Goal: Task Accomplishment & Management: Use online tool/utility

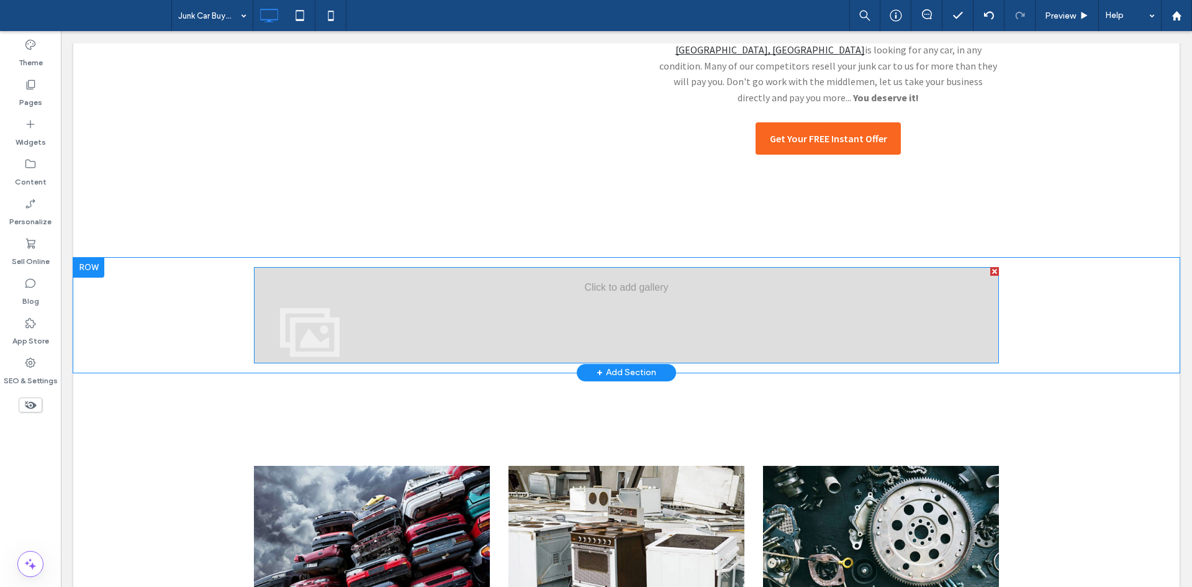
scroll to position [576, 0]
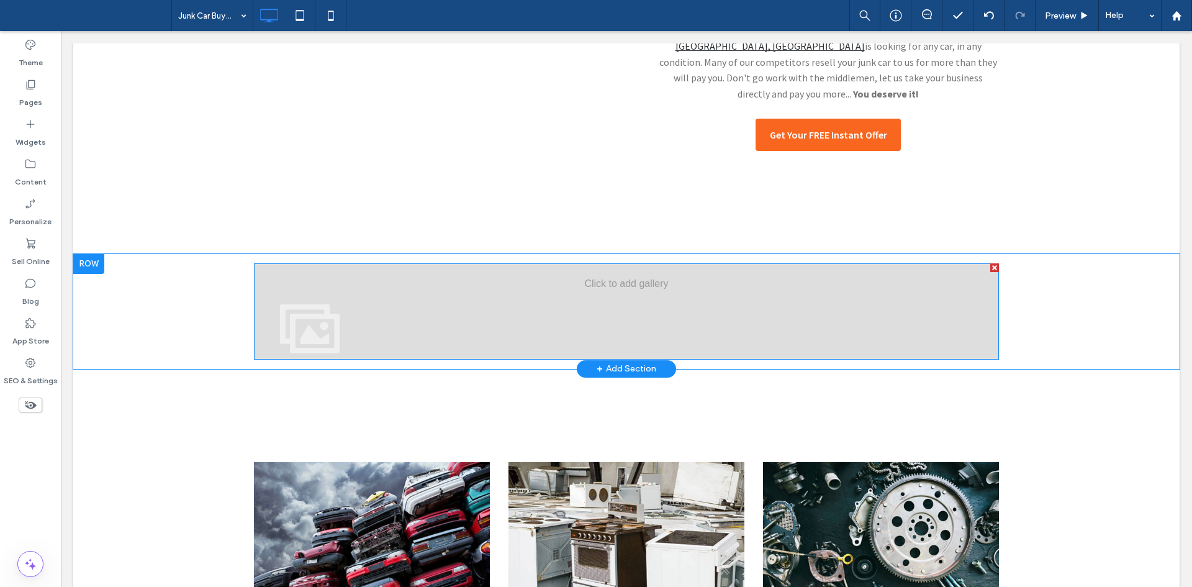
click at [389, 284] on div at bounding box center [626, 311] width 745 height 96
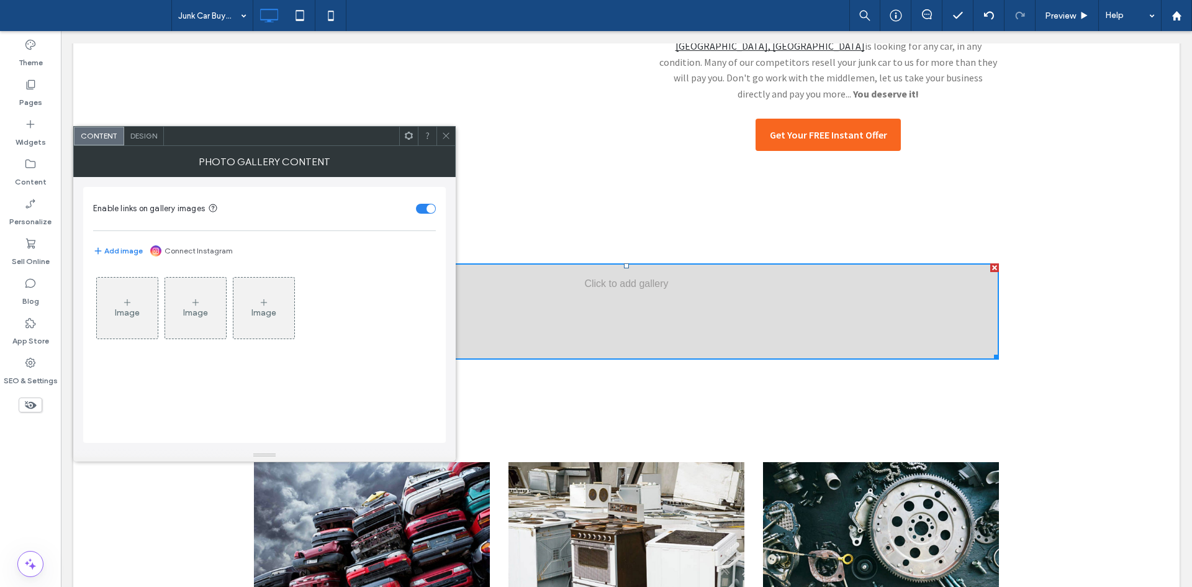
click at [114, 318] on div "Image" at bounding box center [127, 308] width 61 height 58
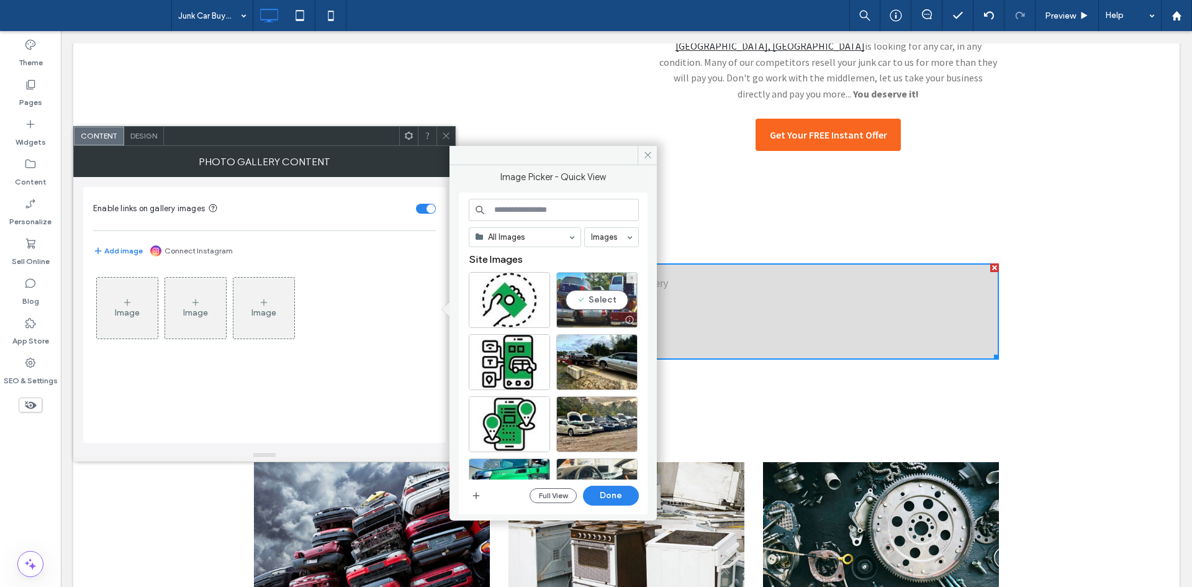
click at [608, 314] on div at bounding box center [597, 319] width 80 height 15
click at [610, 342] on div "Select" at bounding box center [596, 362] width 81 height 56
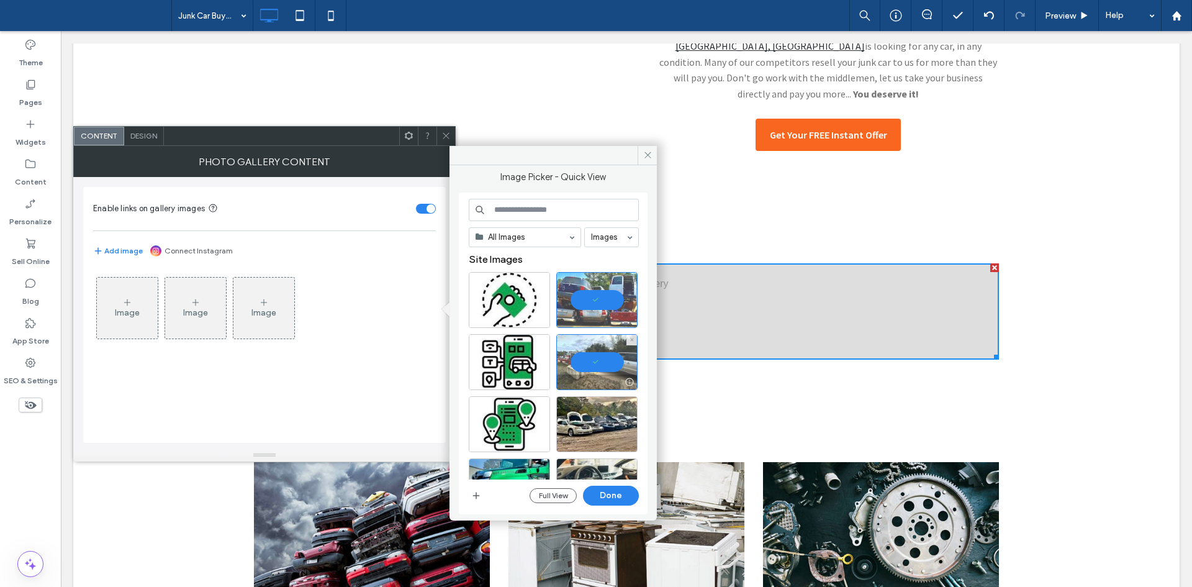
scroll to position [106, 0]
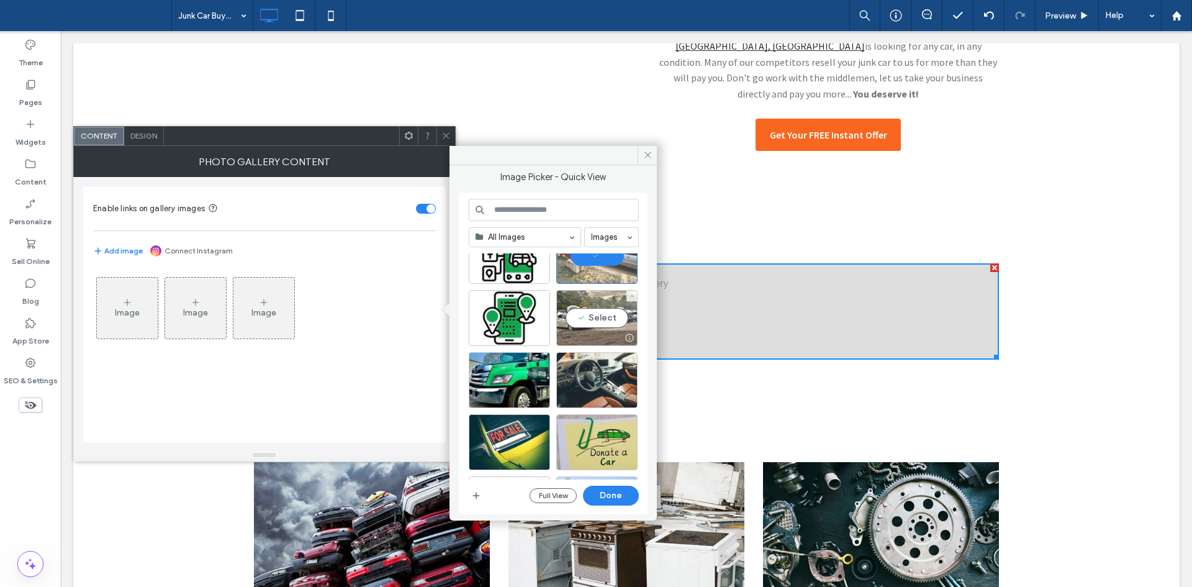
click at [590, 299] on div "Select" at bounding box center [596, 318] width 81 height 56
click at [606, 397] on div at bounding box center [597, 399] width 80 height 15
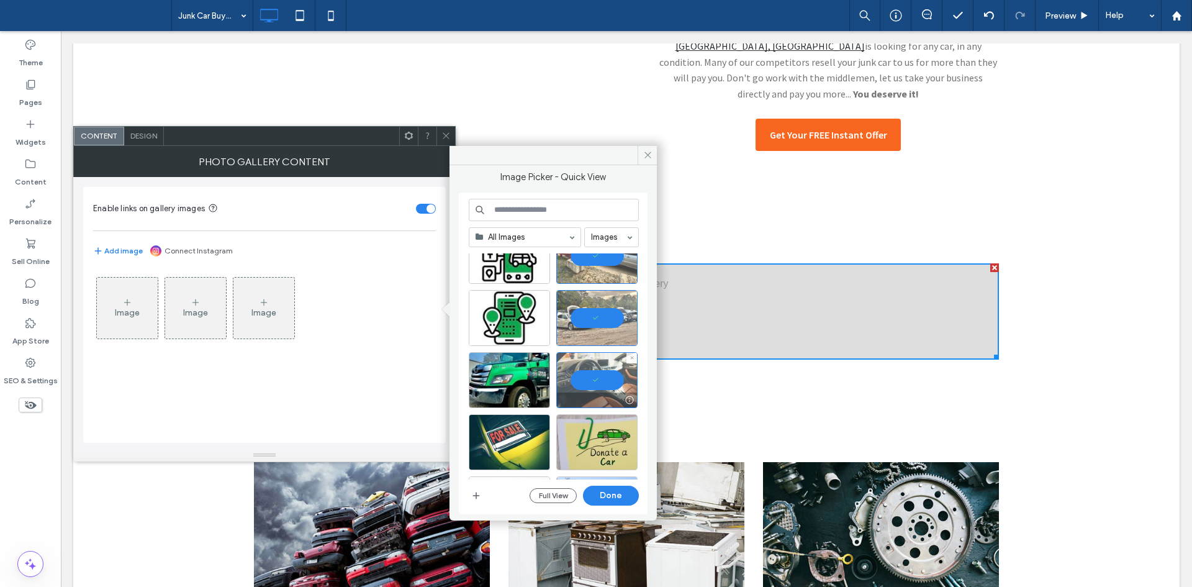
click at [597, 366] on div at bounding box center [596, 380] width 81 height 56
click at [540, 371] on div "Select" at bounding box center [509, 380] width 81 height 56
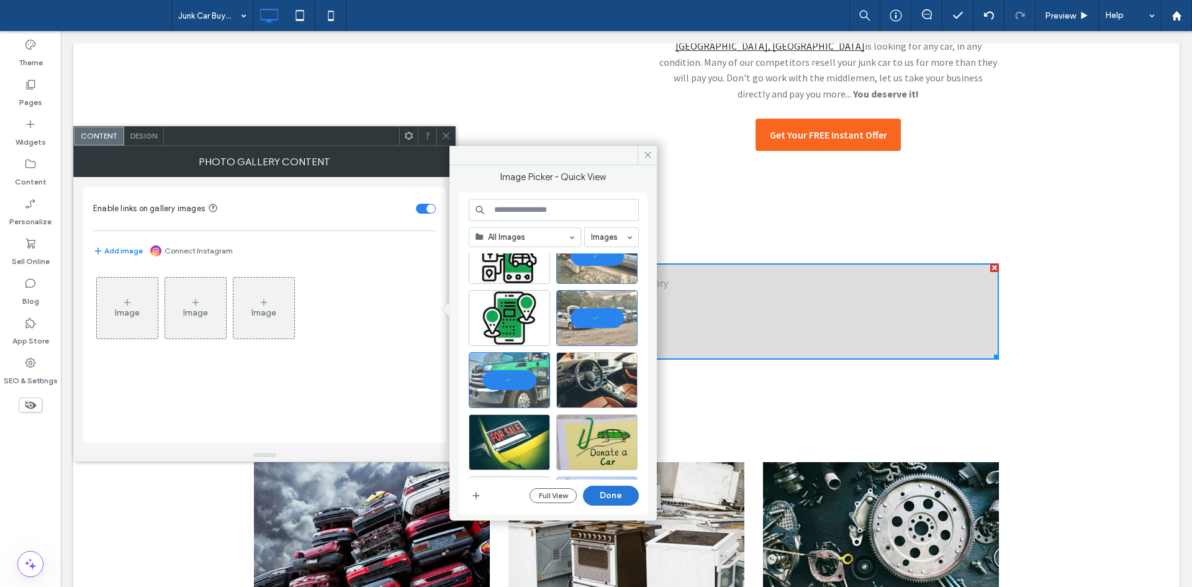
click at [604, 503] on button "Done" at bounding box center [611, 495] width 56 height 20
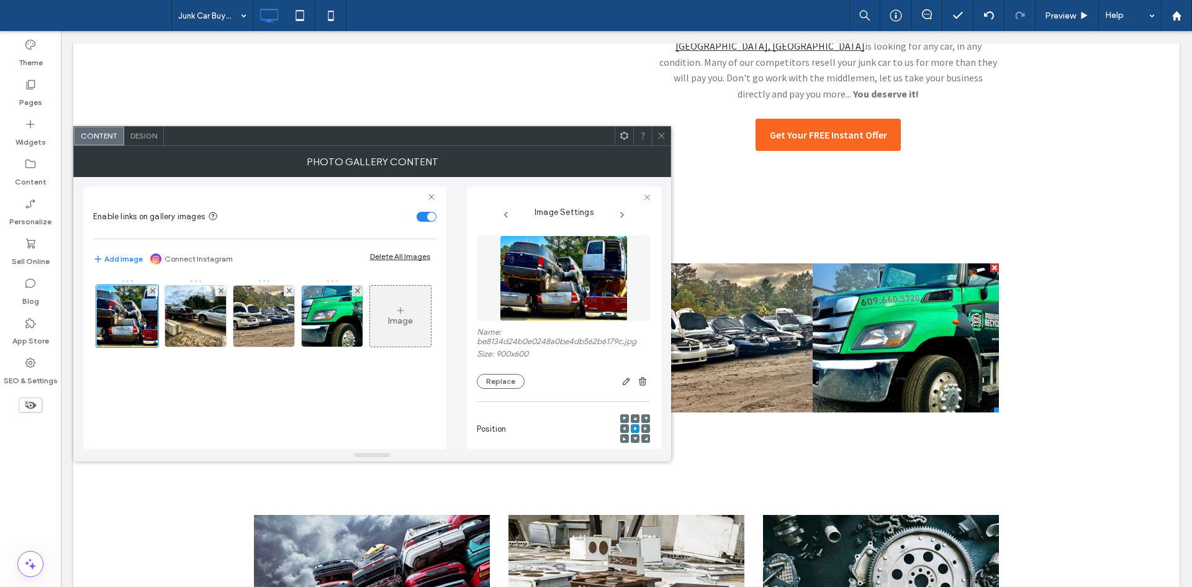
click at [138, 127] on div "Design" at bounding box center [144, 136] width 40 height 19
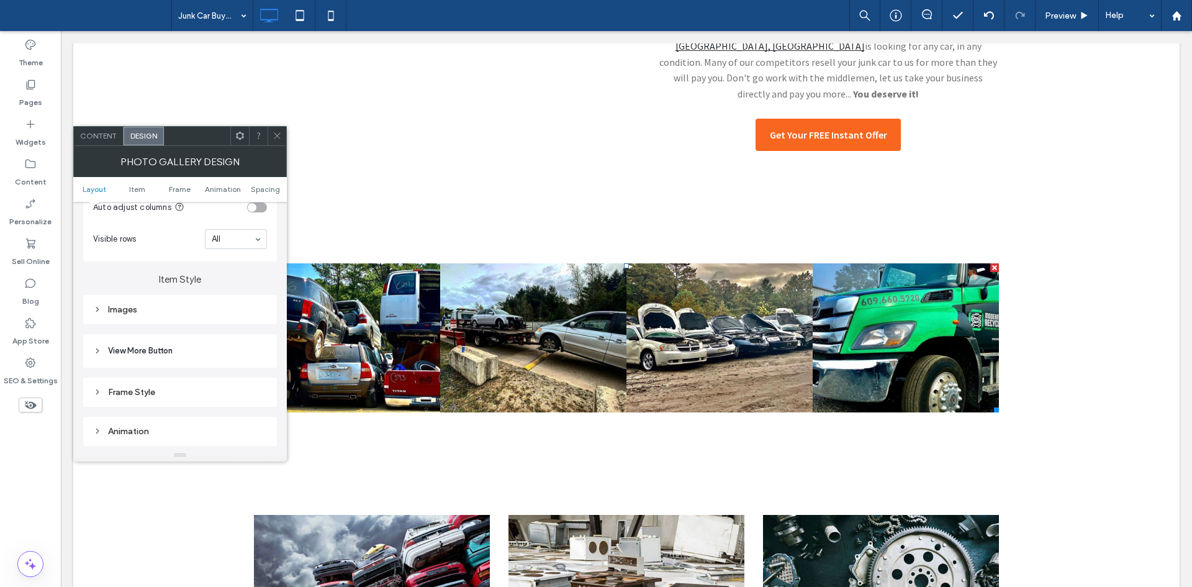
click at [186, 310] on div "Images" at bounding box center [180, 309] width 174 height 11
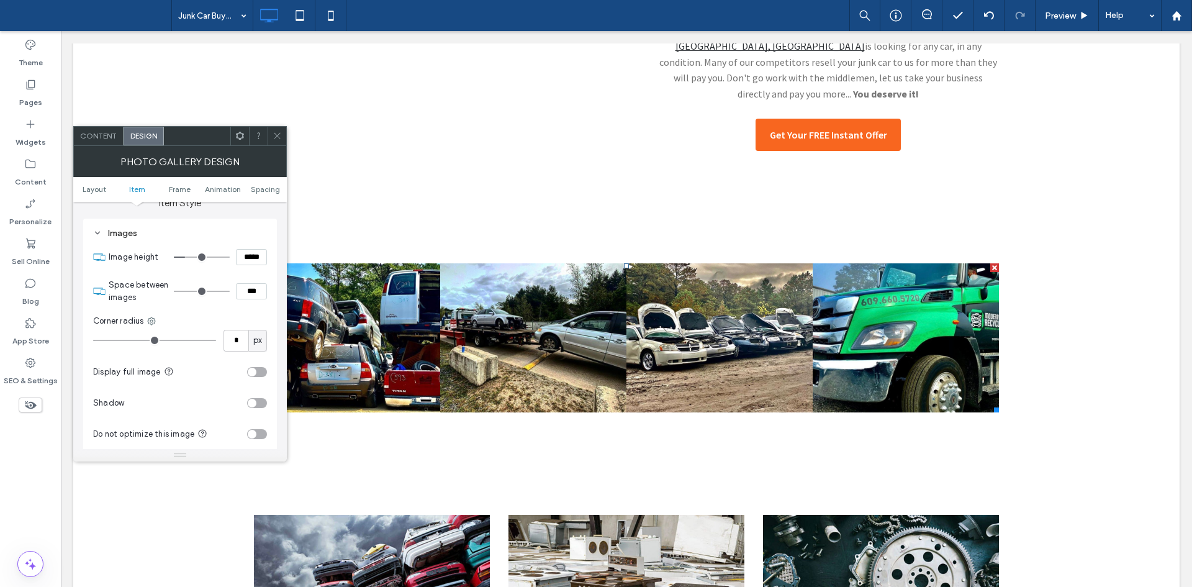
scroll to position [459, 0]
type input "*"
type input "***"
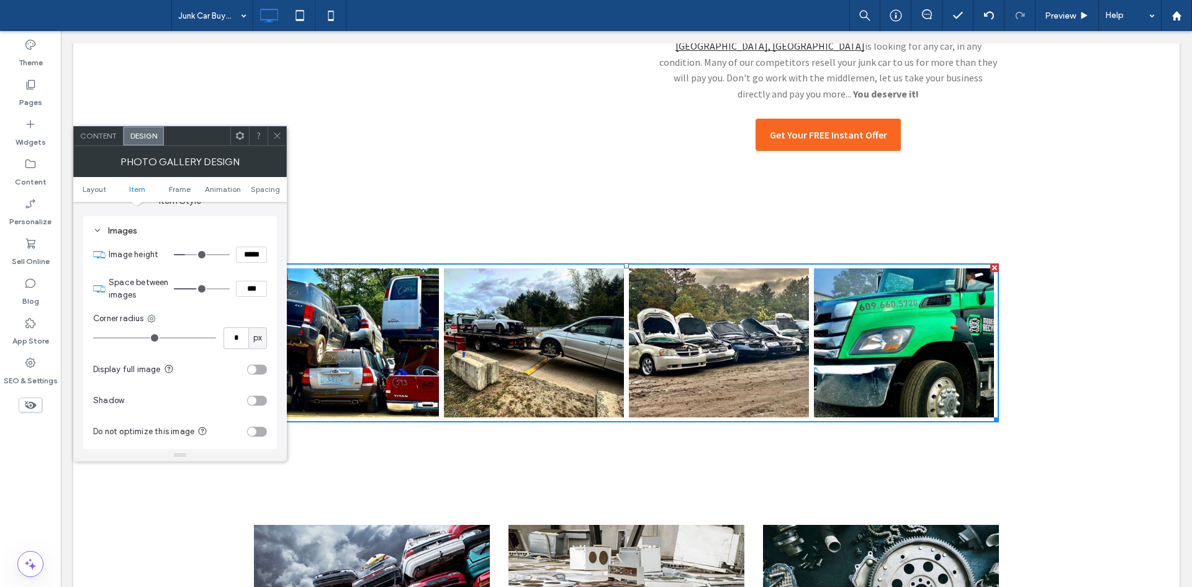
type input "*"
type input "***"
type input "*"
type input "***"
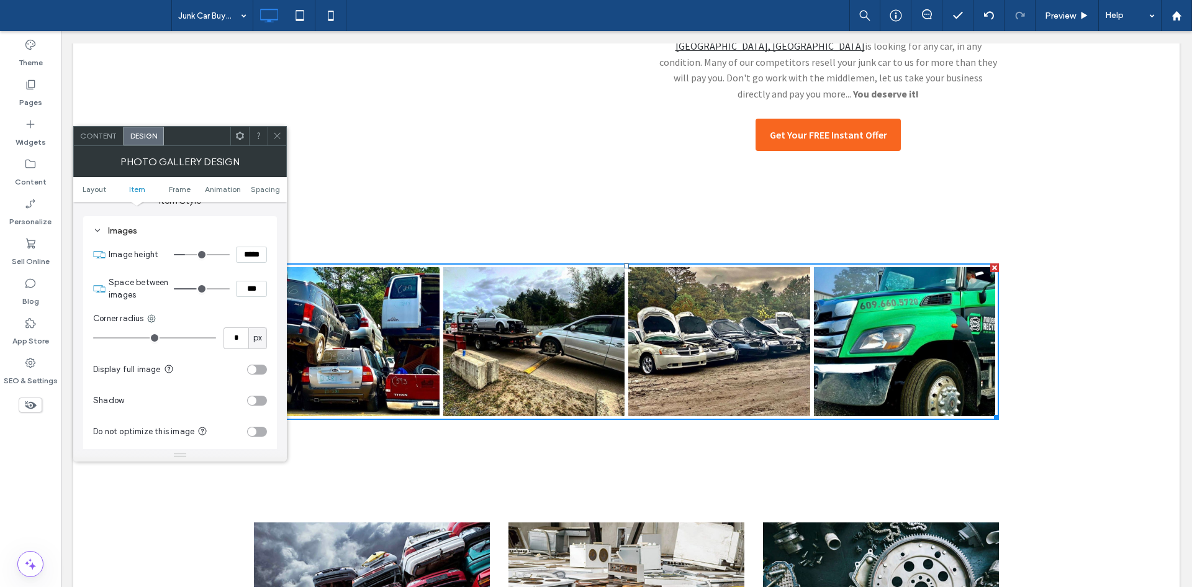
type input "*"
type input "***"
type input "*"
type input "***"
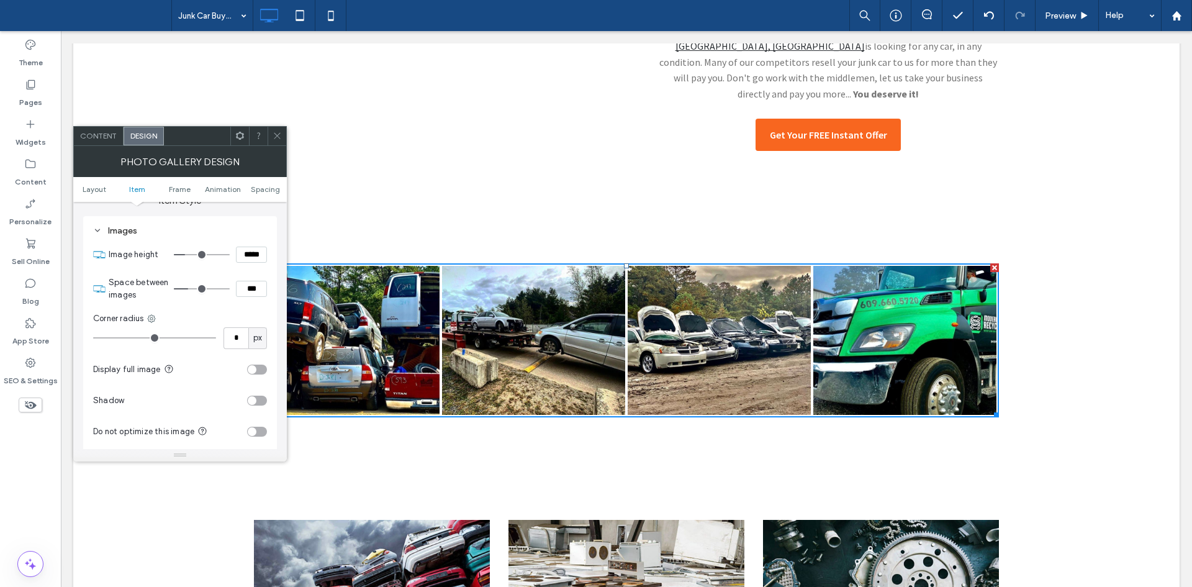
type input "*"
type input "***"
type input "*"
type input "***"
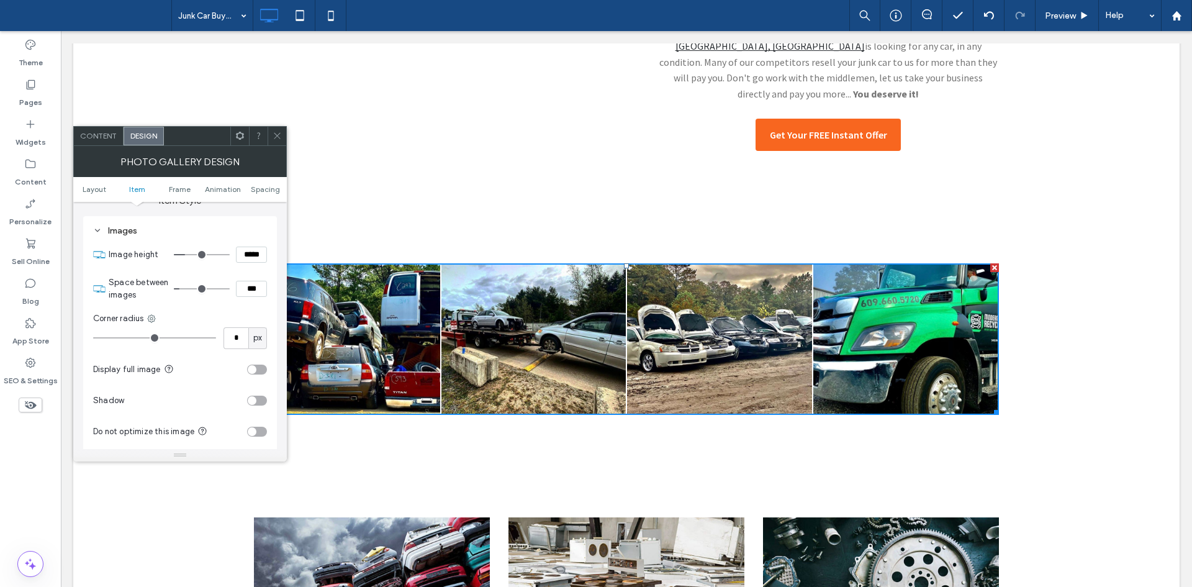
drag, startPoint x: 196, startPoint y: 287, endPoint x: 183, endPoint y: 289, distance: 13.2
click at [183, 289] on input "range" at bounding box center [202, 288] width 56 height 1
type input "*"
type input "***"
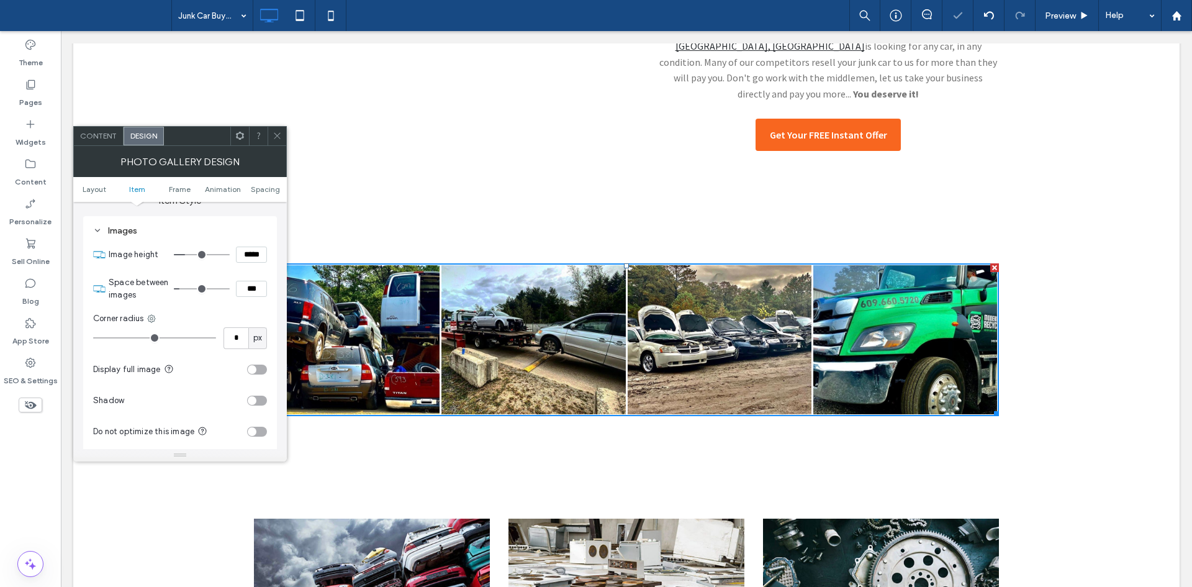
type input "*"
type input "***"
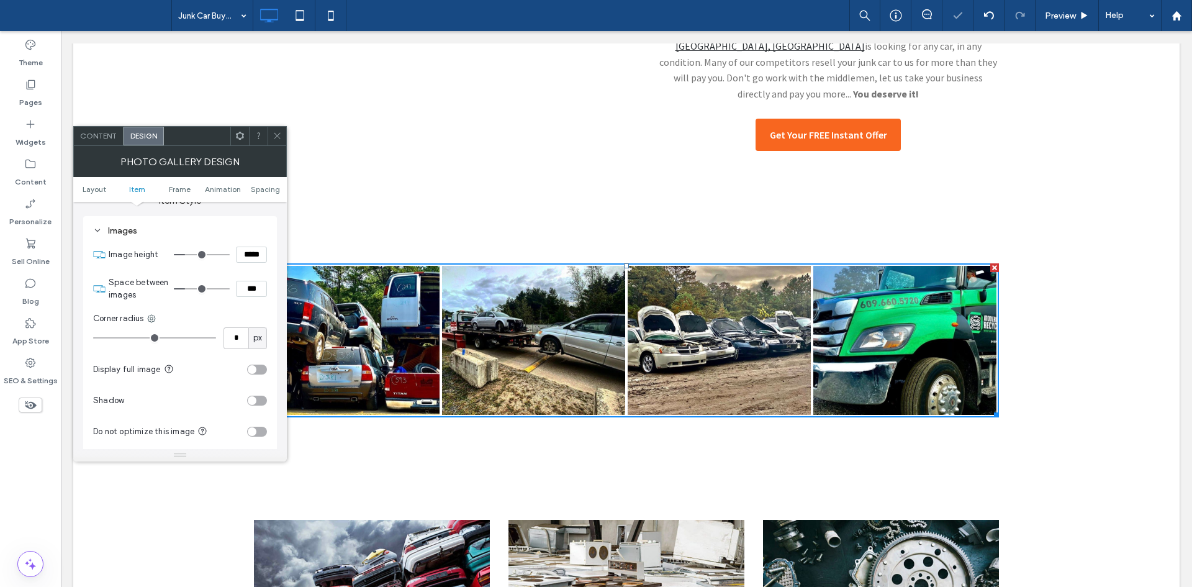
type input "*"
type input "***"
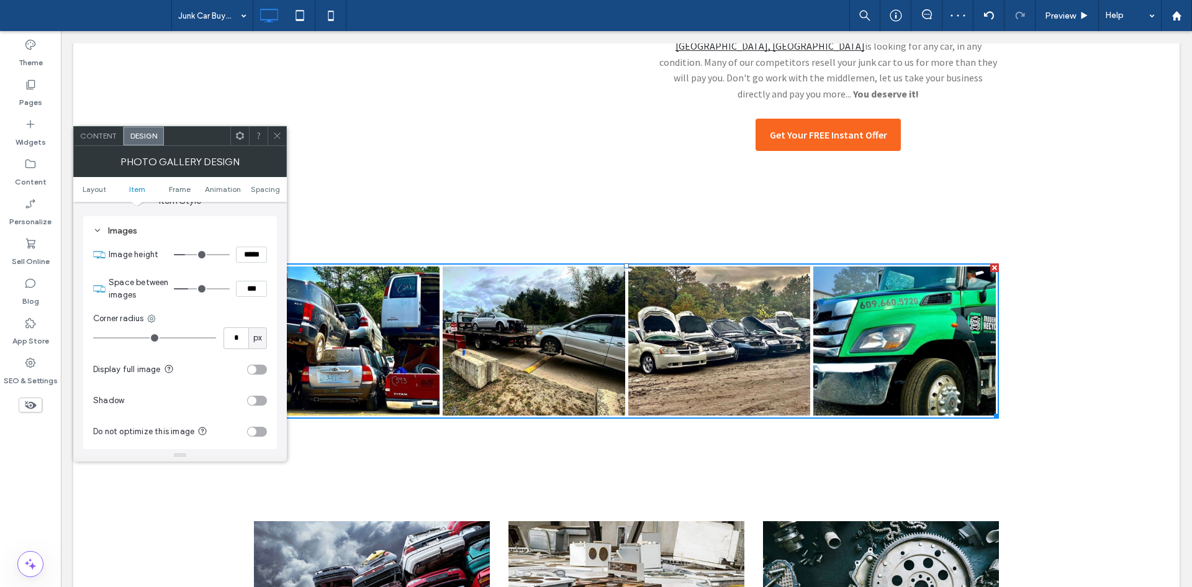
drag, startPoint x: 183, startPoint y: 289, endPoint x: 191, endPoint y: 289, distance: 7.4
type input "*"
click at [191, 289] on input "range" at bounding box center [202, 288] width 56 height 1
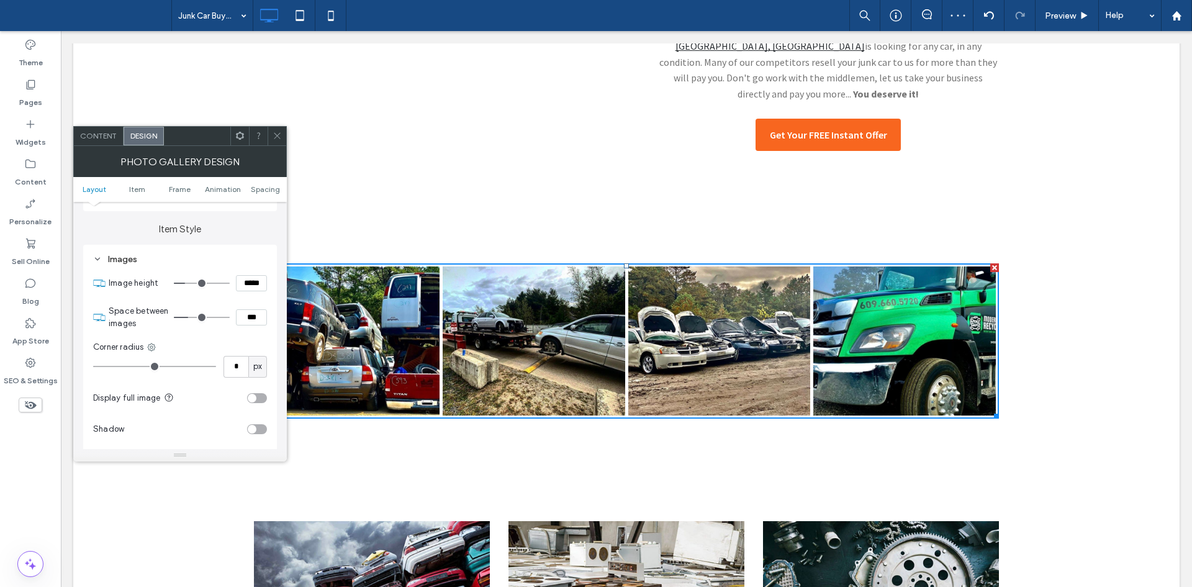
scroll to position [430, 0]
click at [96, 143] on div "Content" at bounding box center [99, 136] width 50 height 19
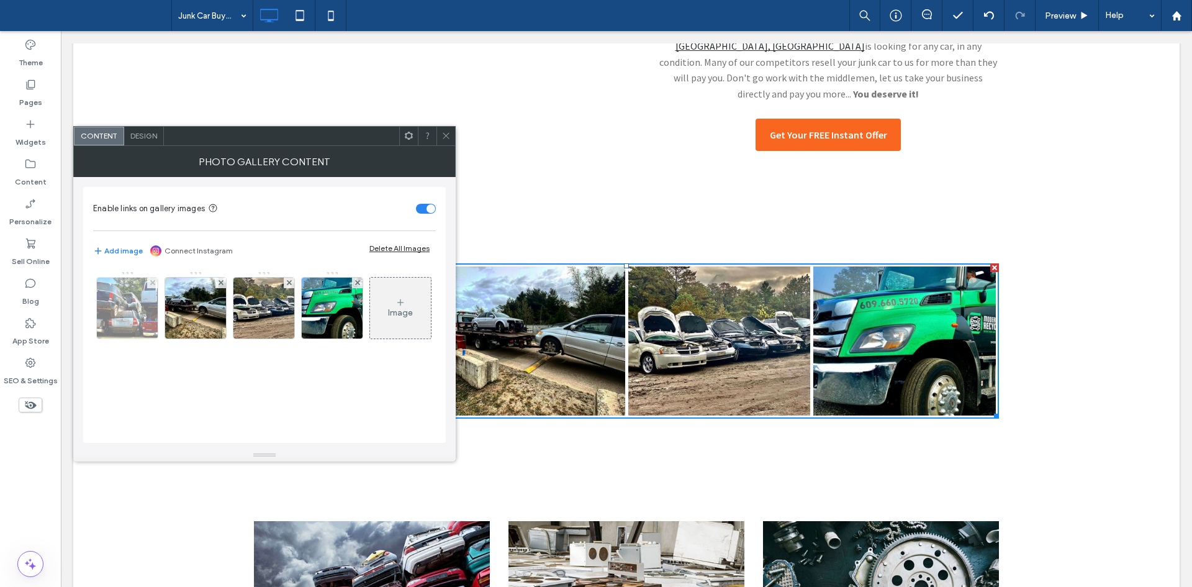
click at [120, 321] on img at bounding box center [127, 307] width 91 height 61
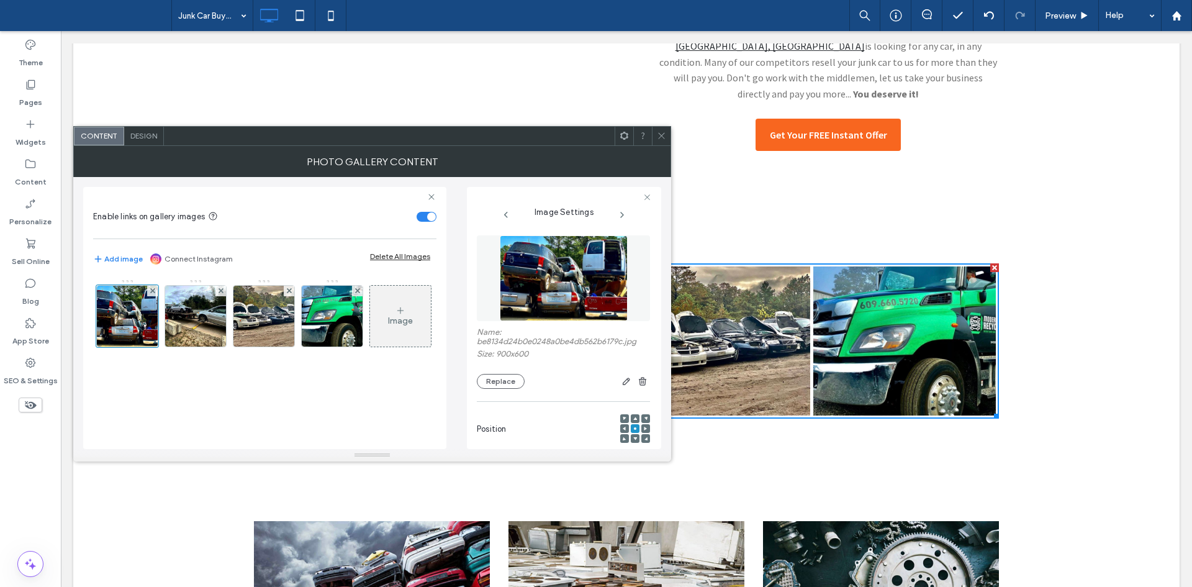
click at [656, 140] on div at bounding box center [661, 136] width 19 height 19
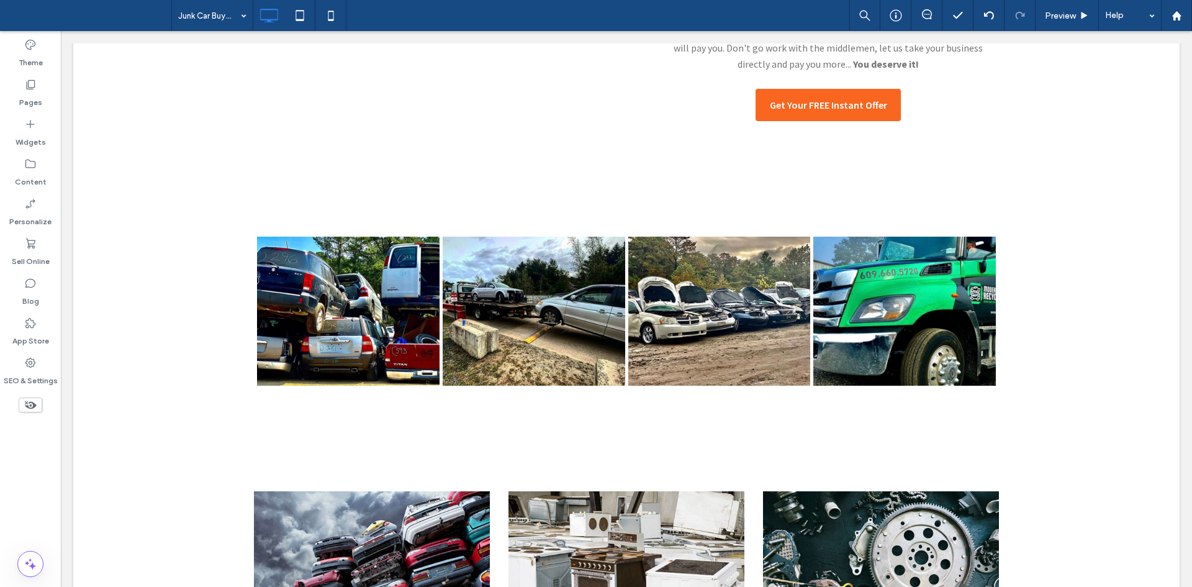
scroll to position [609, 0]
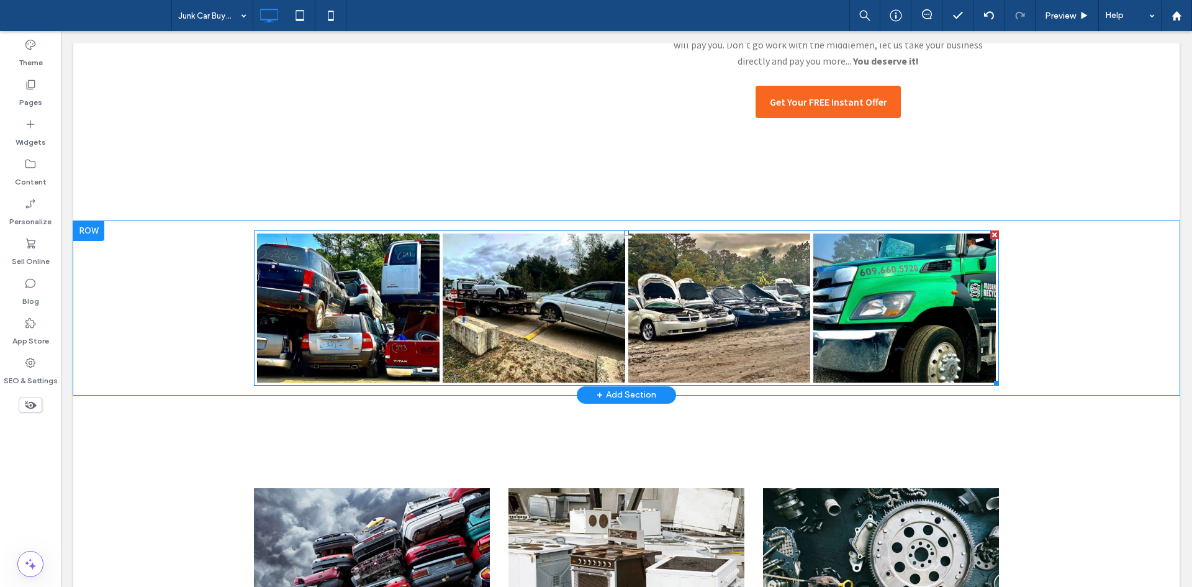
click at [790, 277] on link at bounding box center [719, 307] width 182 height 149
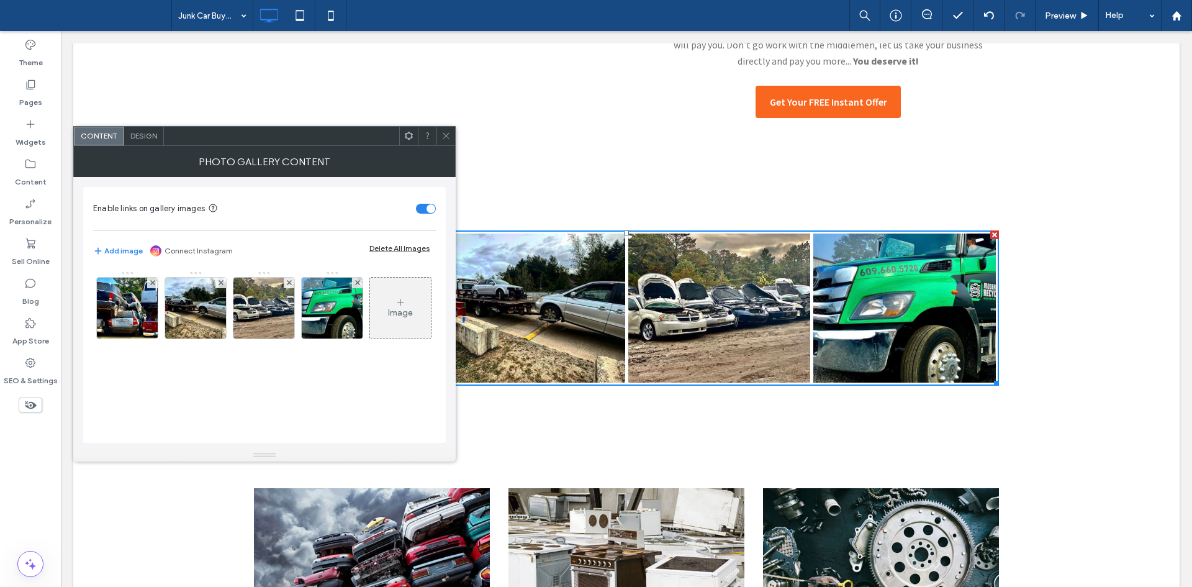
click at [142, 142] on div "Design" at bounding box center [144, 136] width 40 height 19
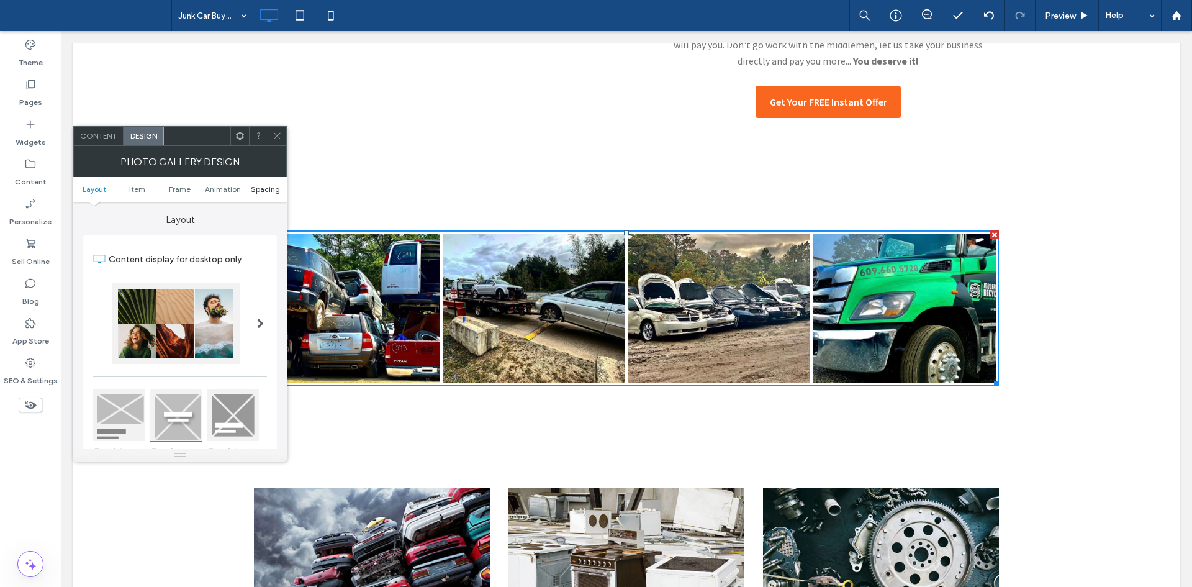
click at [269, 190] on span "Spacing" at bounding box center [265, 188] width 29 height 9
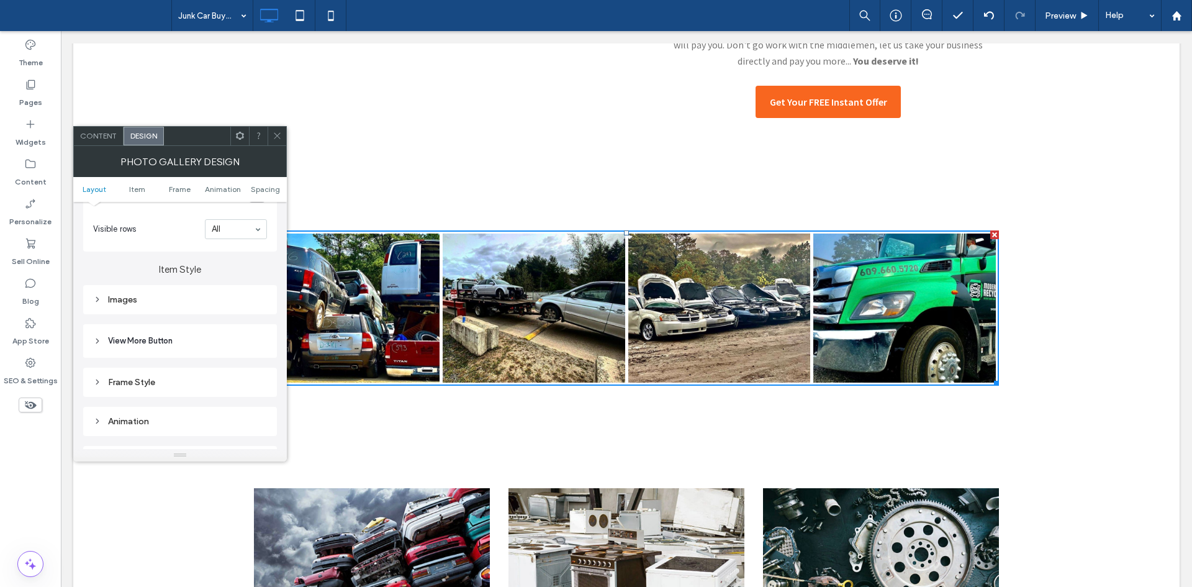
scroll to position [624, 0]
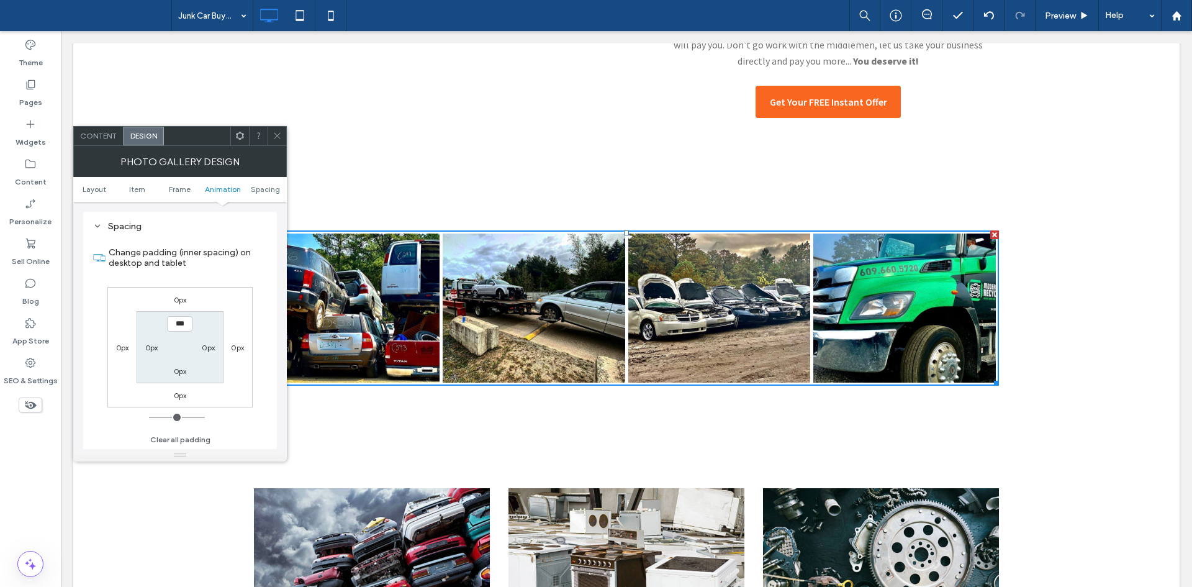
click at [112, 147] on div "Photo Gallery Design" at bounding box center [180, 161] width 214 height 31
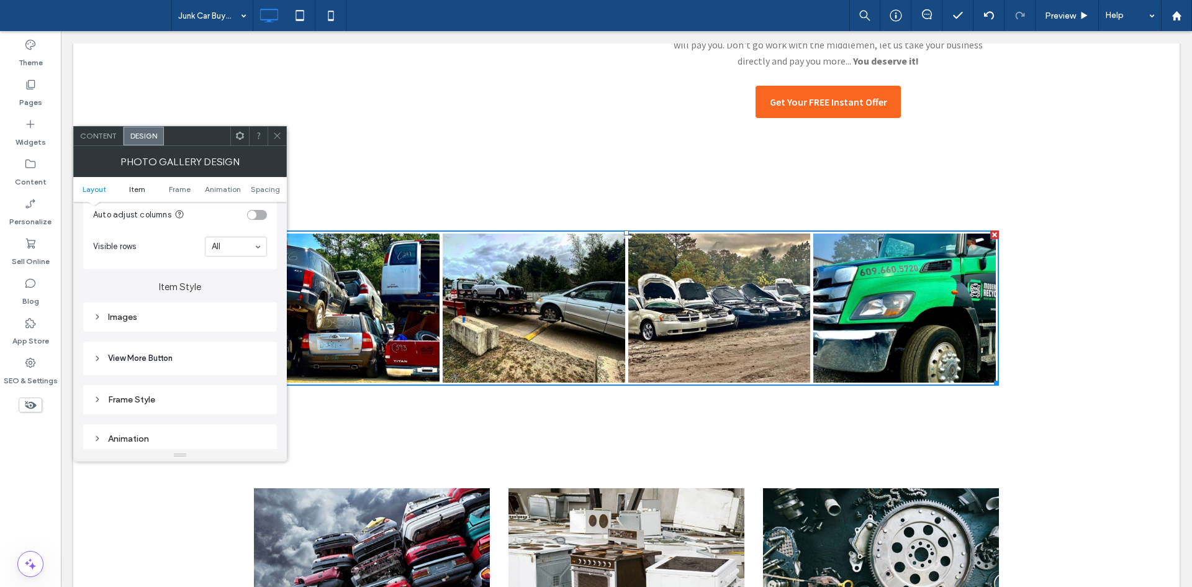
click at [136, 187] on span "Item" at bounding box center [137, 188] width 16 height 9
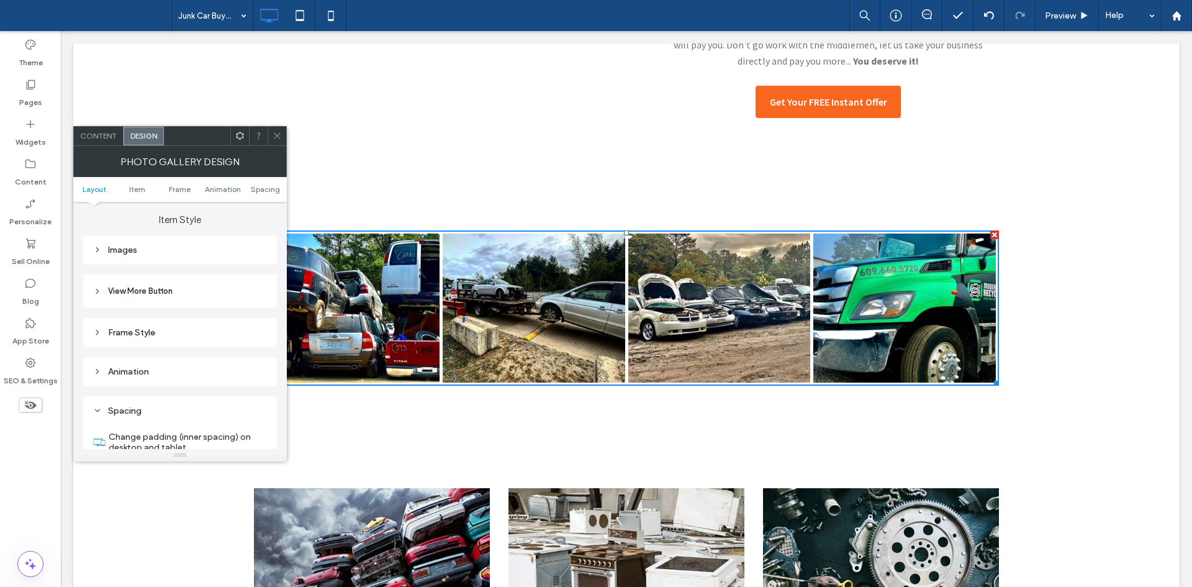
drag, startPoint x: 196, startPoint y: 259, endPoint x: 209, endPoint y: 246, distance: 18.0
click at [209, 246] on div "Images" at bounding box center [180, 249] width 194 height 29
click at [209, 246] on div "Images" at bounding box center [180, 250] width 174 height 11
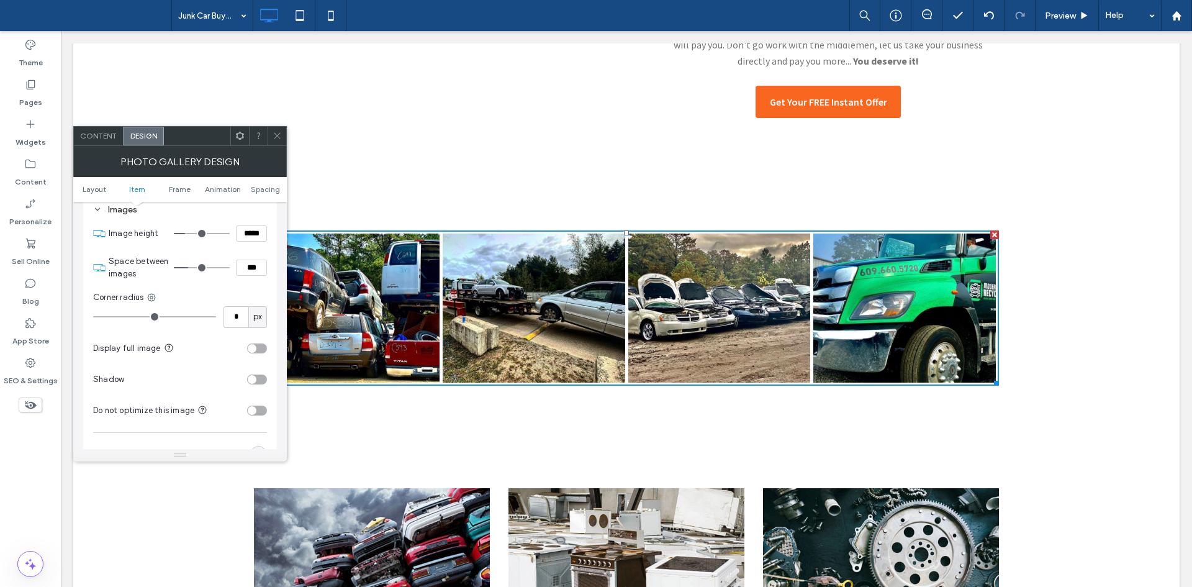
scroll to position [478, 0]
click at [243, 234] on input "*****" at bounding box center [251, 236] width 31 height 16
type input "***"
type input "*****"
type input "***"
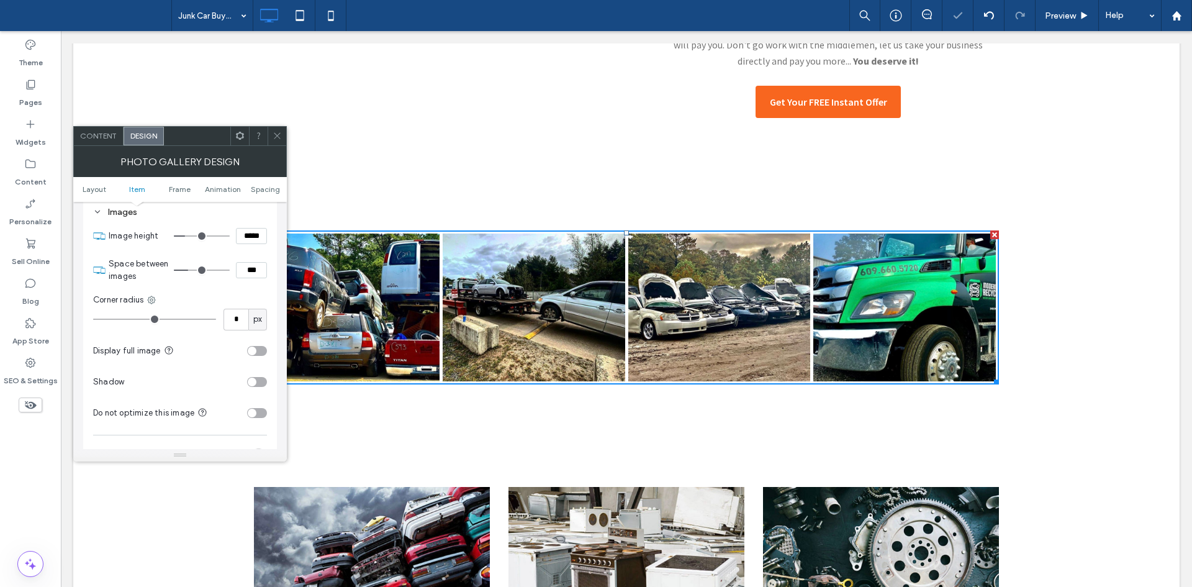
type input "*****"
type input "***"
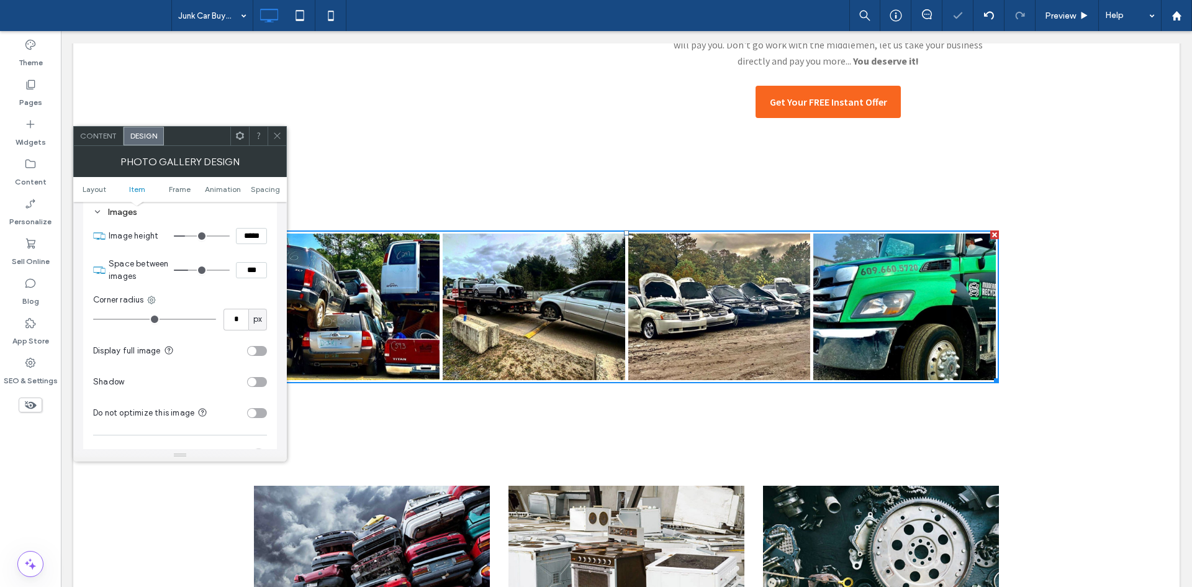
type input "*****"
type input "***"
type input "*****"
type input "***"
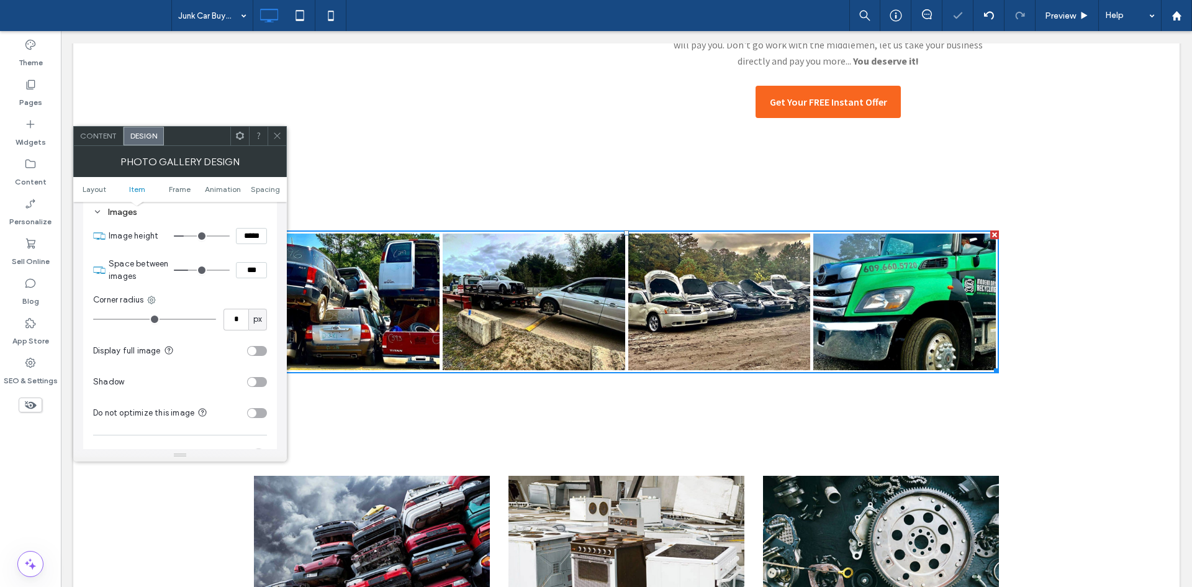
click at [277, 137] on icon at bounding box center [277, 135] width 9 height 9
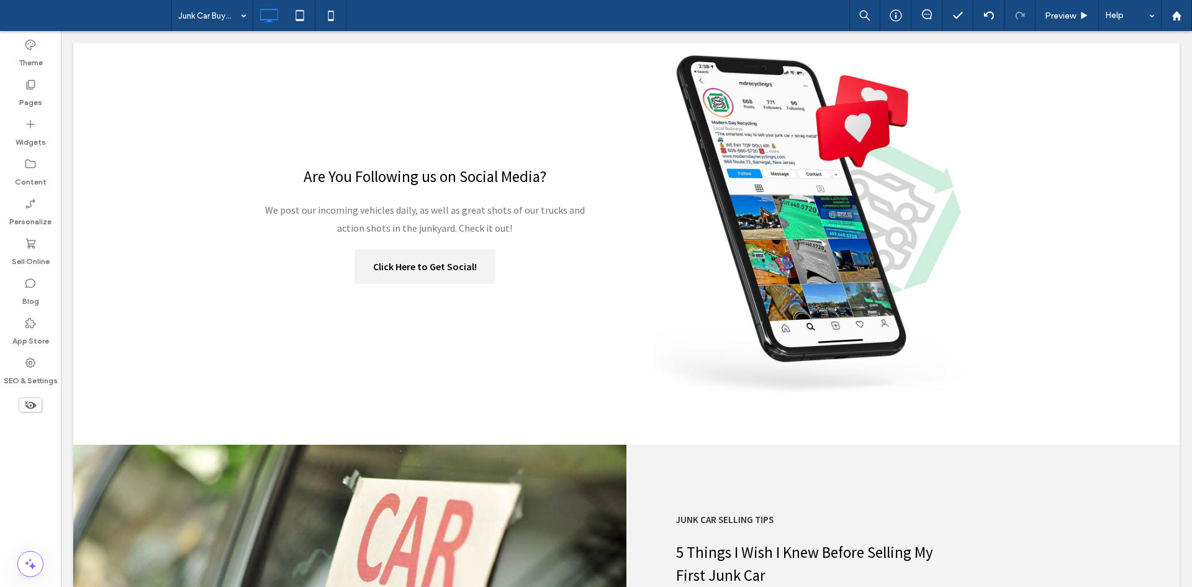
scroll to position [2352, 0]
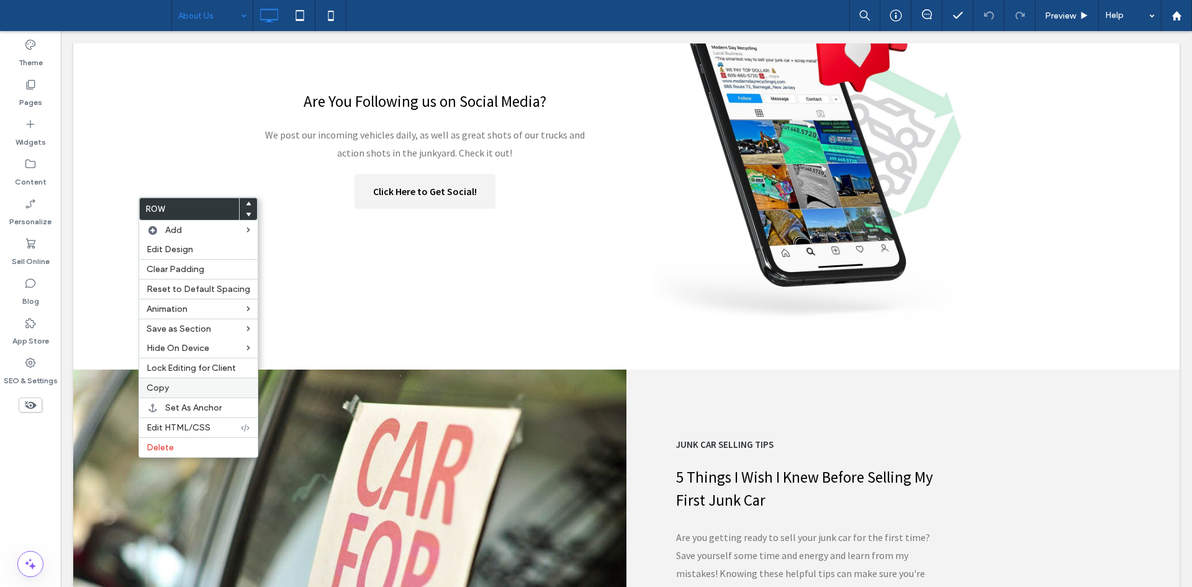
click at [183, 388] on label "Copy" at bounding box center [198, 387] width 104 height 11
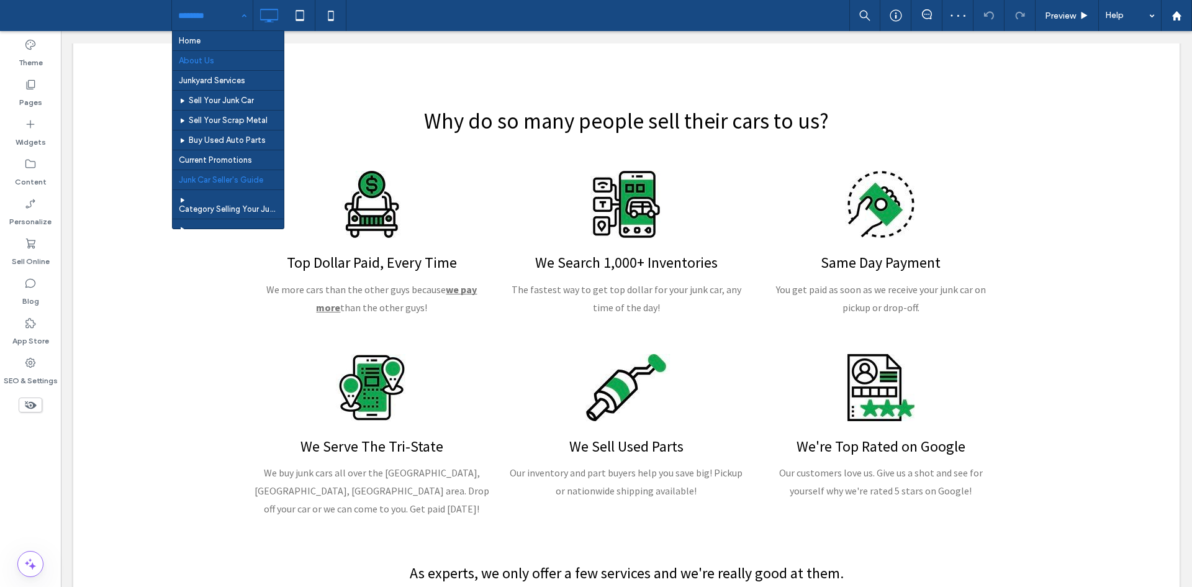
scroll to position [324, 0]
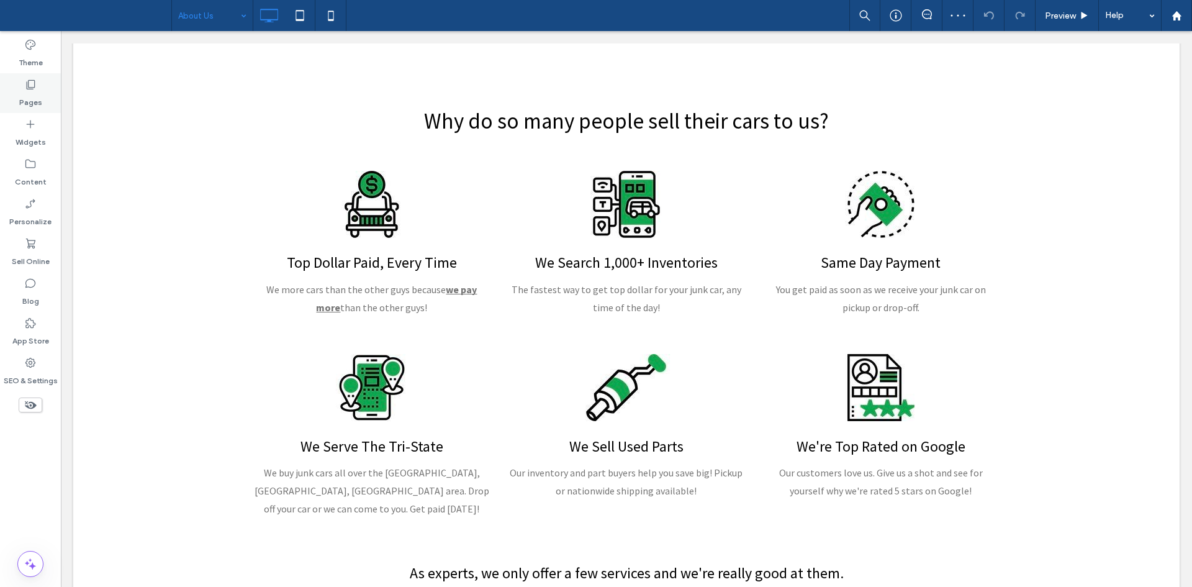
click at [37, 97] on label "Pages" at bounding box center [30, 99] width 23 height 17
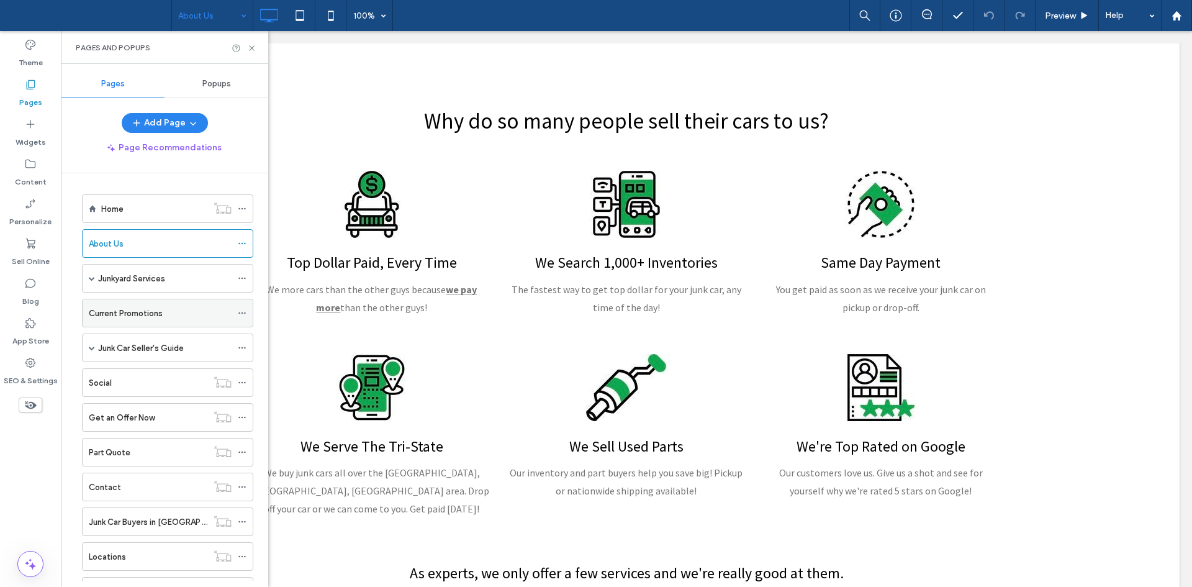
scroll to position [56, 0]
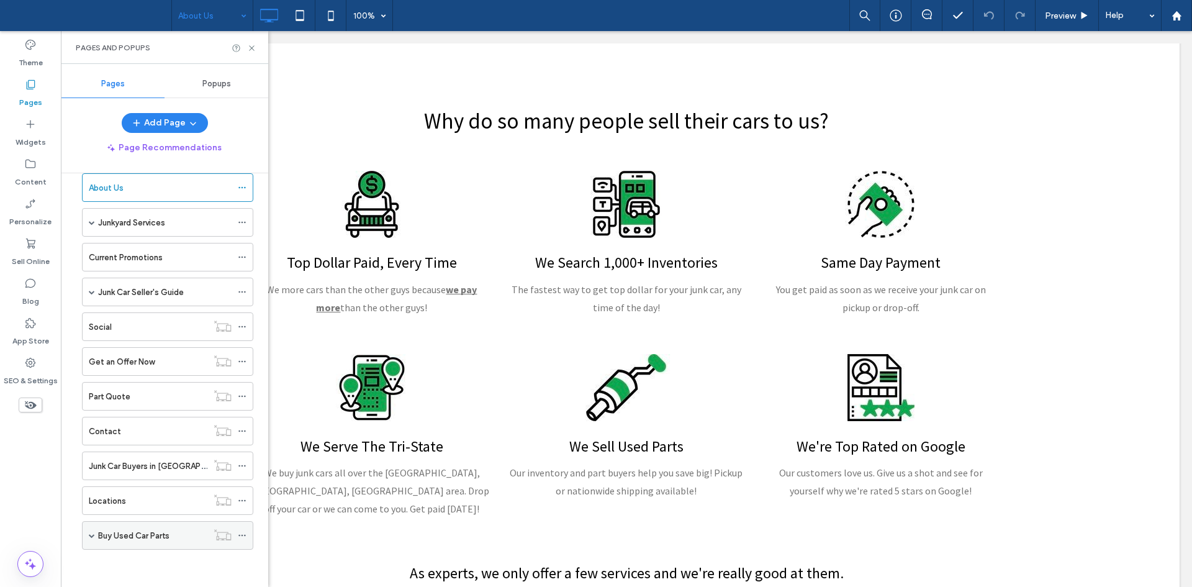
click at [151, 537] on label "Buy Used Car Parts" at bounding box center [133, 536] width 71 height 22
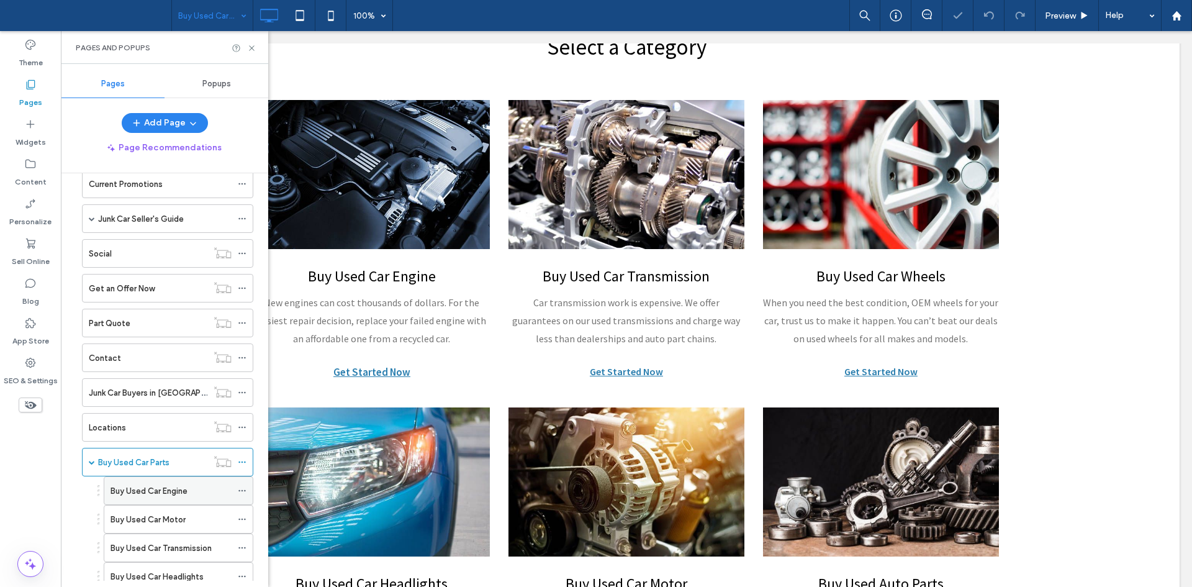
scroll to position [131, 0]
click at [156, 497] on div "Buy Used Car Engine" at bounding box center [170, 488] width 121 height 27
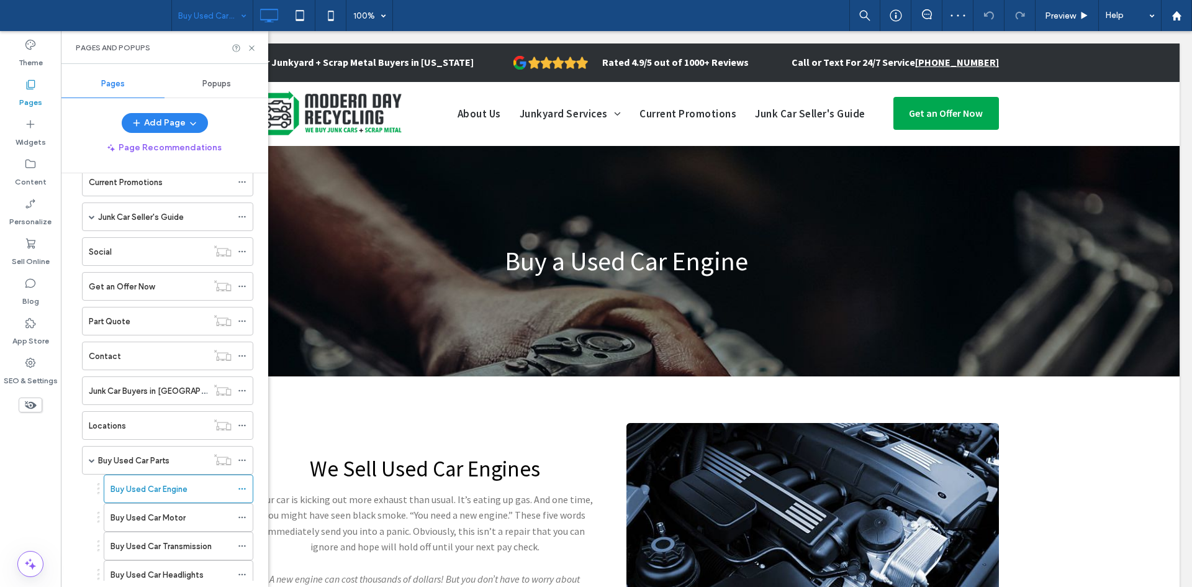
scroll to position [0, 0]
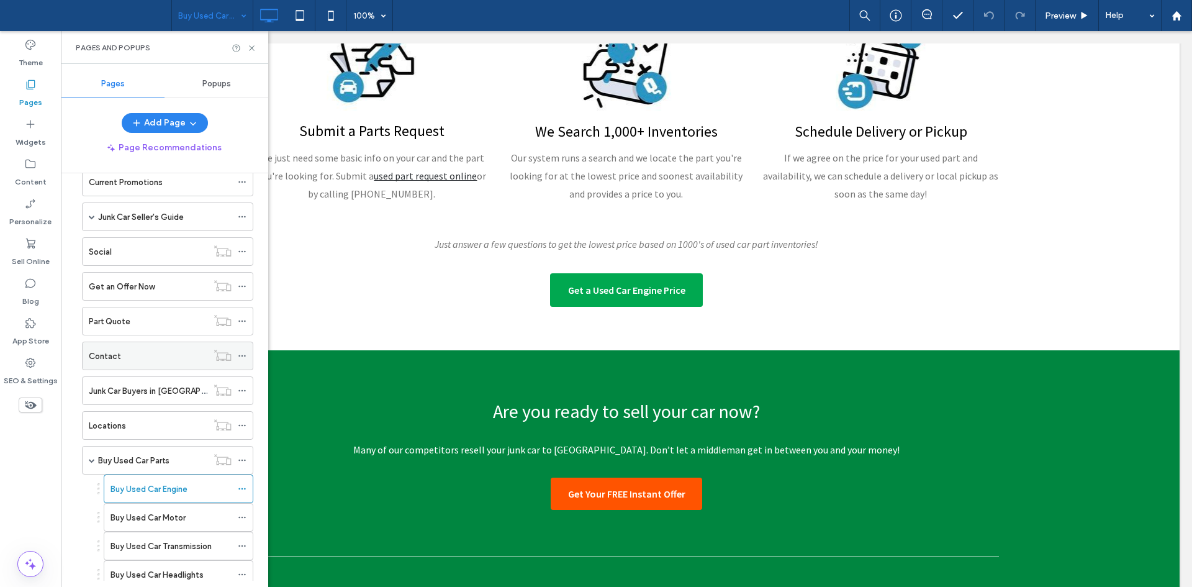
scroll to position [227, 0]
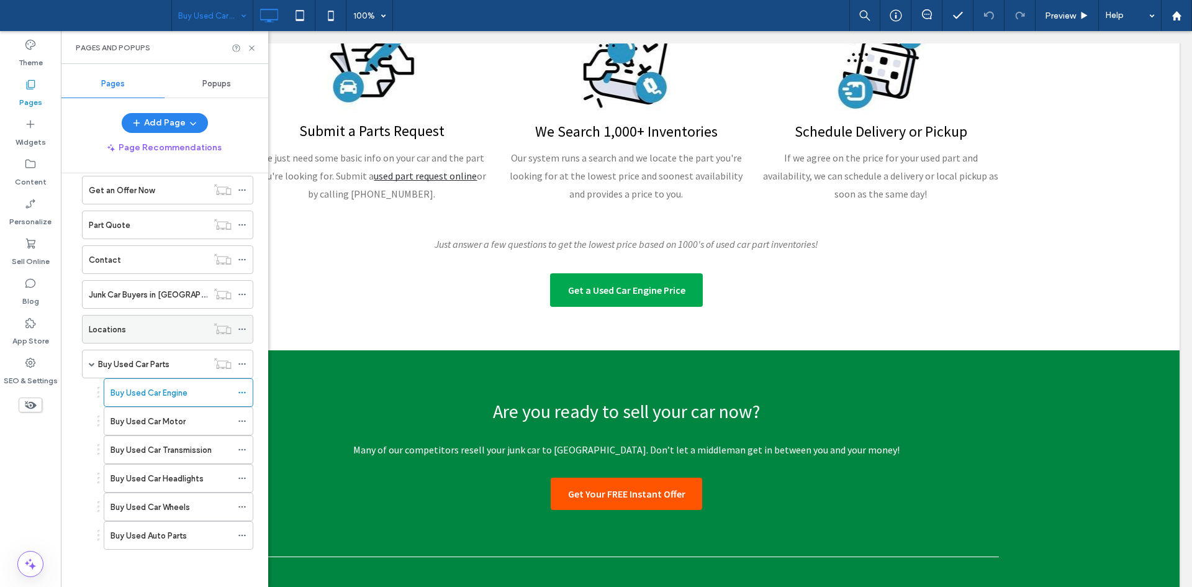
click at [156, 326] on div "Locations" at bounding box center [148, 329] width 119 height 13
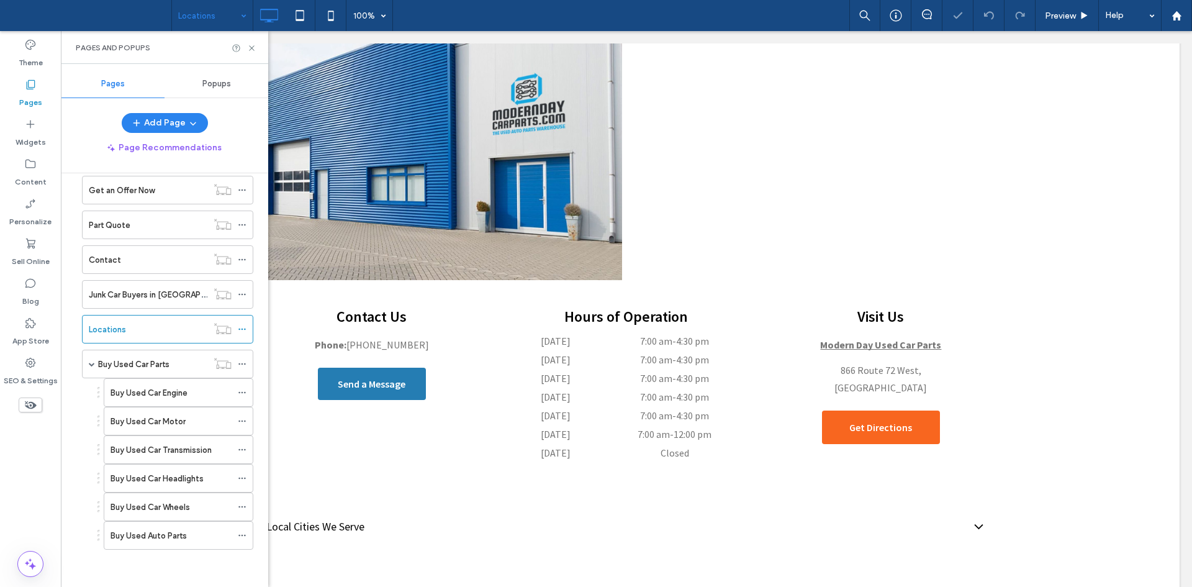
scroll to position [532, 0]
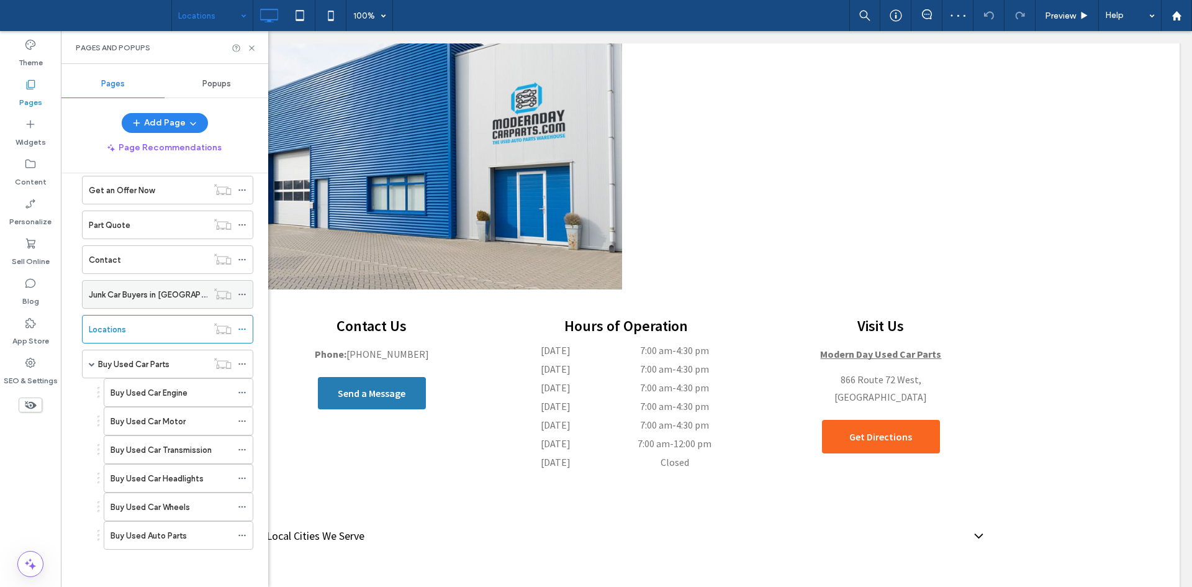
click at [153, 300] on label "Junk Car Buyers in [GEOGRAPHIC_DATA], [GEOGRAPHIC_DATA]" at bounding box center [208, 295] width 239 height 22
click at [242, 362] on icon at bounding box center [242, 363] width 9 height 9
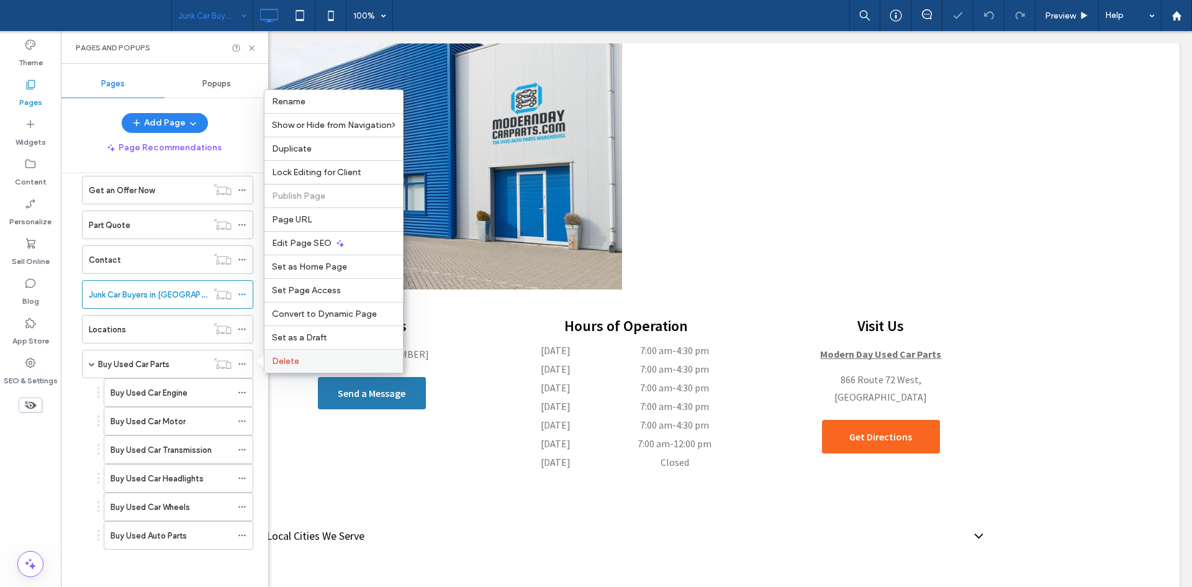
click at [307, 353] on div "Delete" at bounding box center [333, 361] width 138 height 24
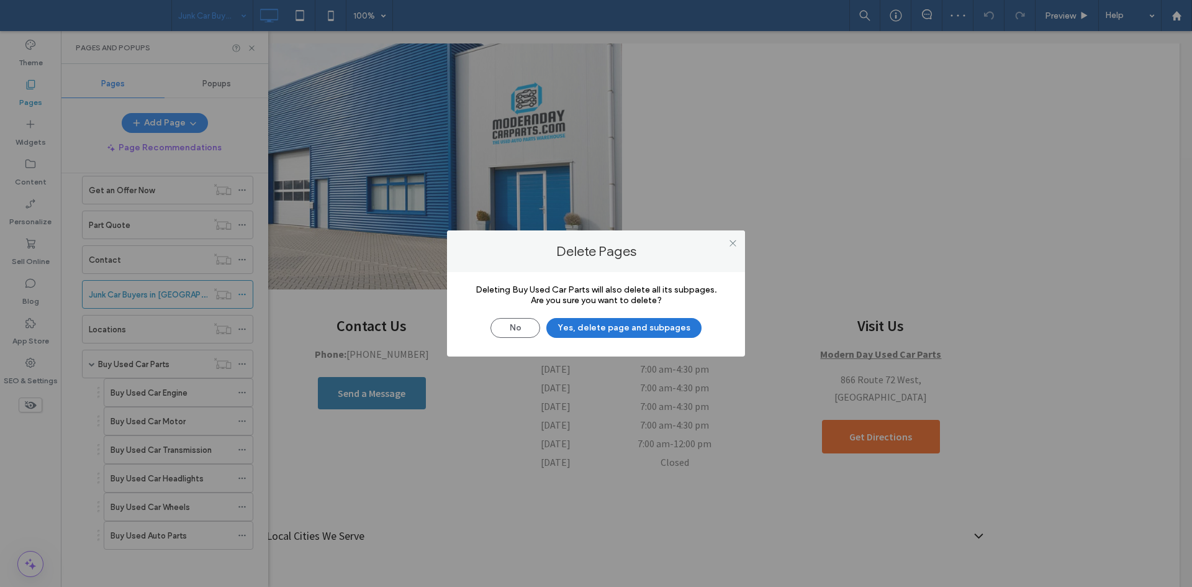
click at [606, 331] on button "Yes, delete page and subpages" at bounding box center [623, 328] width 155 height 20
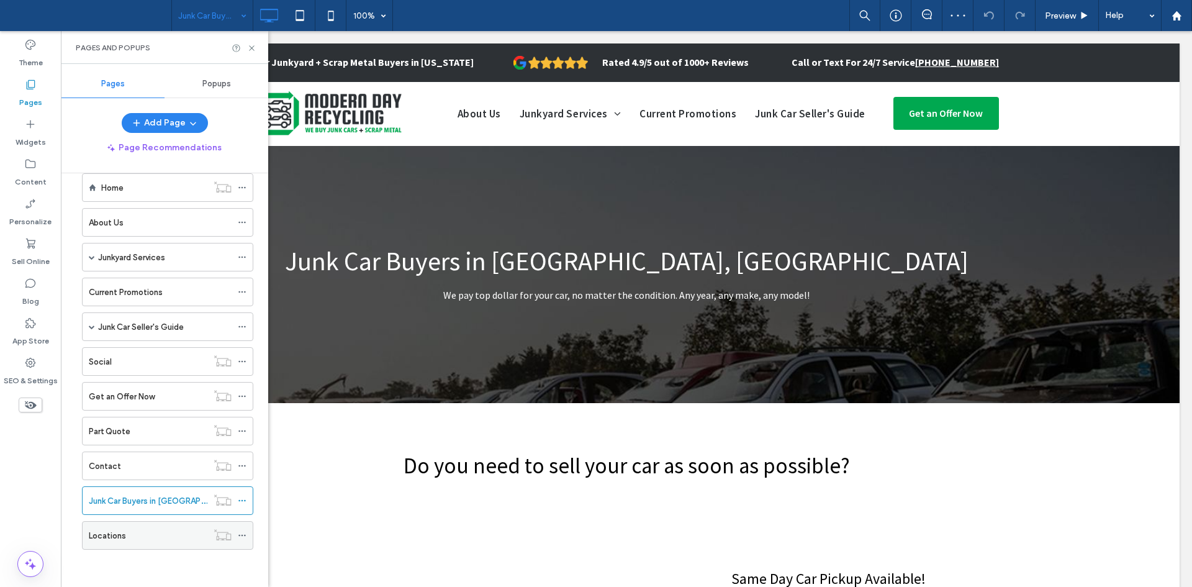
click at [156, 535] on div "Locations" at bounding box center [148, 535] width 119 height 13
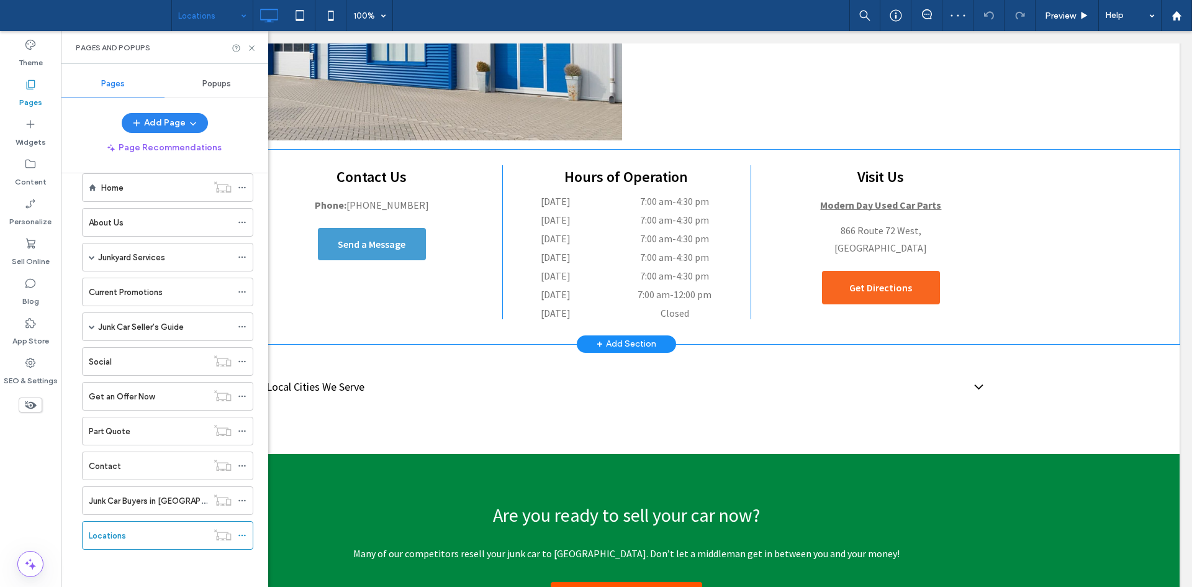
scroll to position [690, 0]
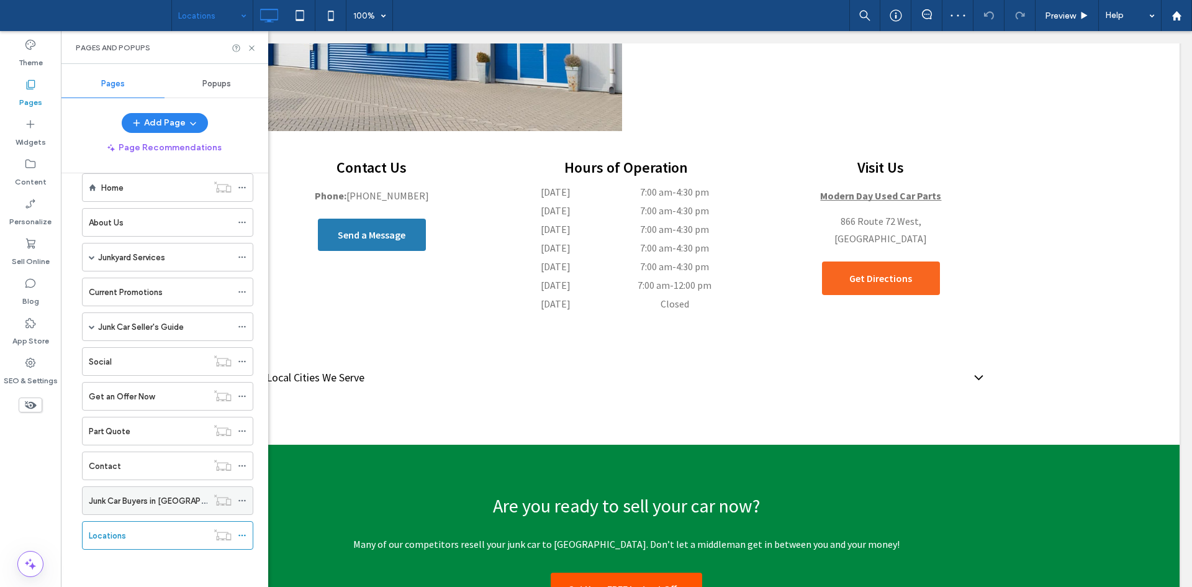
click at [168, 507] on div "Junk Car Buyers in [GEOGRAPHIC_DATA], [GEOGRAPHIC_DATA]" at bounding box center [148, 500] width 119 height 27
click at [168, 507] on div at bounding box center [596, 293] width 1192 height 587
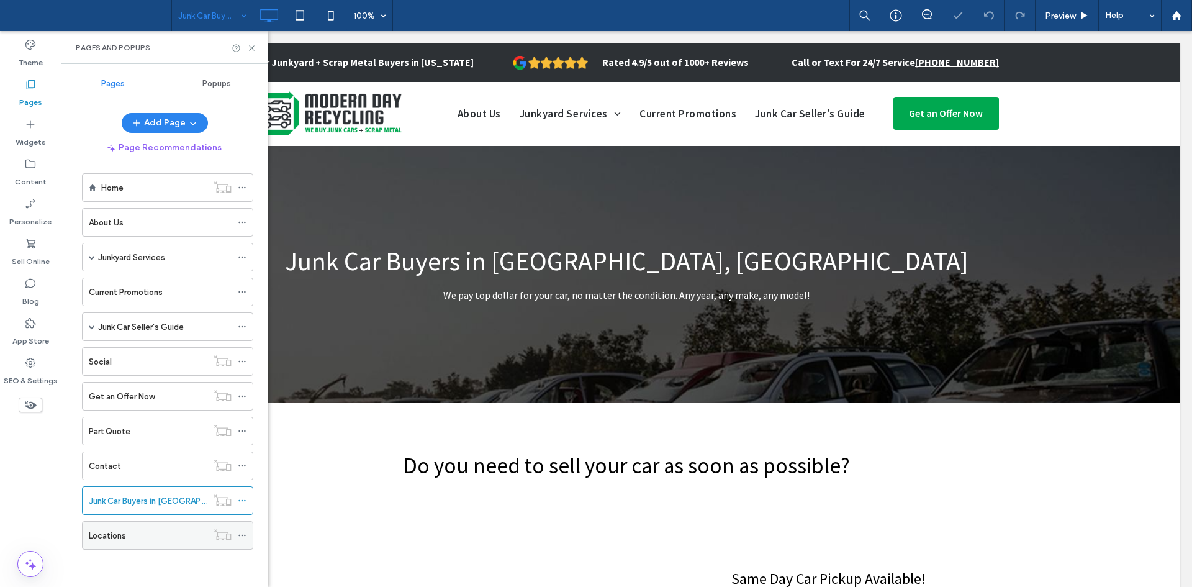
click at [244, 534] on icon at bounding box center [242, 535] width 9 height 9
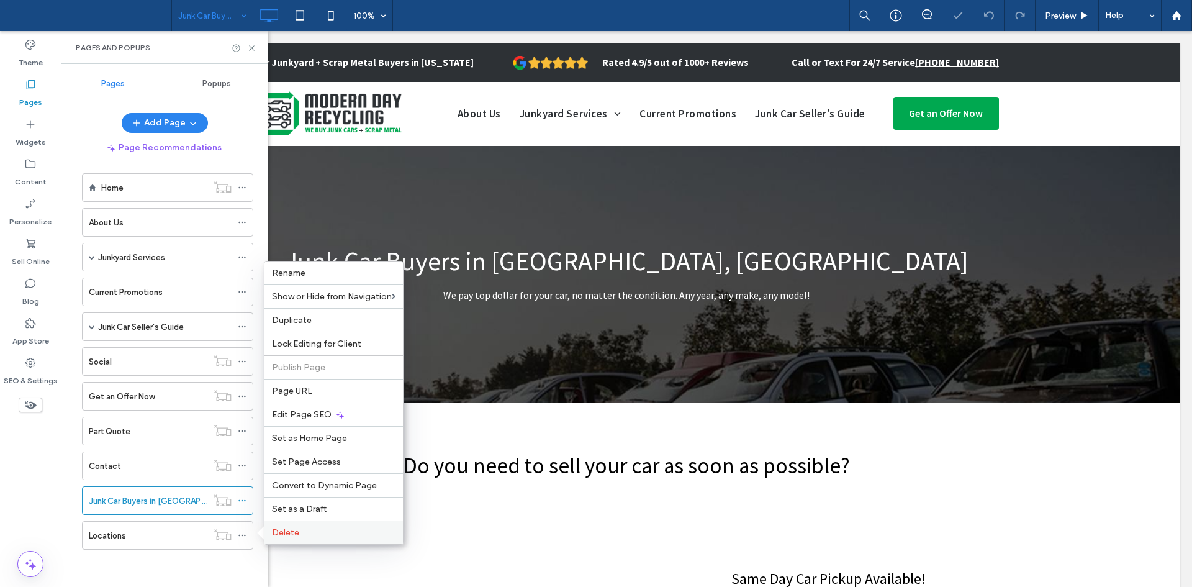
click at [320, 528] on label "Delete" at bounding box center [334, 532] width 124 height 11
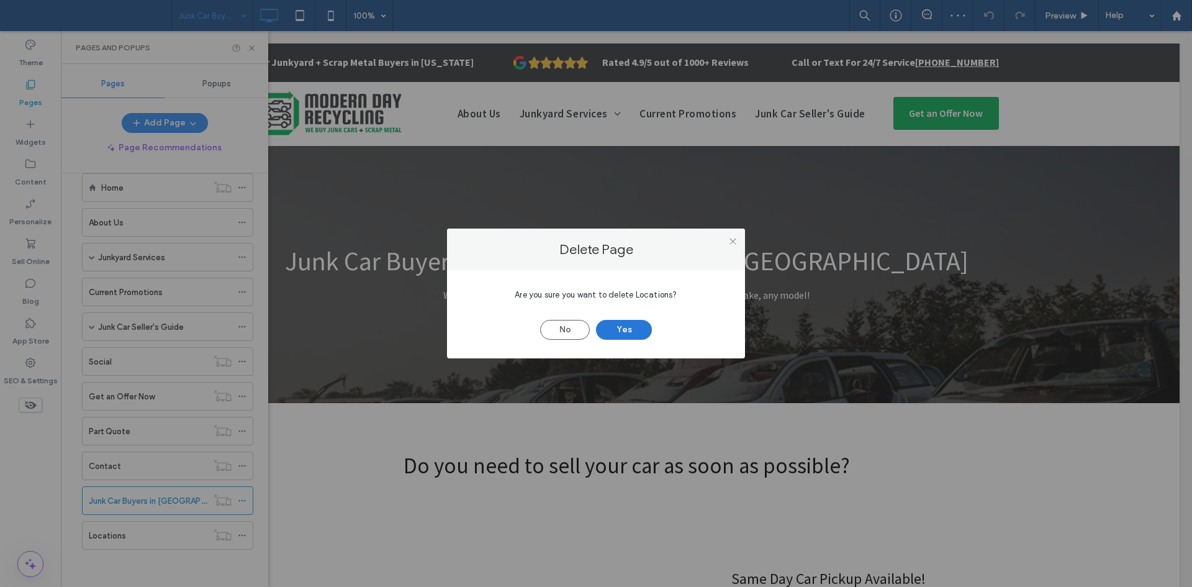
click at [628, 322] on button "Yes" at bounding box center [624, 330] width 56 height 20
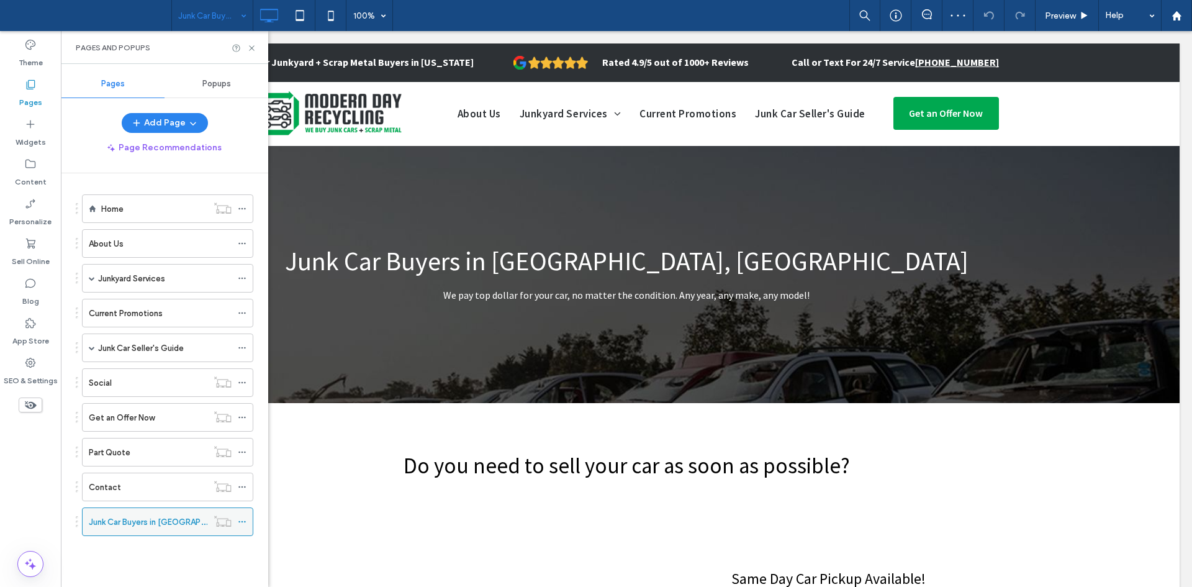
click at [160, 525] on label "Junk Car Buyers in [GEOGRAPHIC_DATA], [GEOGRAPHIC_DATA]" at bounding box center [208, 522] width 239 height 22
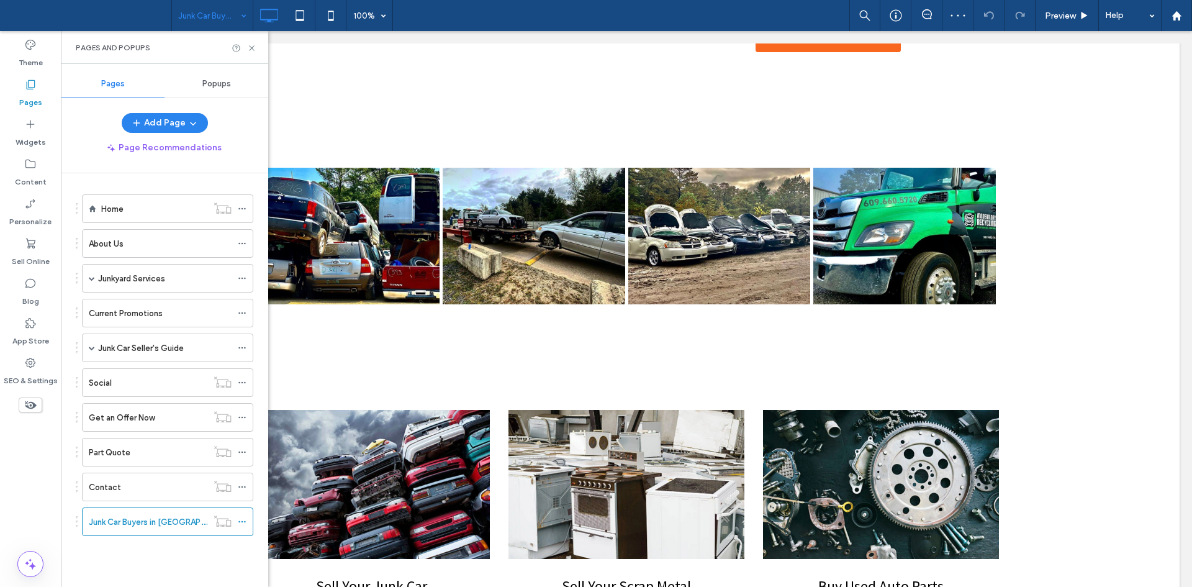
scroll to position [699, 0]
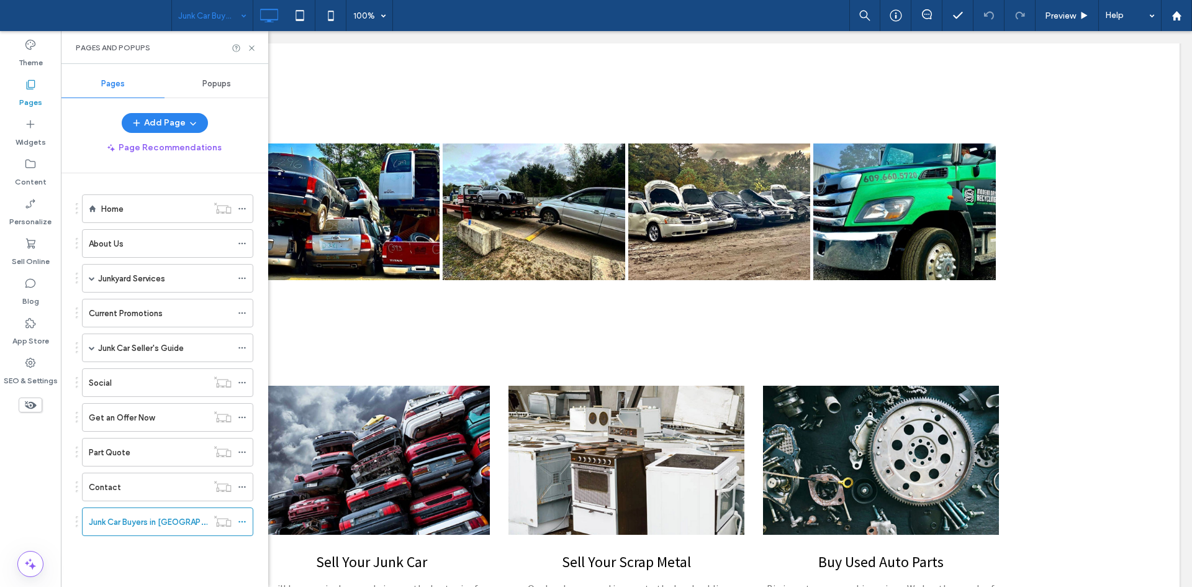
click at [253, 42] on div "Pages and Popups" at bounding box center [164, 47] width 207 height 33
click at [251, 43] on icon at bounding box center [251, 47] width 9 height 9
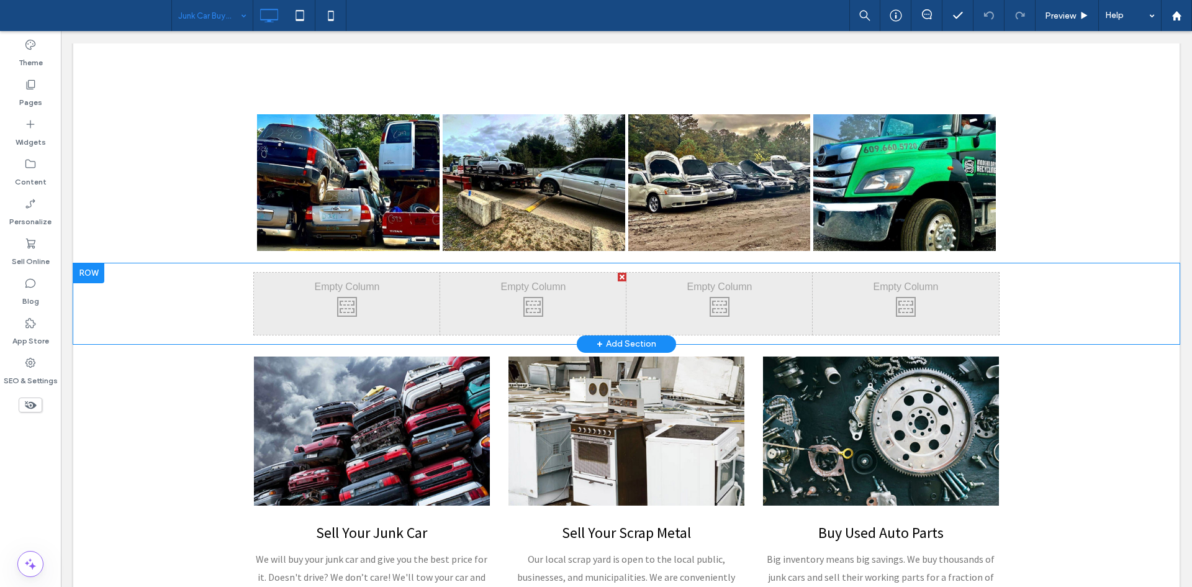
scroll to position [729, 0]
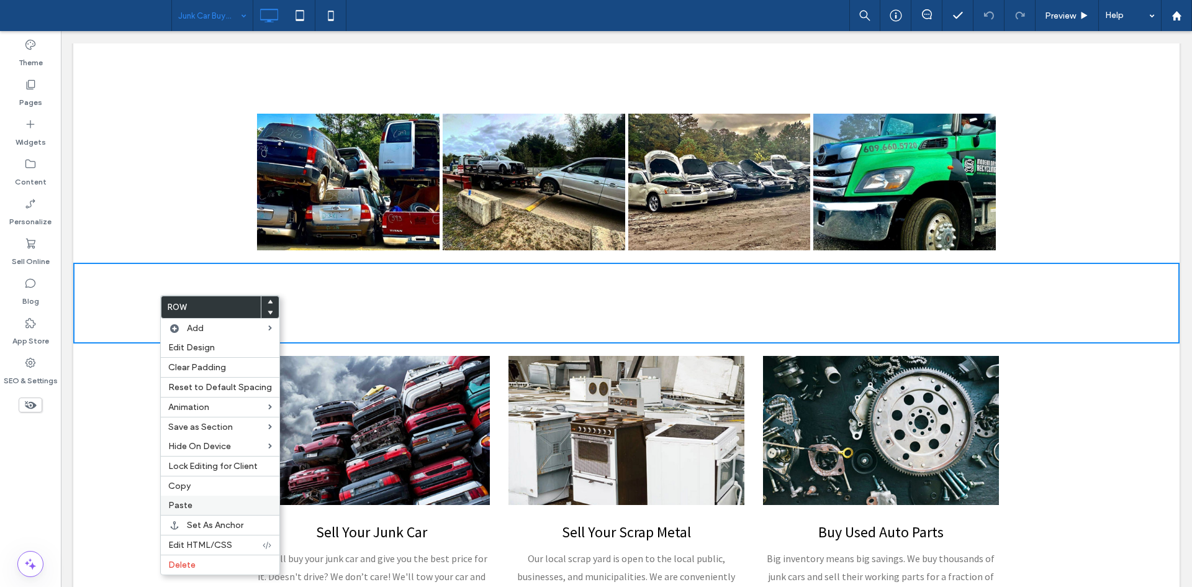
click at [201, 505] on label "Paste" at bounding box center [220, 505] width 104 height 11
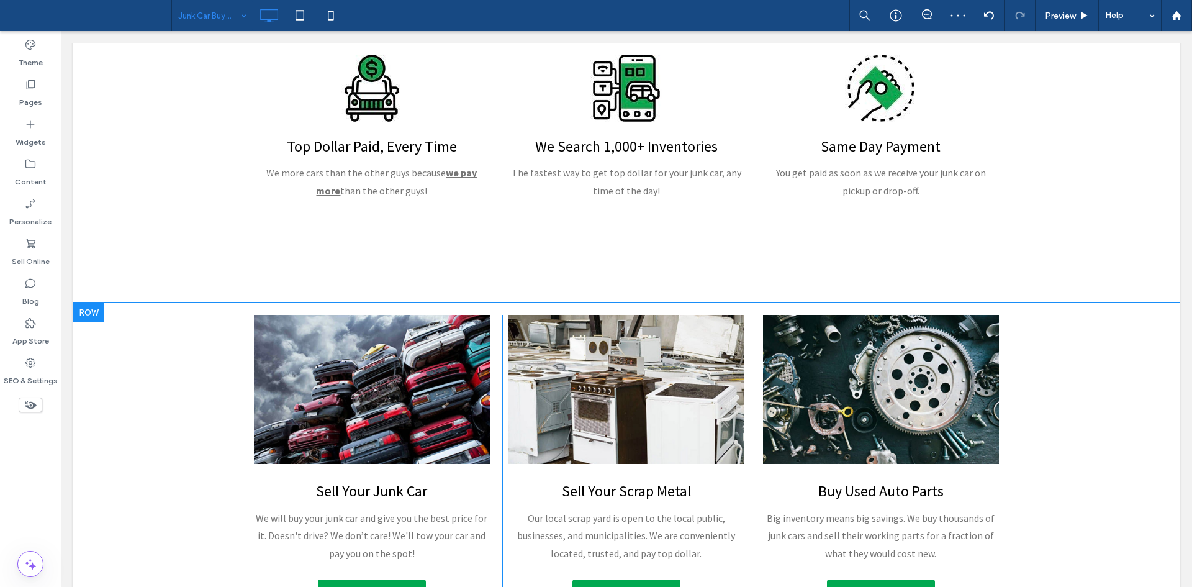
scroll to position [956, 0]
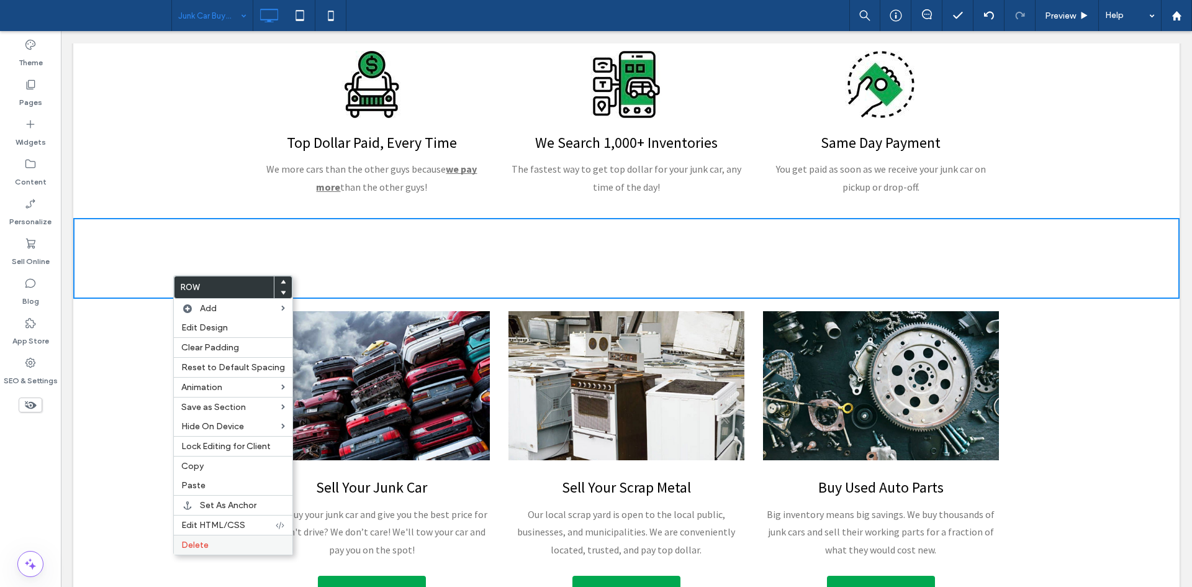
click at [228, 544] on label "Delete" at bounding box center [233, 544] width 104 height 11
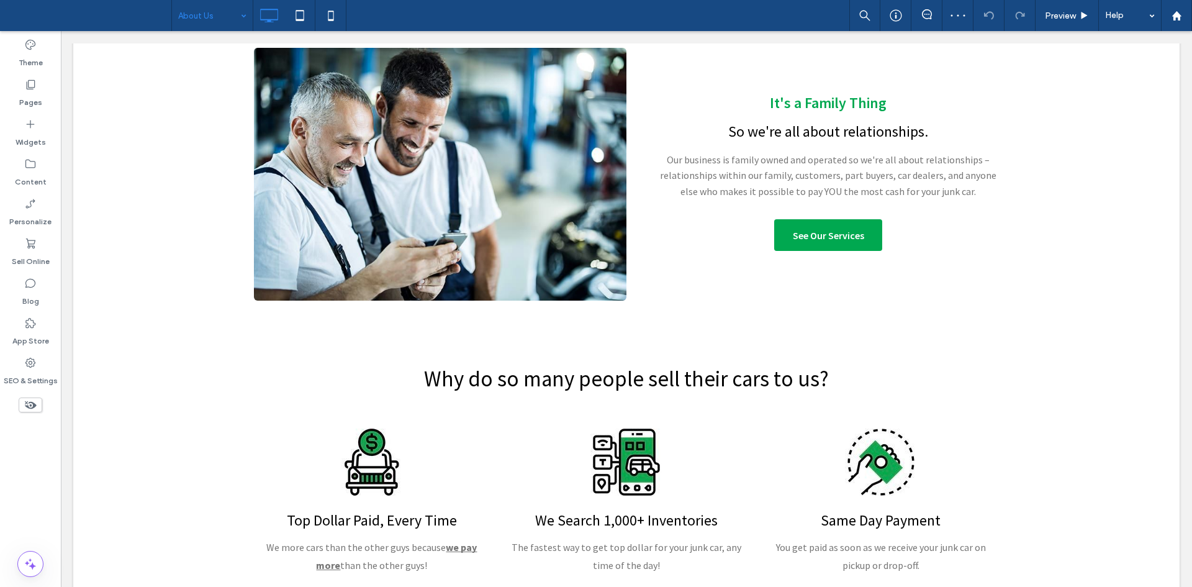
scroll to position [776, 0]
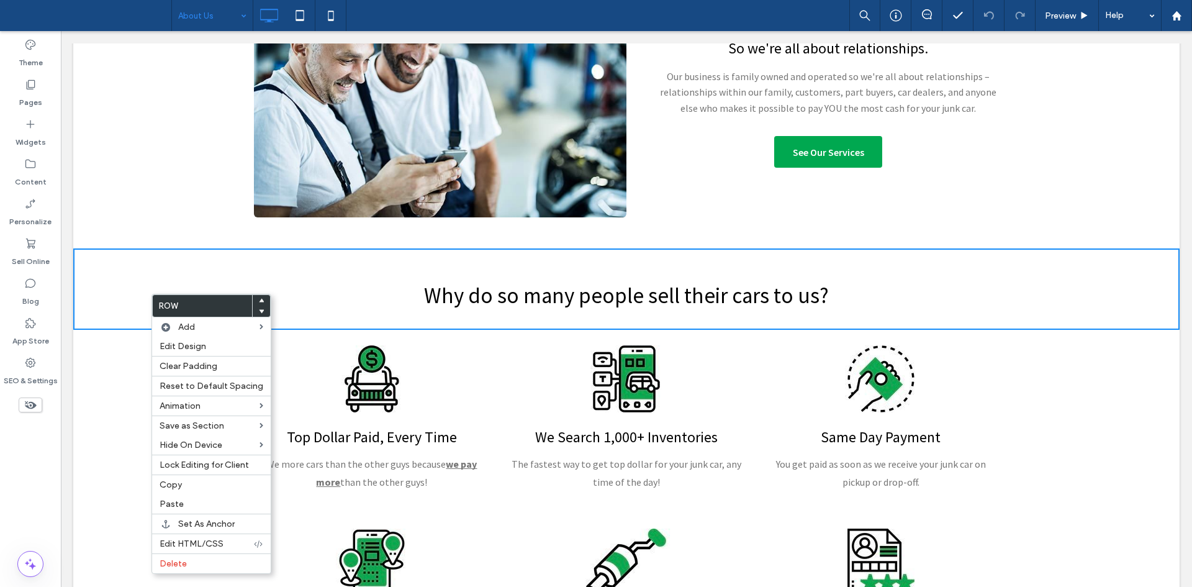
drag, startPoint x: 256, startPoint y: 516, endPoint x: 64, endPoint y: 149, distance: 414.3
click at [184, 481] on label "Copy" at bounding box center [212, 484] width 104 height 11
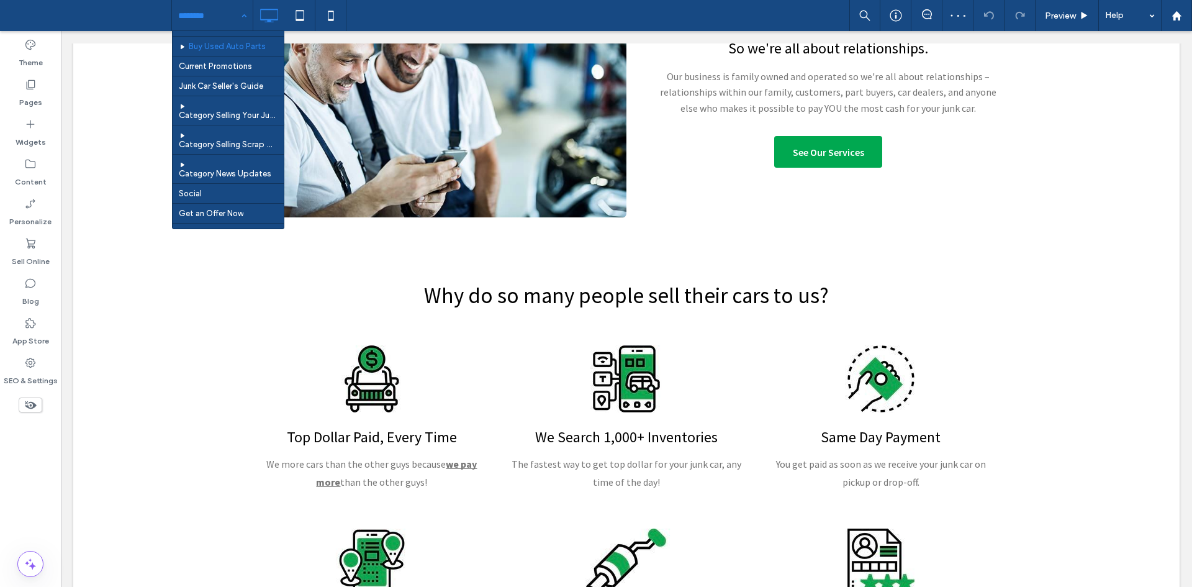
scroll to position [146, 0]
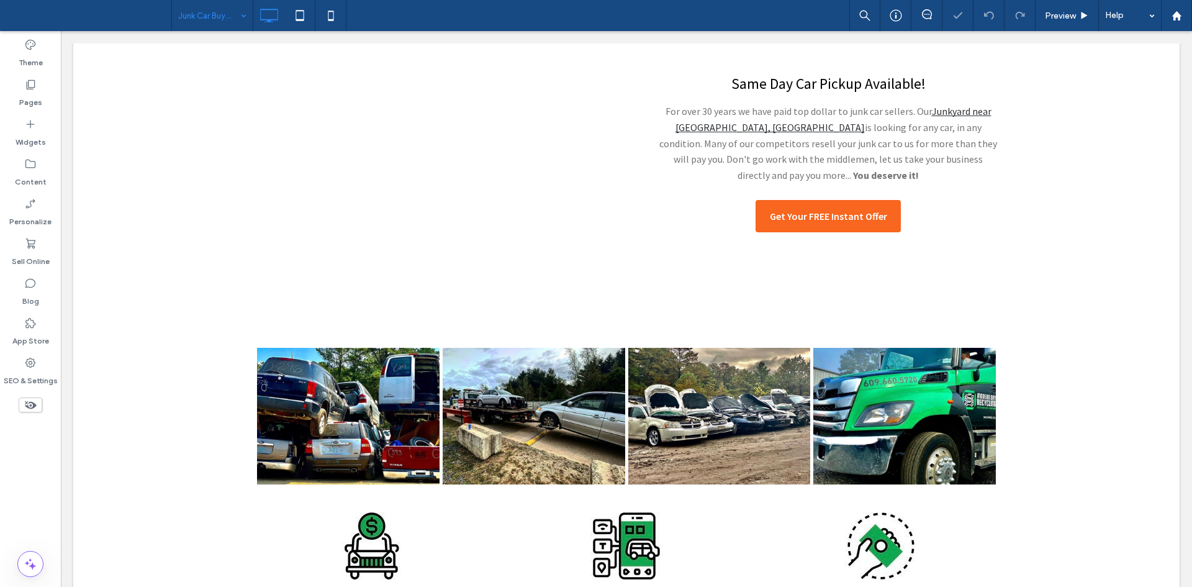
scroll to position [525, 0]
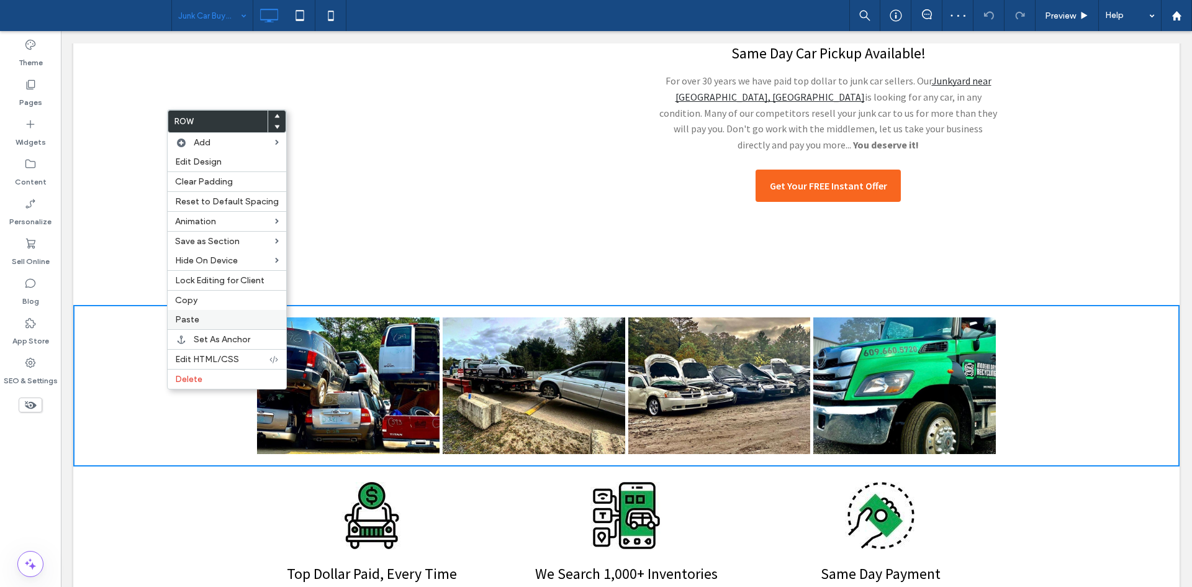
click at [192, 328] on div "Paste" at bounding box center [227, 319] width 119 height 19
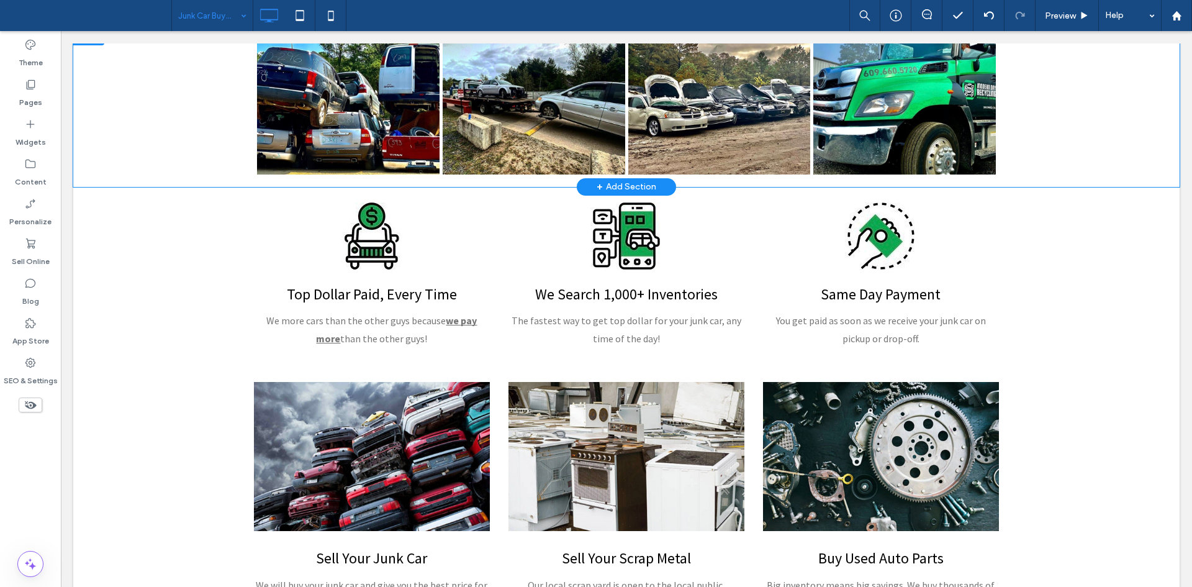
scroll to position [887, 0]
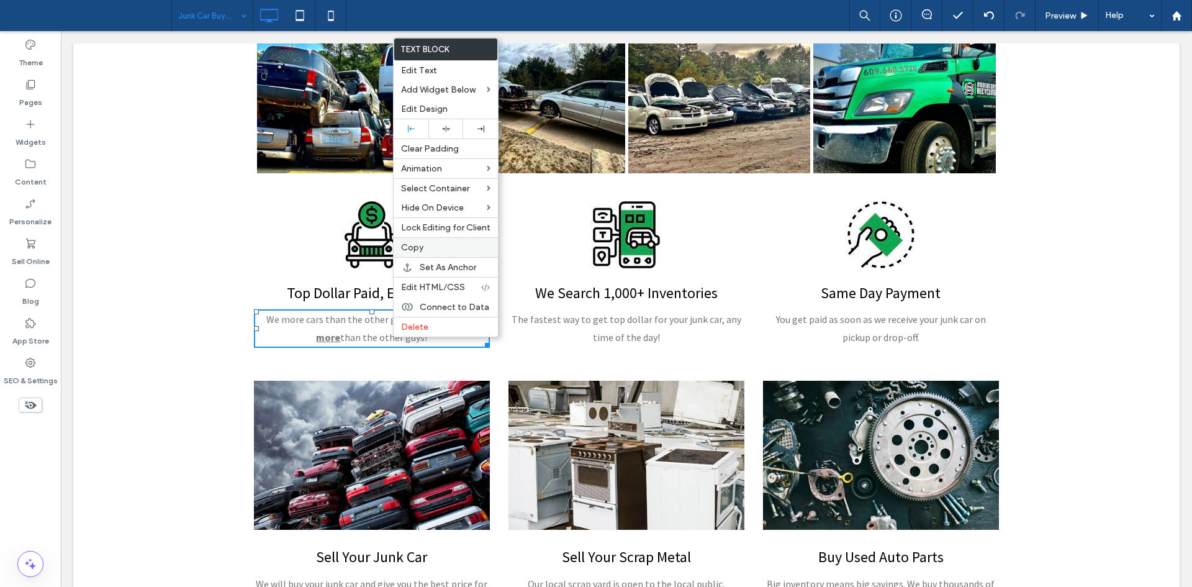
click at [443, 247] on label "Copy" at bounding box center [445, 247] width 89 height 11
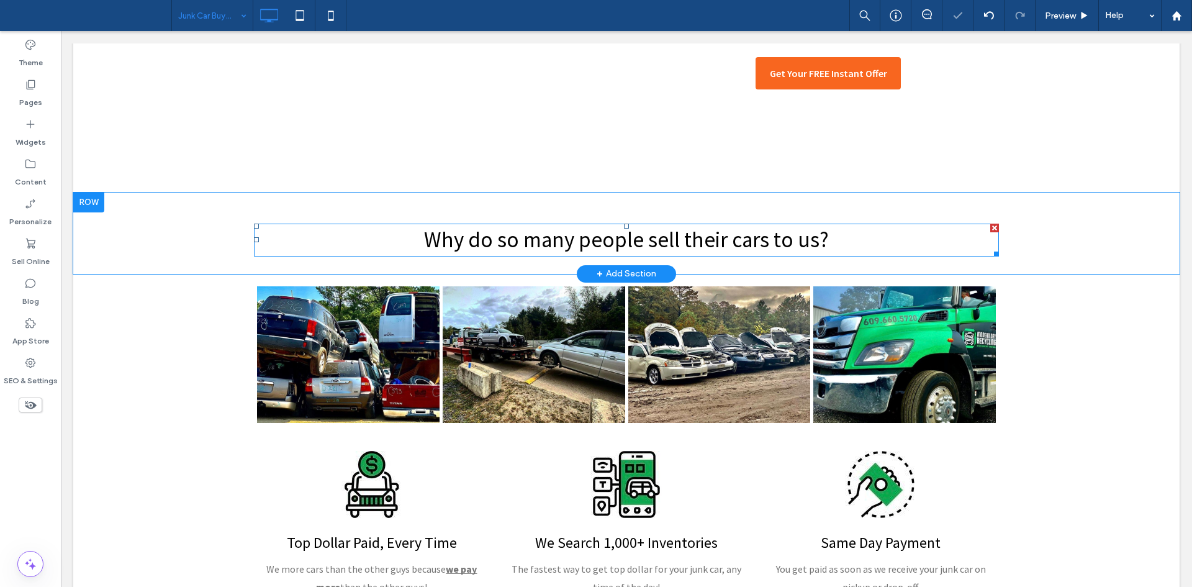
scroll to position [634, 0]
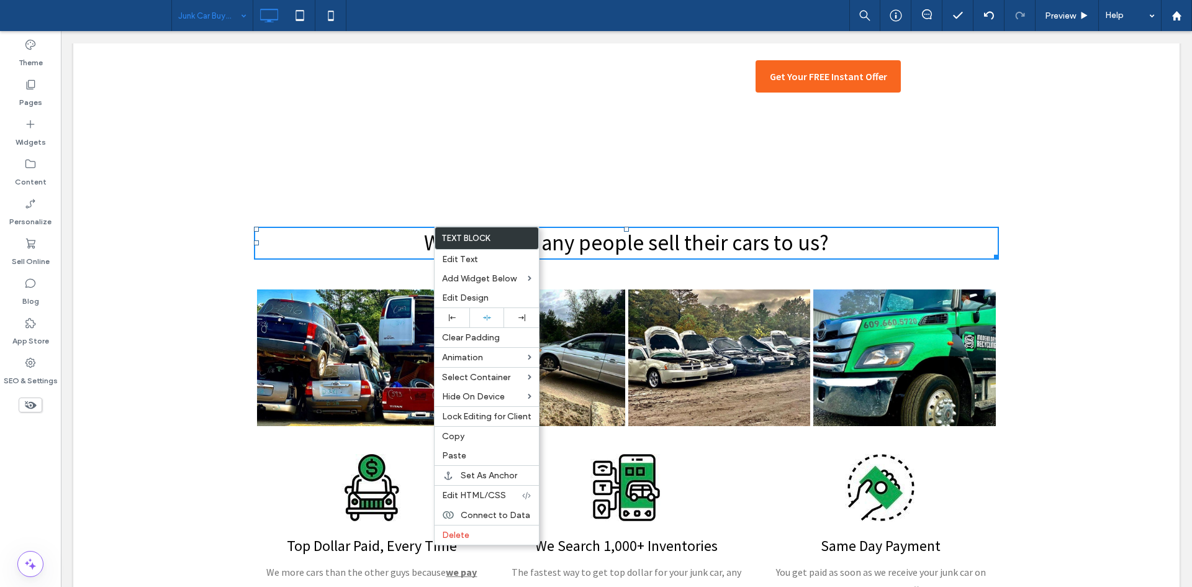
click at [986, 248] on h2 "Why do so many people sell their cars to us?" at bounding box center [626, 243] width 745 height 30
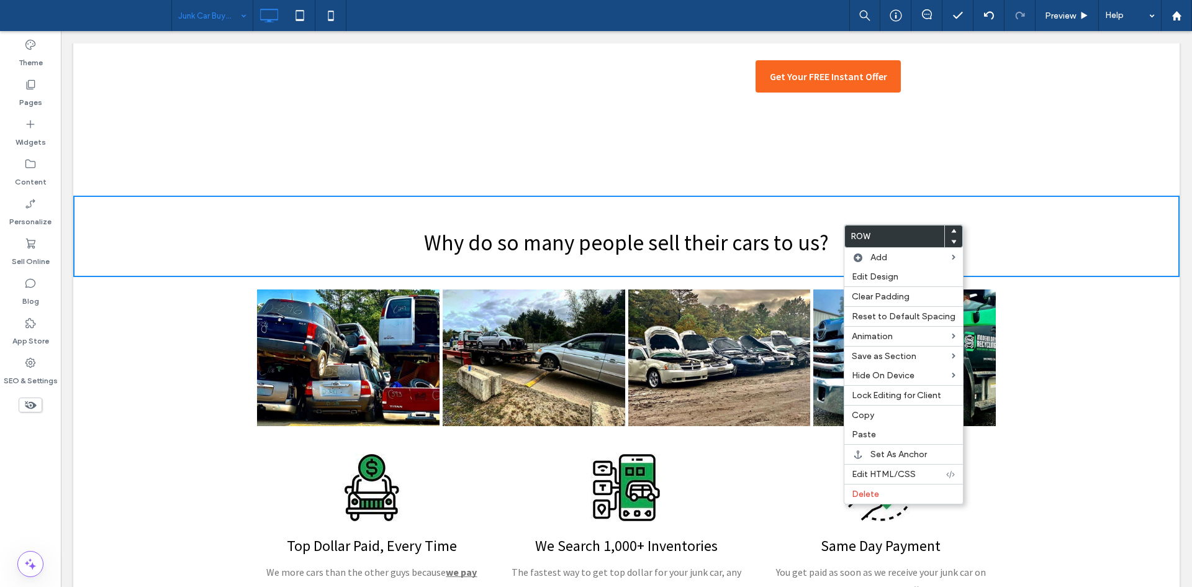
click at [754, 256] on span "Why do so many people sell their cars to us?" at bounding box center [626, 242] width 405 height 27
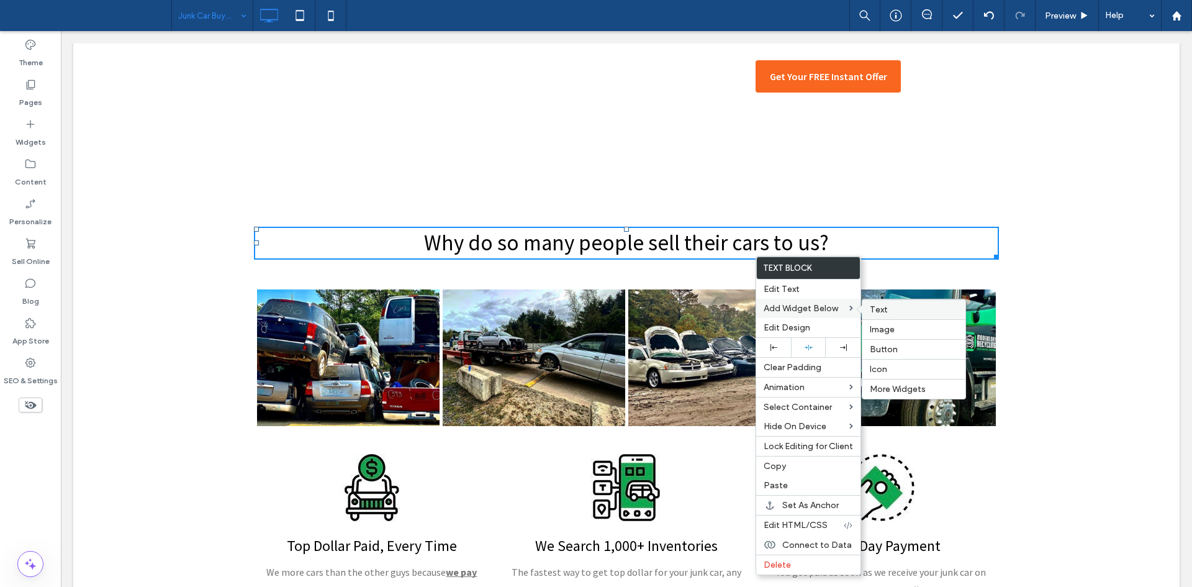
click at [870, 310] on span "Text" at bounding box center [879, 309] width 18 height 11
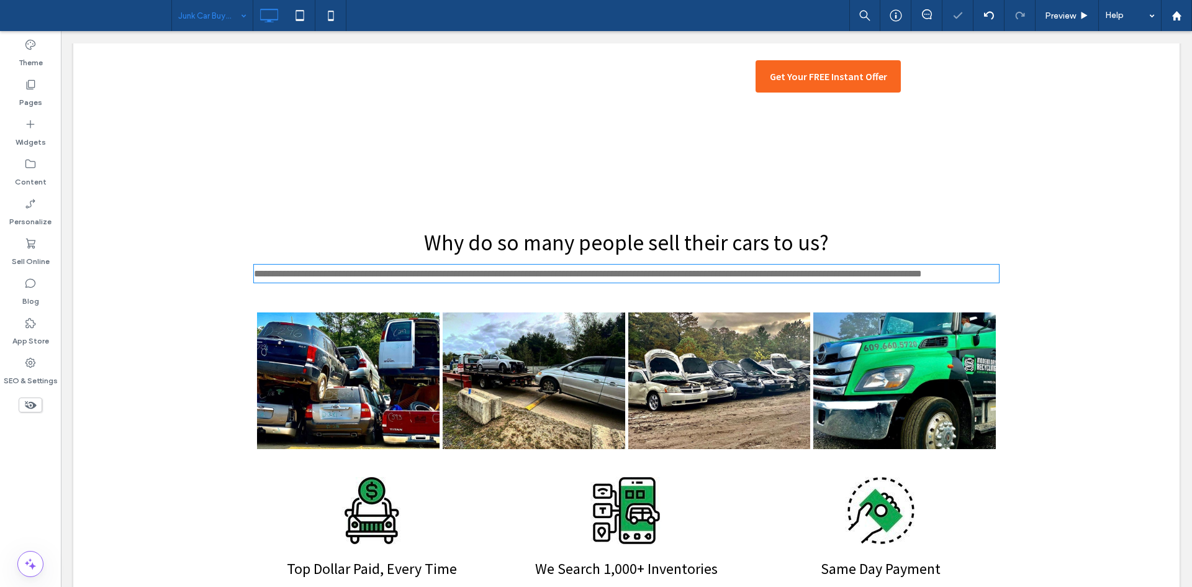
type input "**********"
type input "**"
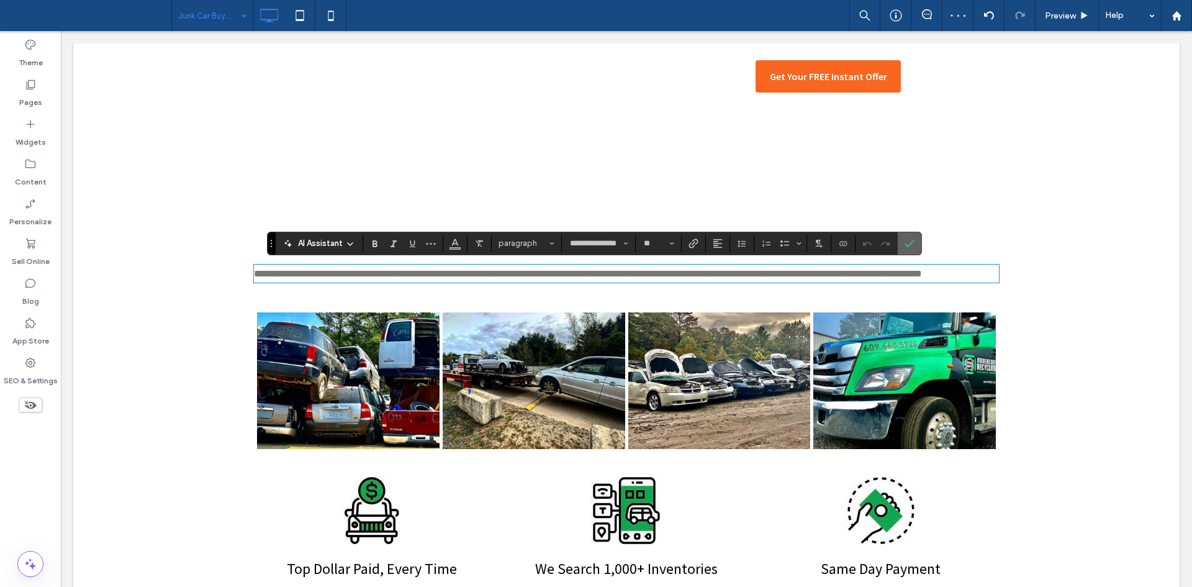
click at [912, 245] on icon "Confirm" at bounding box center [909, 243] width 10 height 10
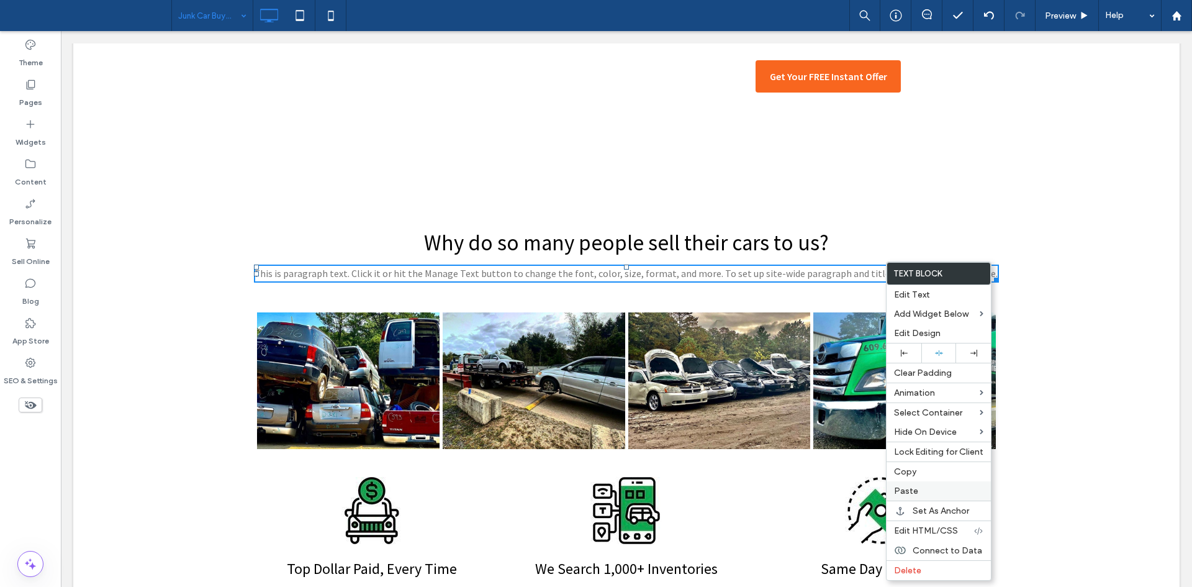
click at [922, 492] on label "Paste" at bounding box center [938, 490] width 89 height 11
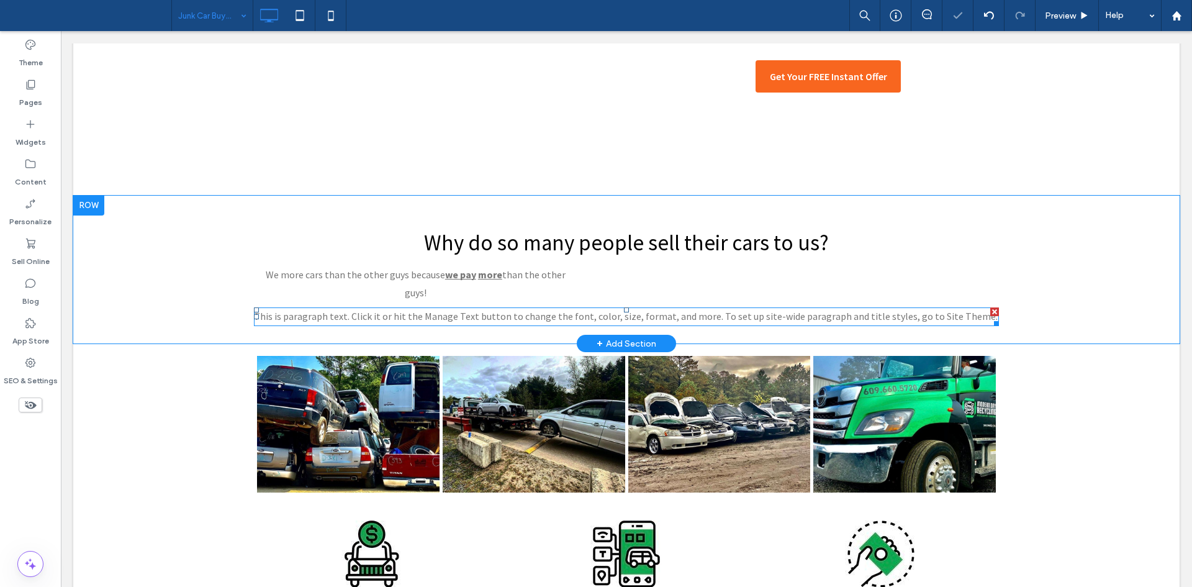
click at [993, 307] on div at bounding box center [994, 311] width 9 height 9
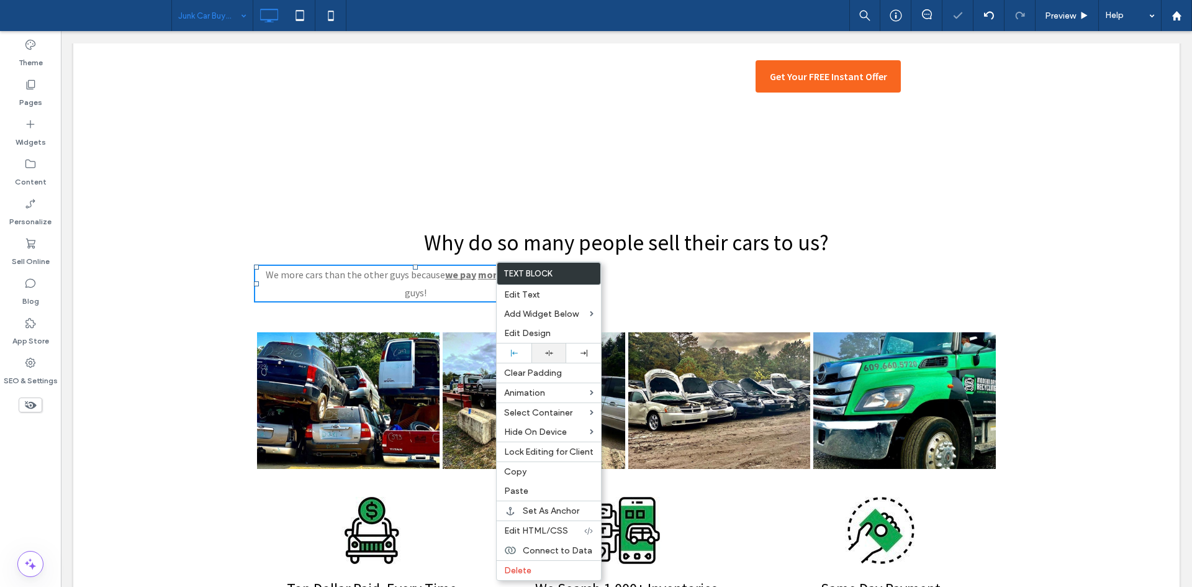
click at [547, 352] on icon at bounding box center [549, 353] width 8 height 8
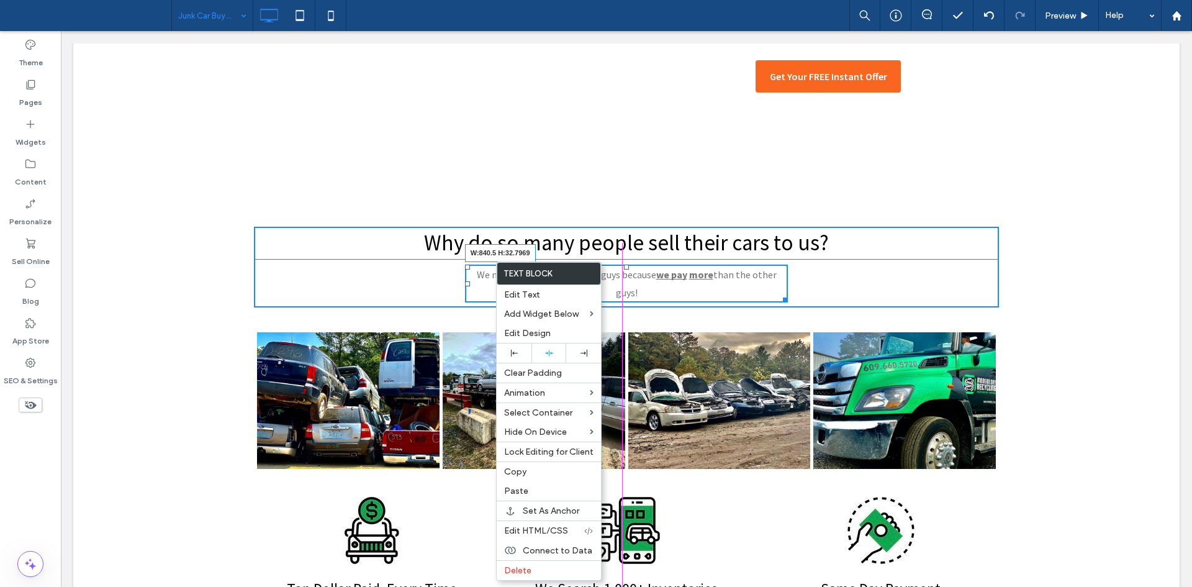
drag, startPoint x: 781, startPoint y: 276, endPoint x: 1014, endPoint y: 288, distance: 233.7
click at [1014, 288] on div "Why do so many people sell their cars to us? Click To Paste Click To Paste We m…" at bounding box center [626, 258] width 1106 height 125
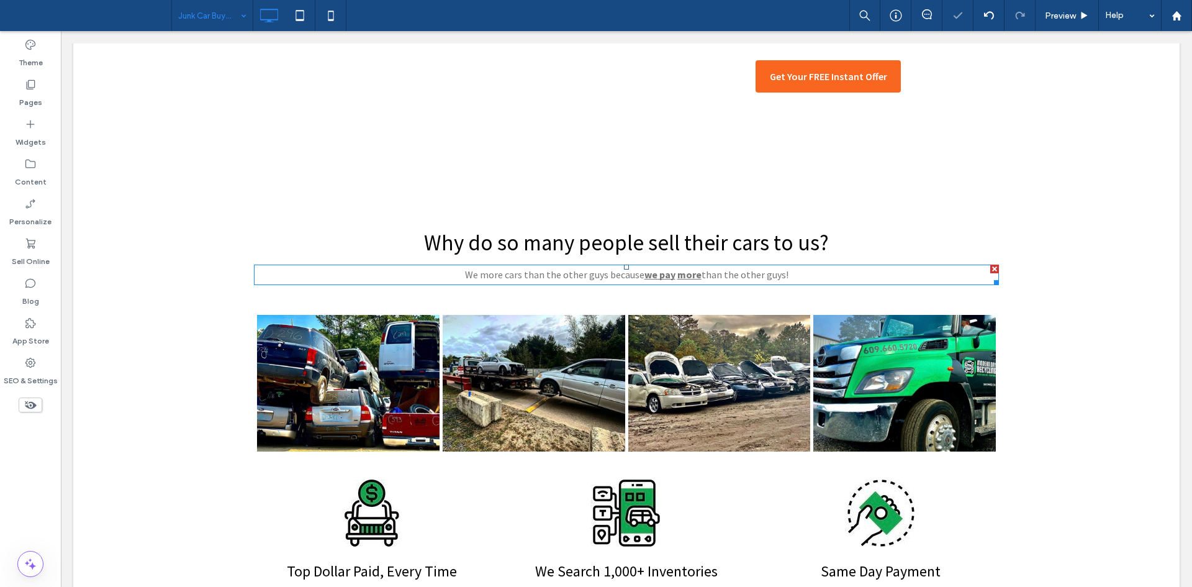
click at [770, 269] on span "than the other guys!" at bounding box center [744, 274] width 87 height 12
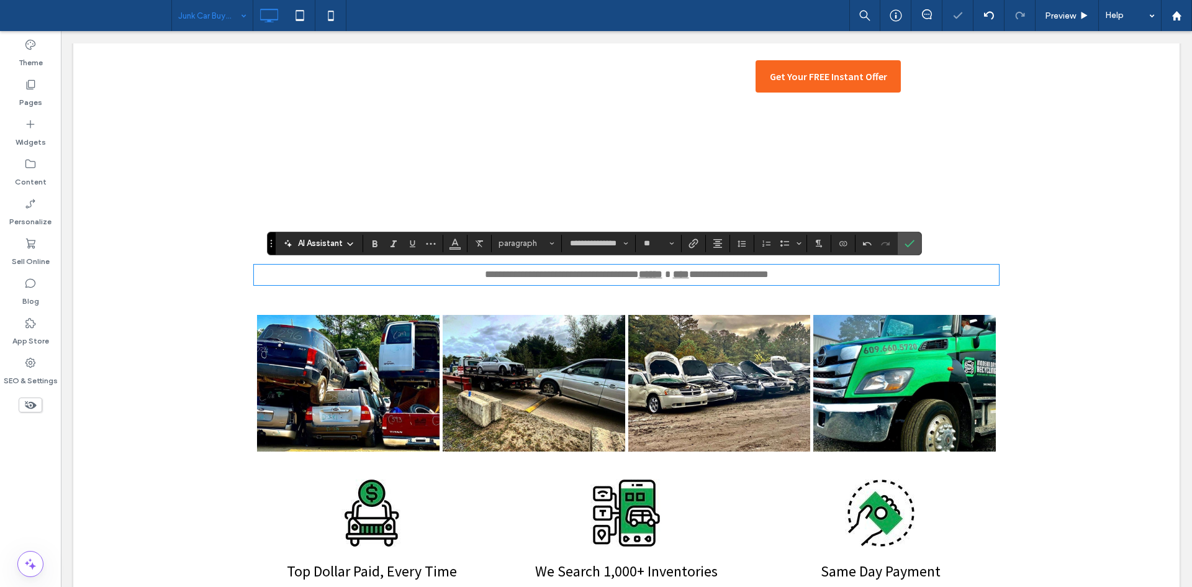
type input "**********"
type input "**"
click at [912, 239] on icon "Confirm" at bounding box center [909, 243] width 10 height 10
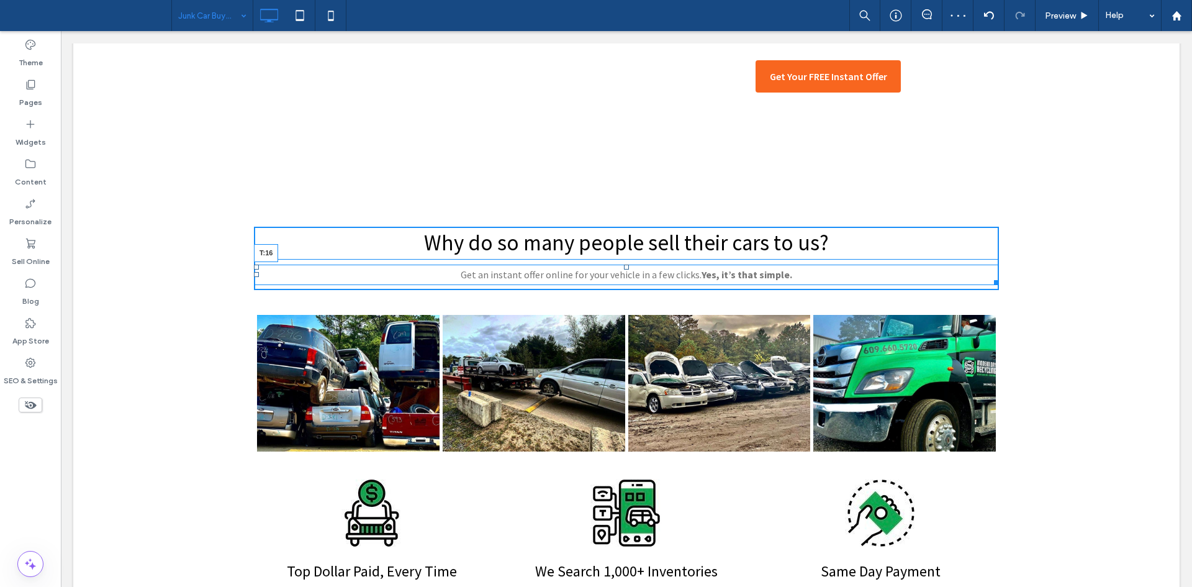
drag, startPoint x: 620, startPoint y: 266, endPoint x: 688, endPoint y: 302, distance: 77.2
click at [627, 271] on div "Get an instant offer online for your vehicle in a few clicks. Yes, it’s that si…" at bounding box center [626, 274] width 745 height 20
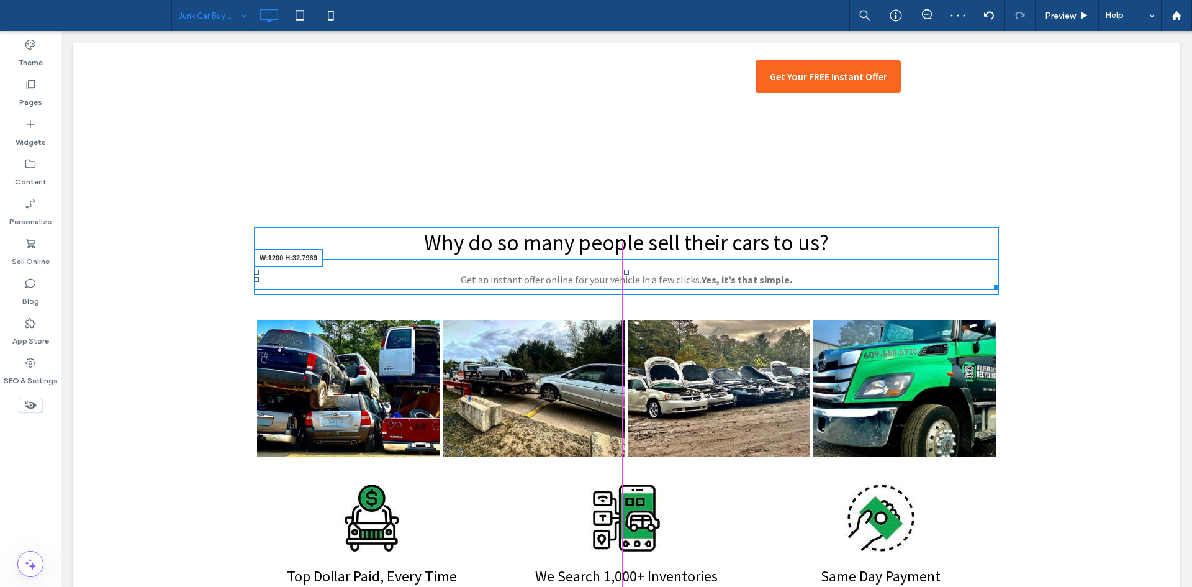
drag, startPoint x: 986, startPoint y: 286, endPoint x: 1191, endPoint y: 263, distance: 206.8
drag, startPoint x: 989, startPoint y: 257, endPoint x: 1191, endPoint y: 203, distance: 208.8
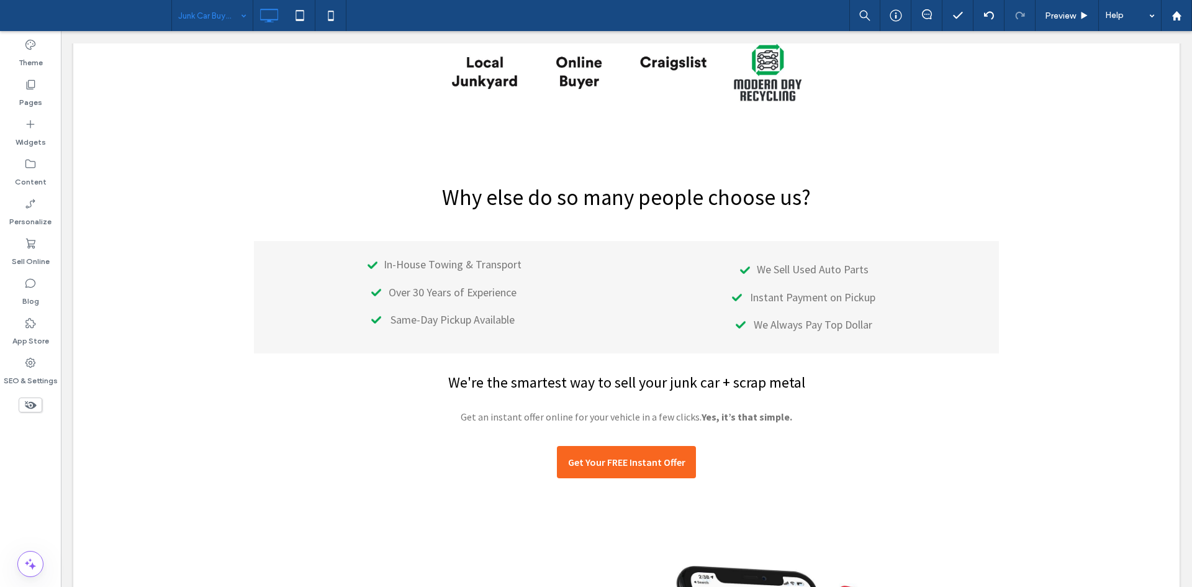
scroll to position [1970, 0]
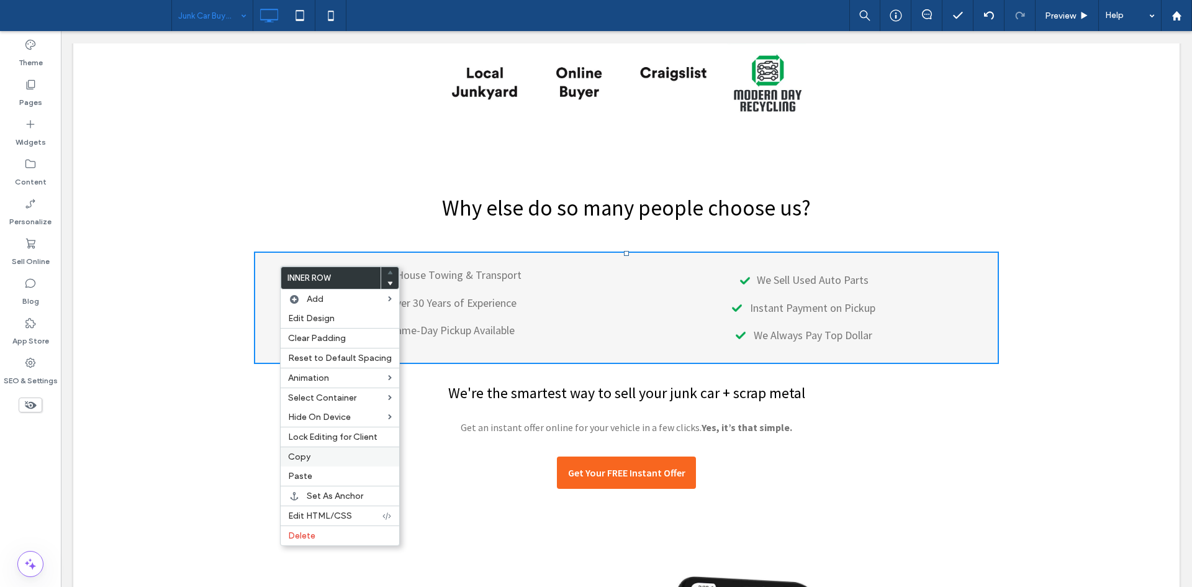
click at [315, 454] on label "Copy" at bounding box center [340, 456] width 104 height 11
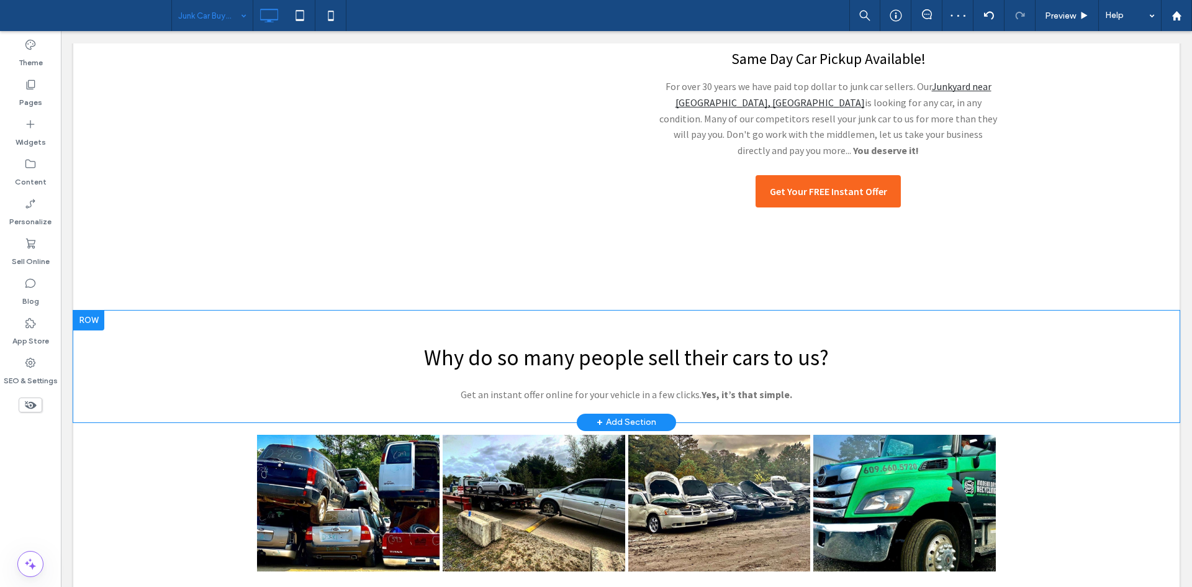
scroll to position [516, 0]
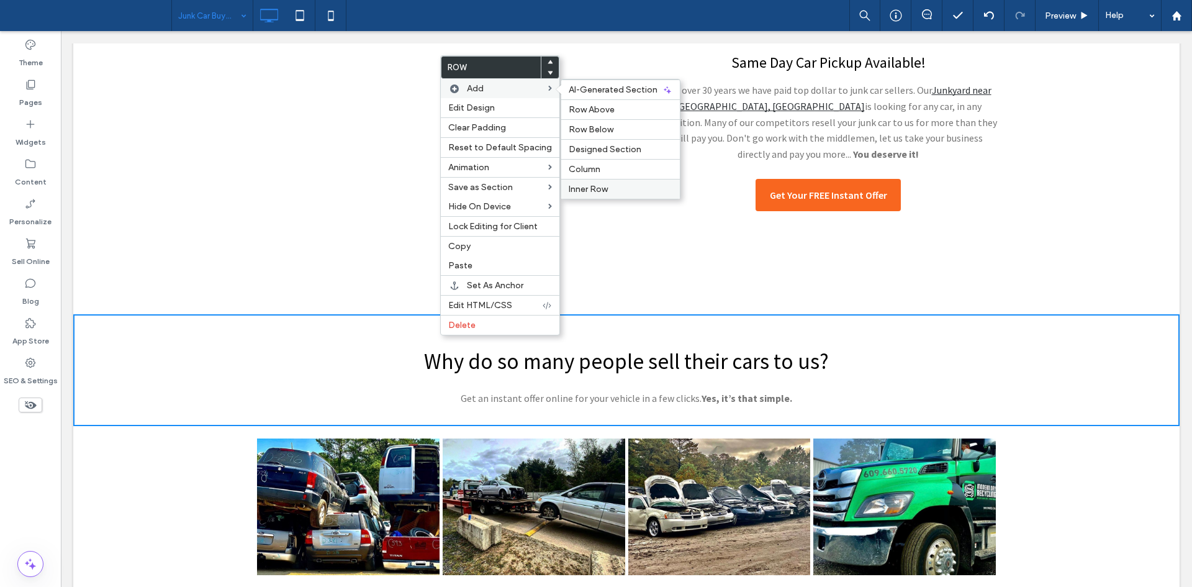
click at [612, 186] on label "Inner Row" at bounding box center [621, 189] width 104 height 11
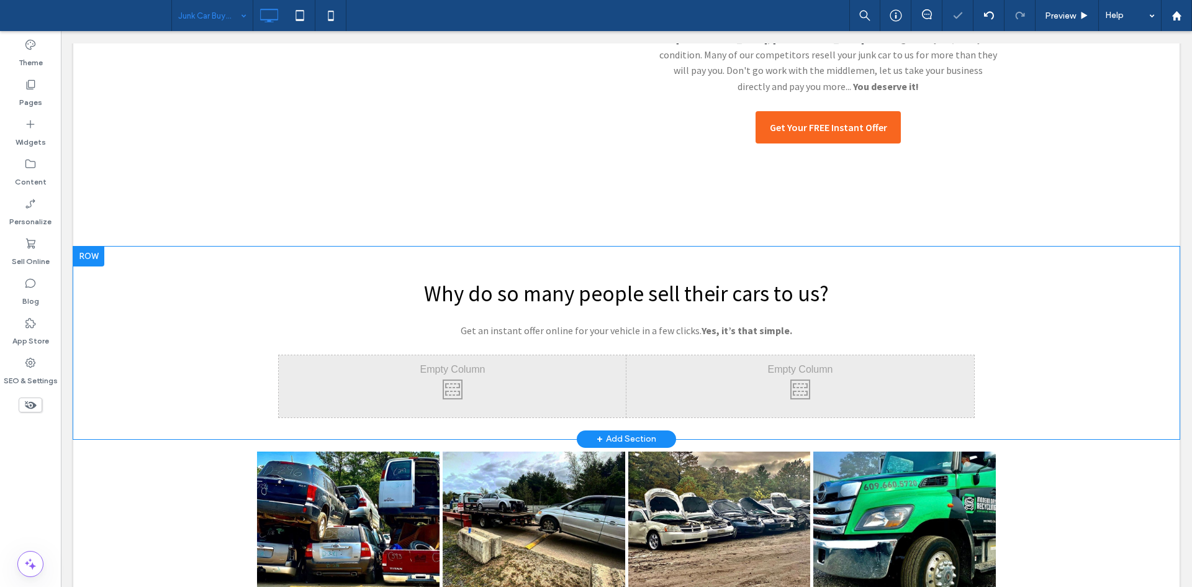
scroll to position [592, 0]
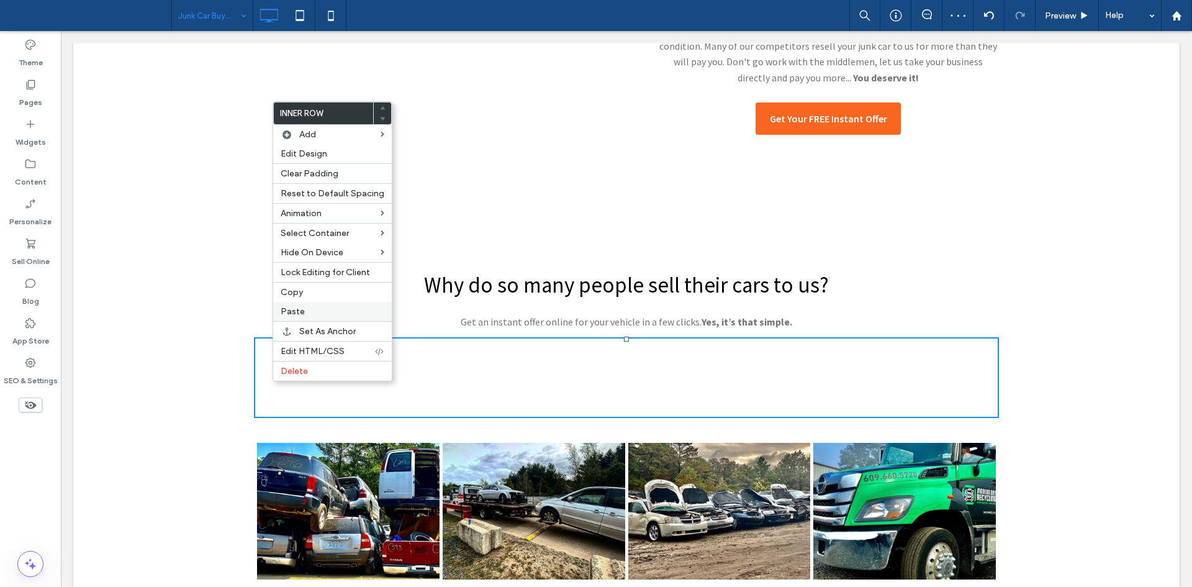
click at [309, 302] on div "Paste" at bounding box center [332, 311] width 119 height 19
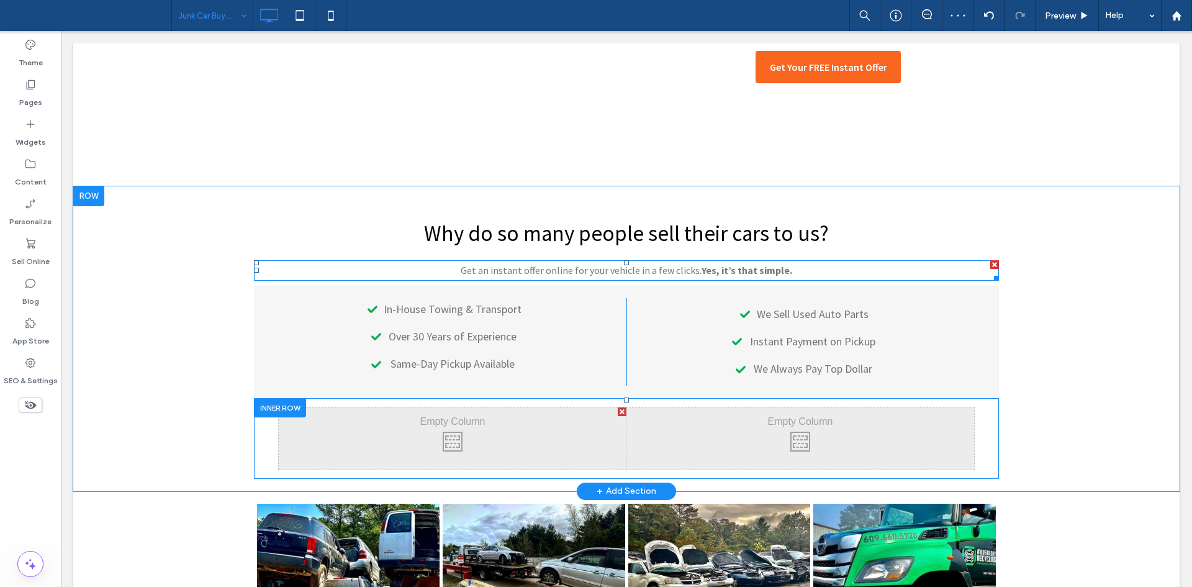
scroll to position [644, 0]
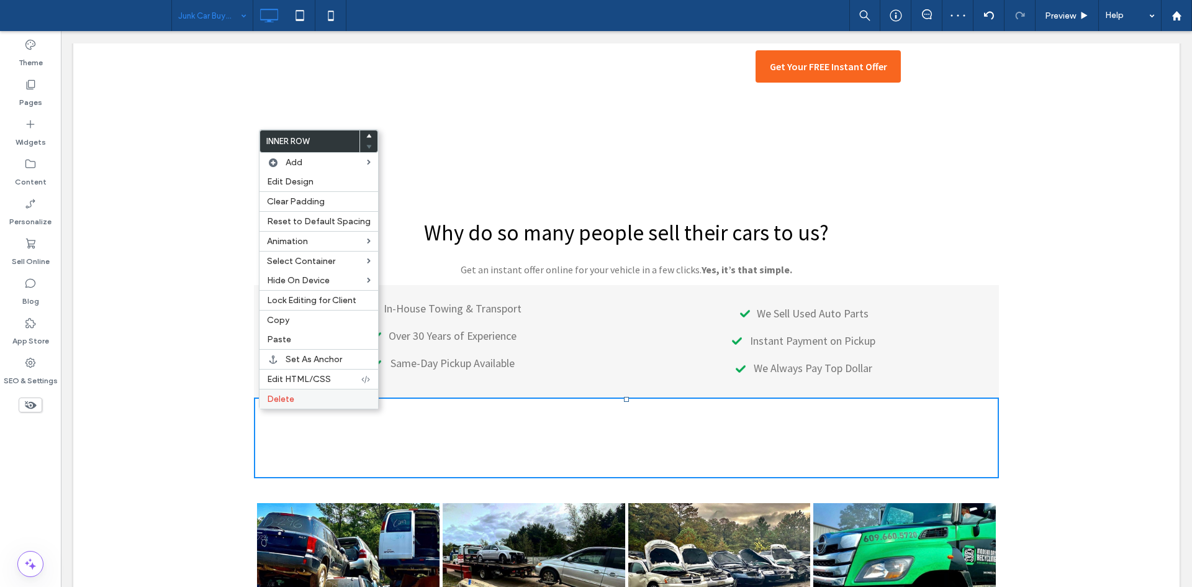
click at [280, 399] on span "Delete" at bounding box center [280, 399] width 27 height 11
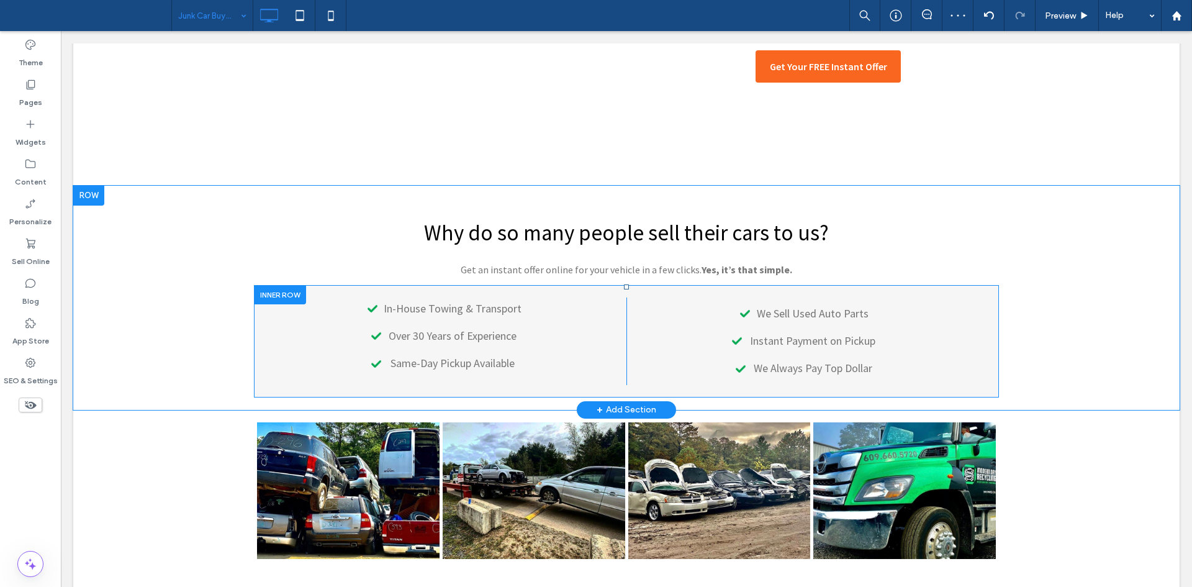
click at [272, 295] on div at bounding box center [280, 294] width 52 height 19
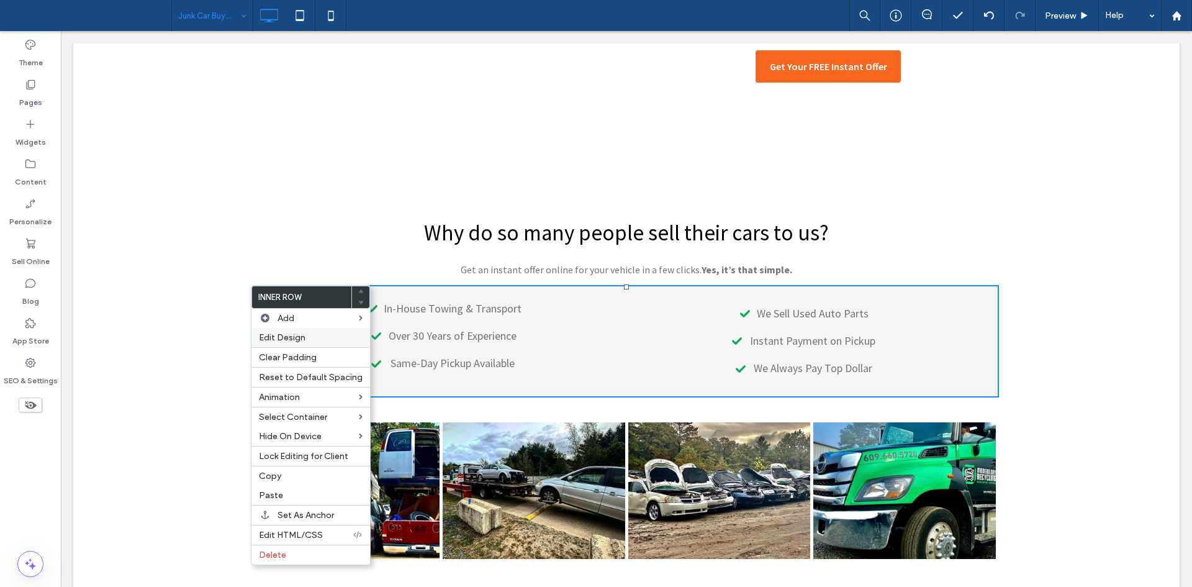
click at [317, 342] on label "Edit Design" at bounding box center [311, 337] width 104 height 11
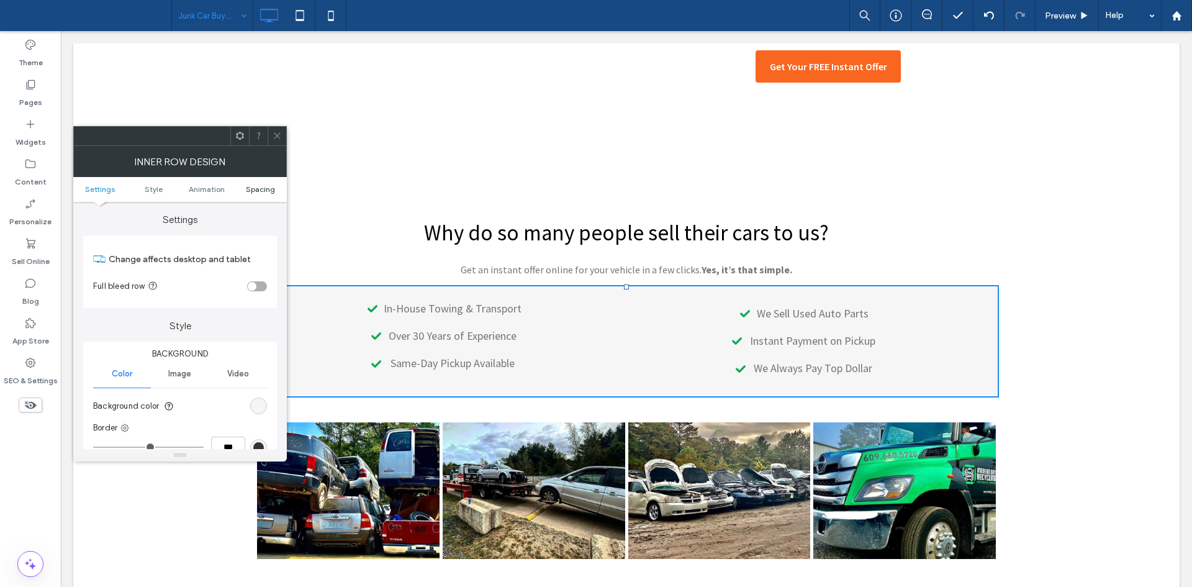
click at [259, 192] on span "Spacing" at bounding box center [260, 188] width 29 height 9
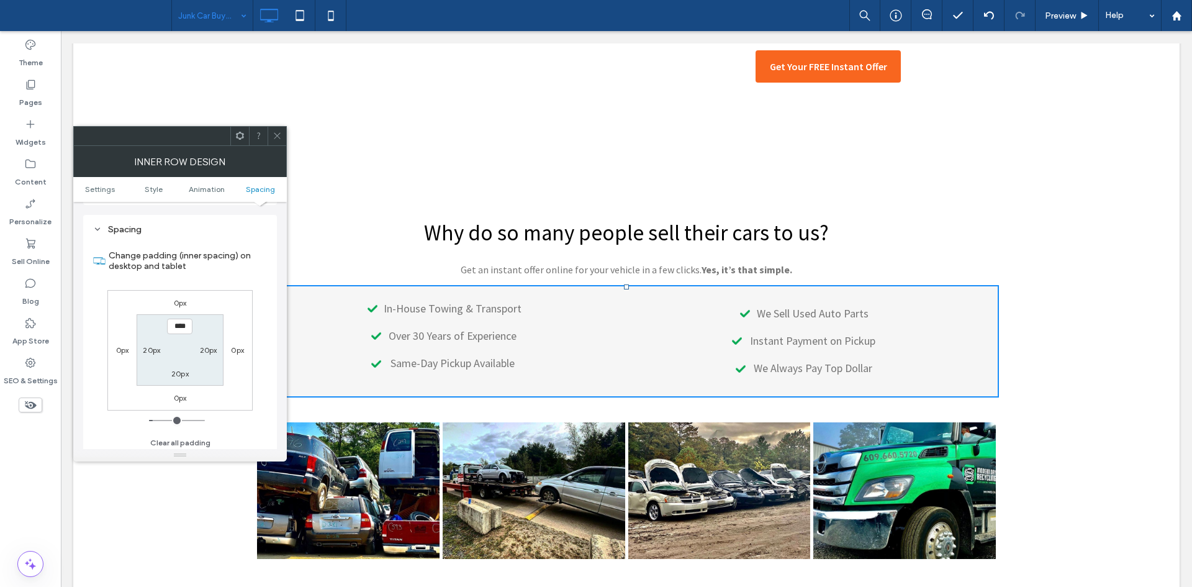
scroll to position [397, 0]
click at [182, 296] on label "0px" at bounding box center [180, 299] width 13 height 9
type input "*"
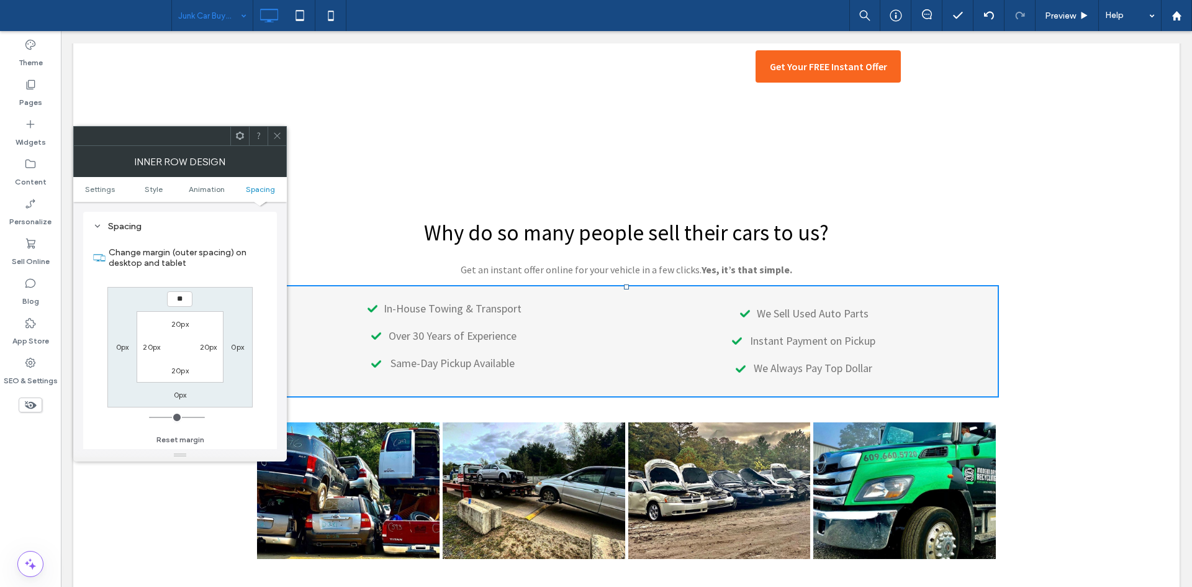
type input "**"
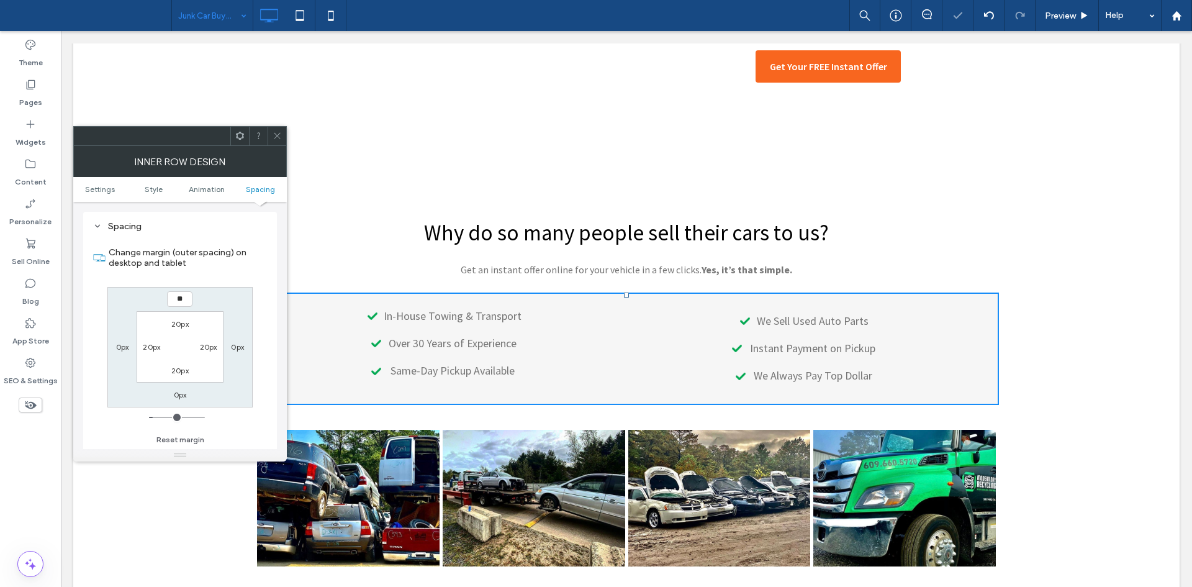
type input "**"
type input "****"
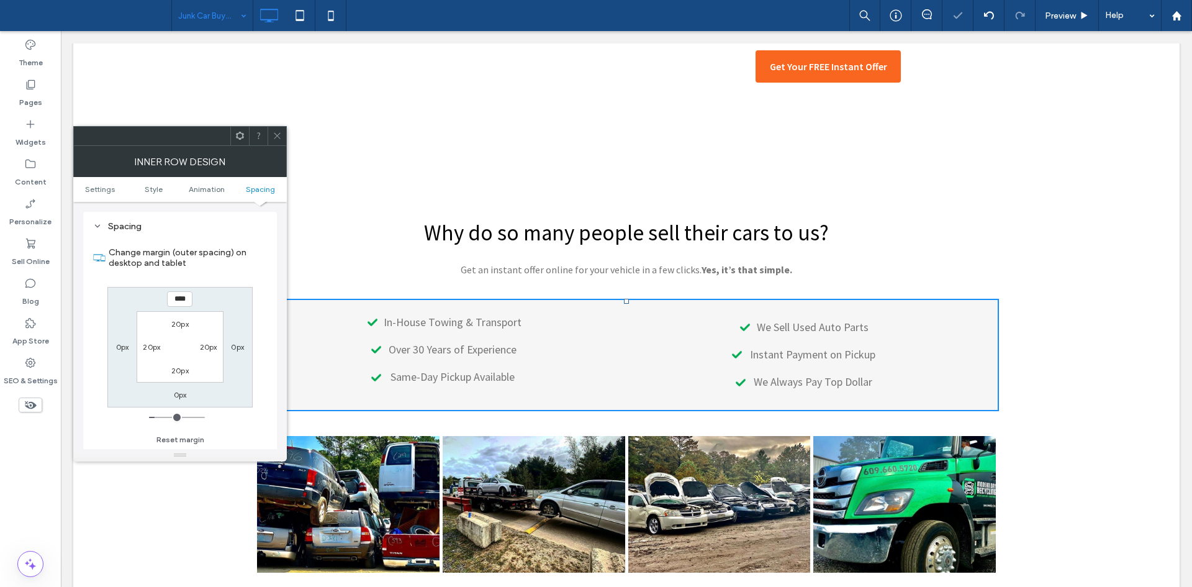
click at [272, 140] on div at bounding box center [277, 136] width 19 height 19
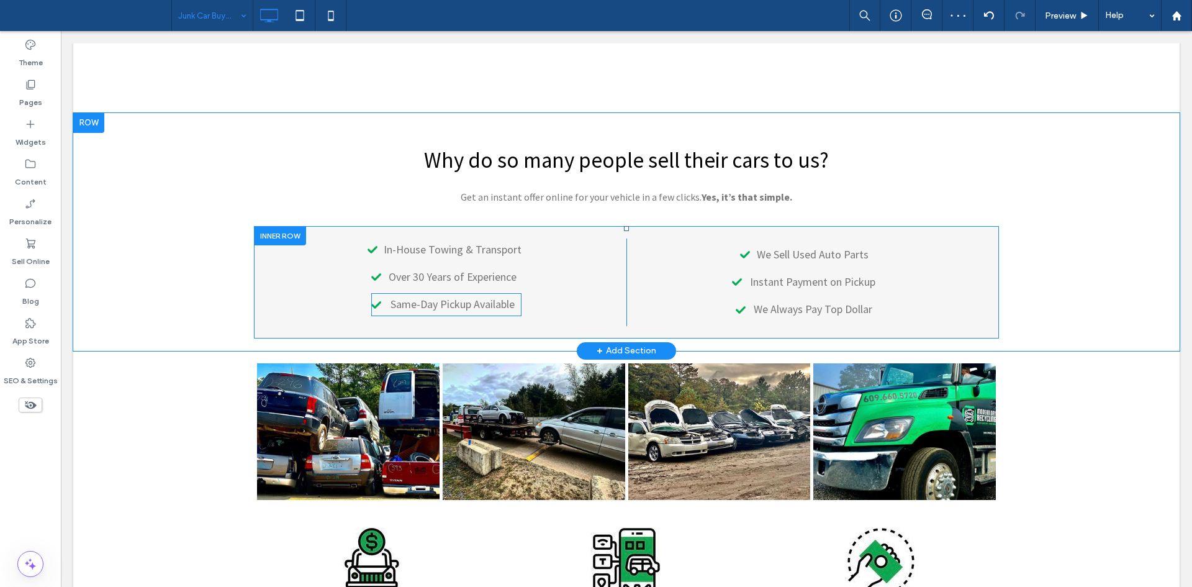
scroll to position [718, 0]
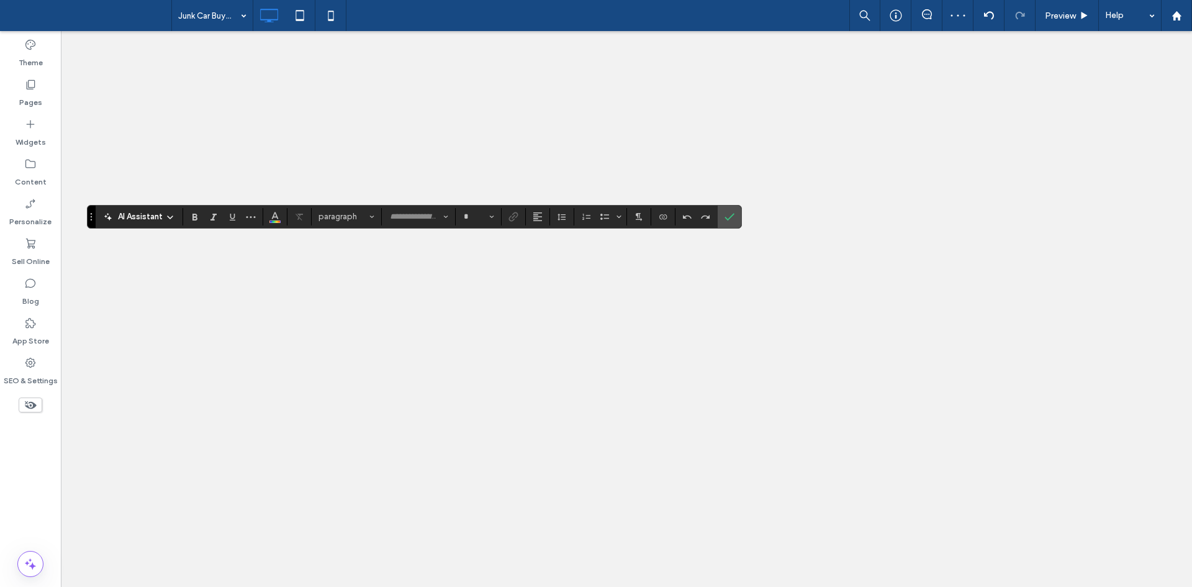
type input "**********"
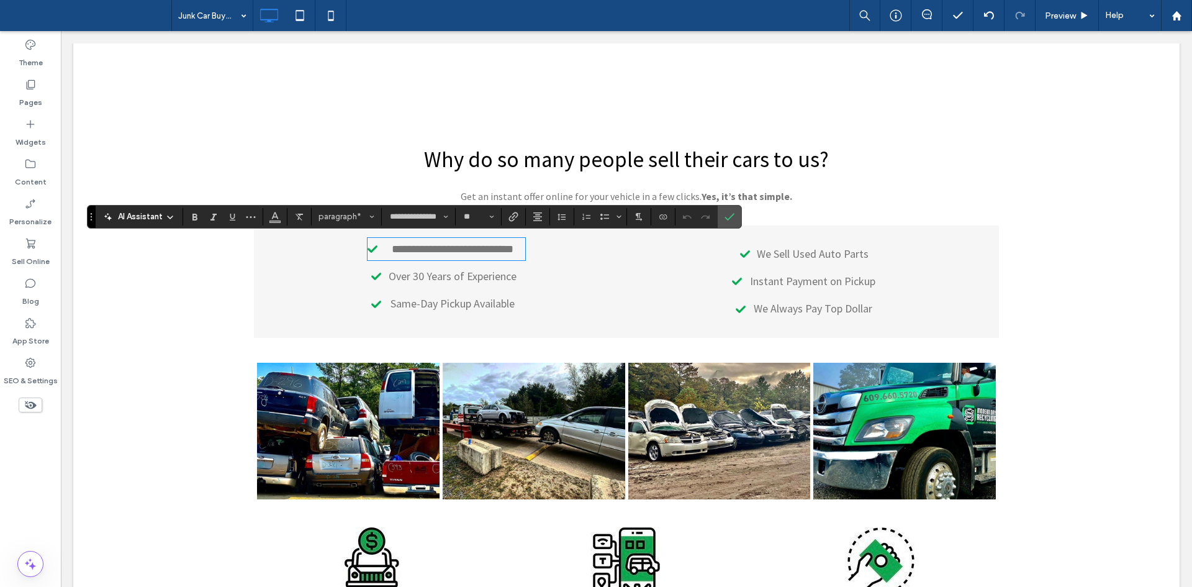
type input "**"
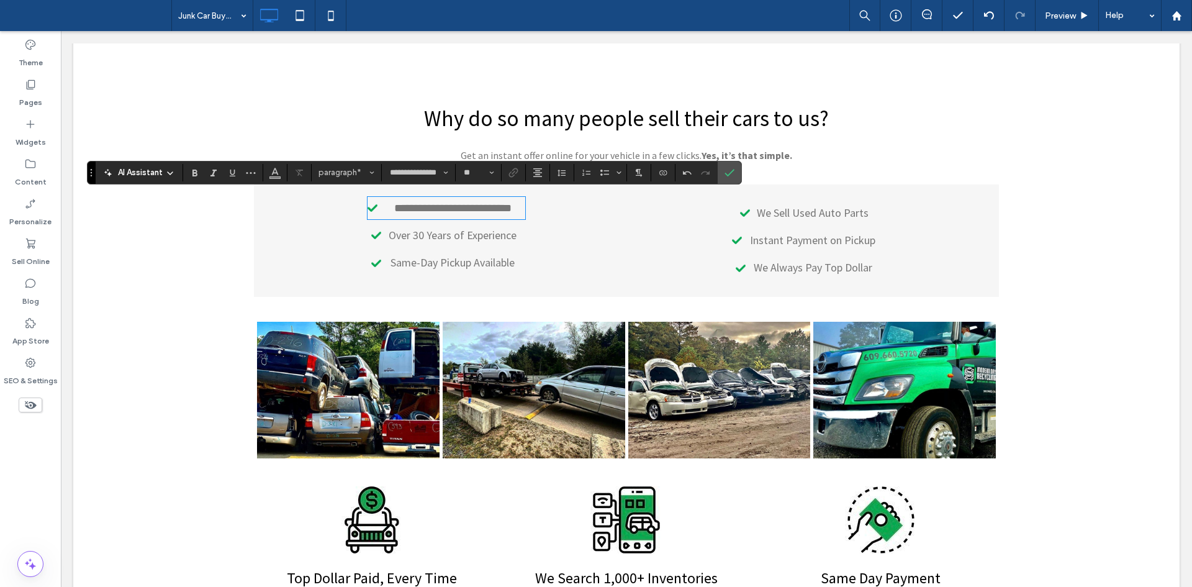
scroll to position [765, 0]
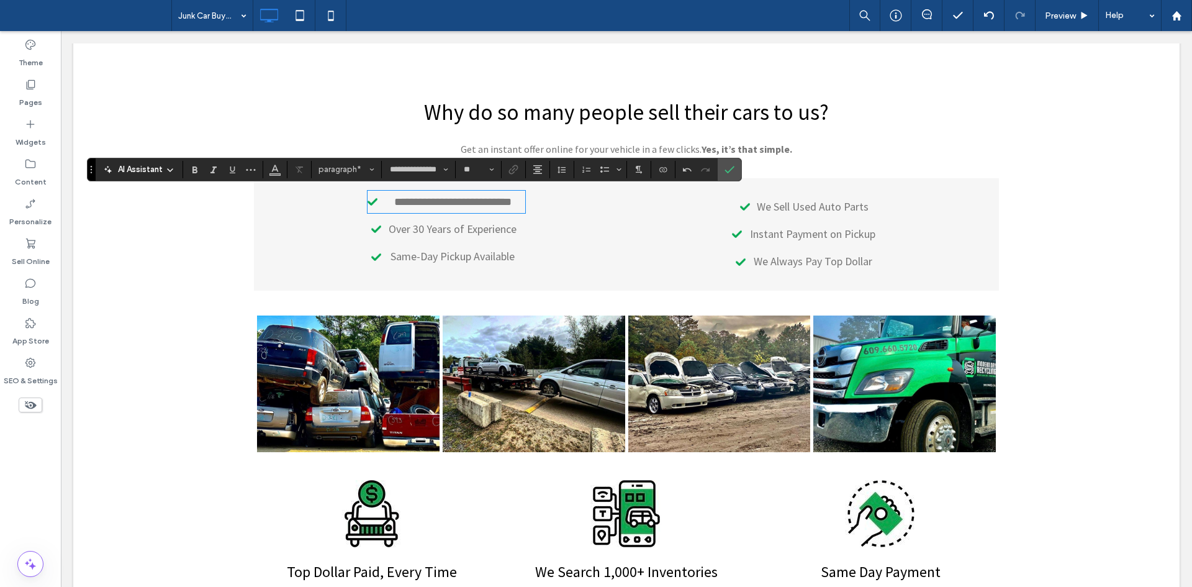
click at [795, 207] on span "We Sell Used Auto Parts" at bounding box center [813, 206] width 112 height 14
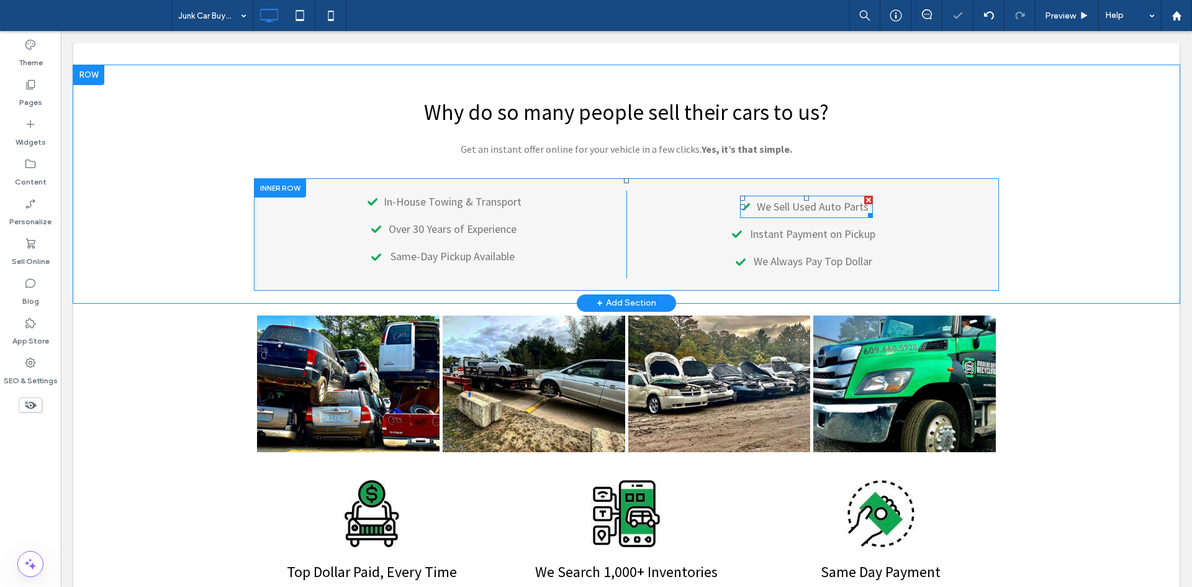
click at [795, 207] on span "We Sell Used Auto Parts" at bounding box center [813, 206] width 112 height 14
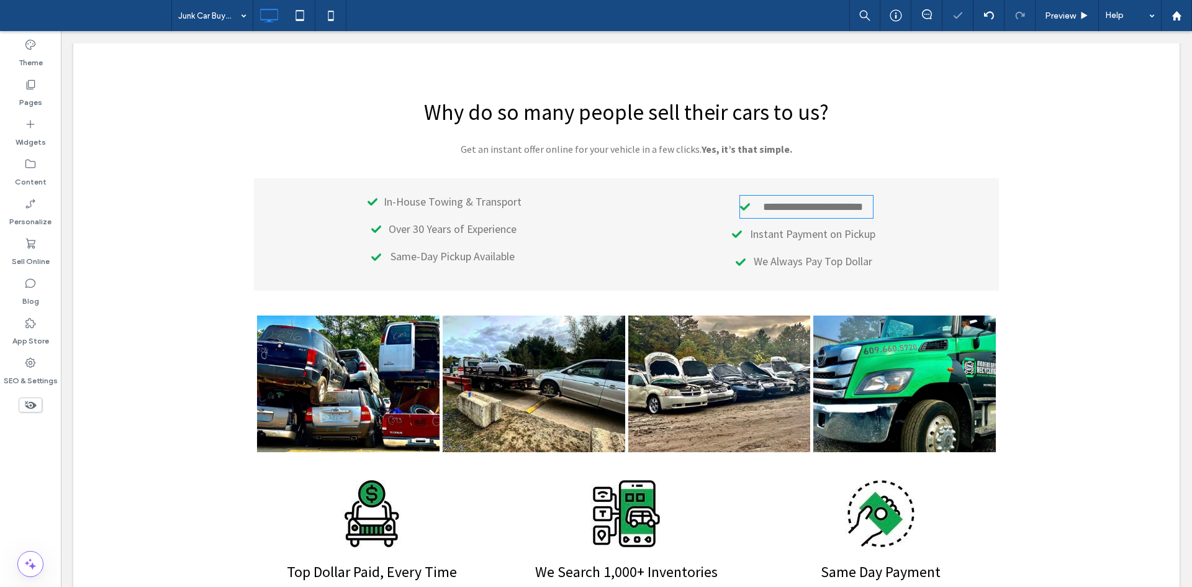
type input "**********"
type input "**"
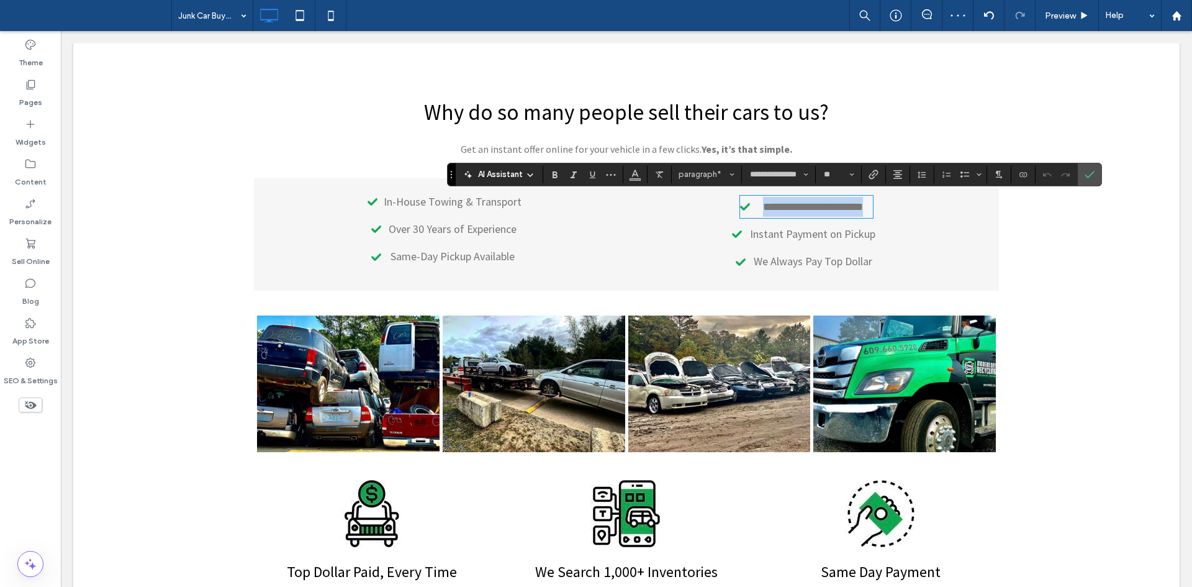
click at [769, 207] on span "**********" at bounding box center [813, 206] width 100 height 11
click at [783, 228] on span "Instant Payment on Pickup" at bounding box center [812, 234] width 125 height 14
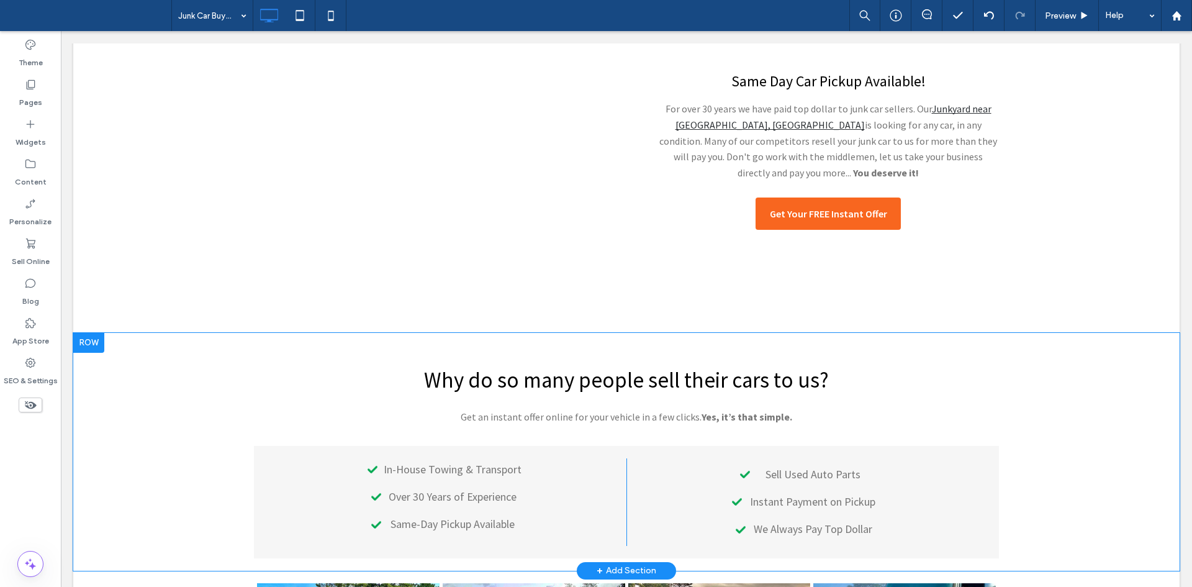
scroll to position [631, 0]
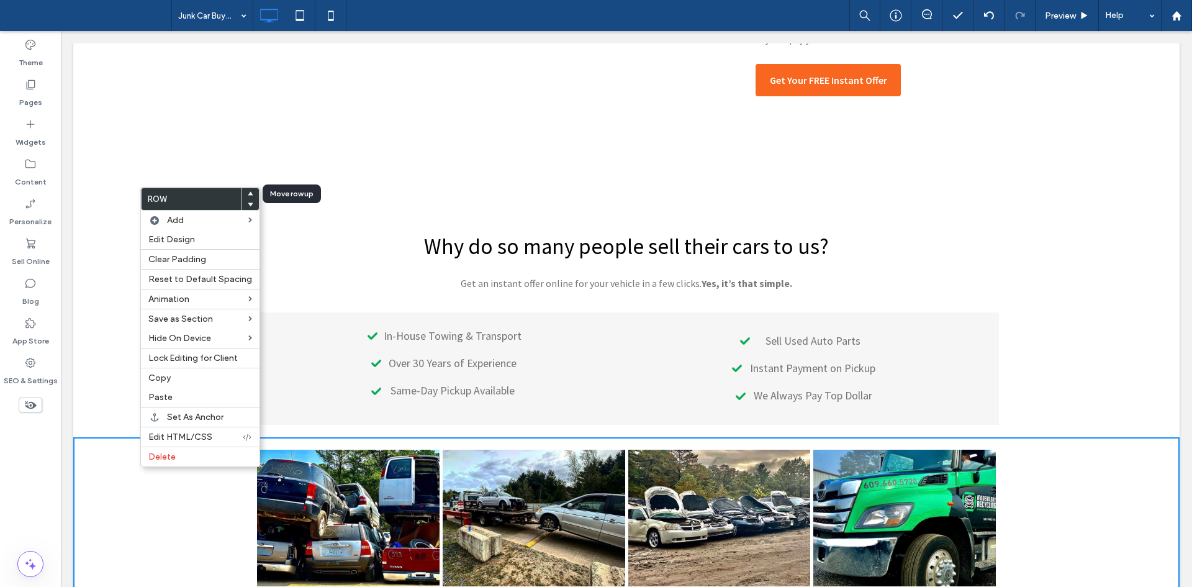
click at [248, 192] on icon at bounding box center [250, 193] width 5 height 5
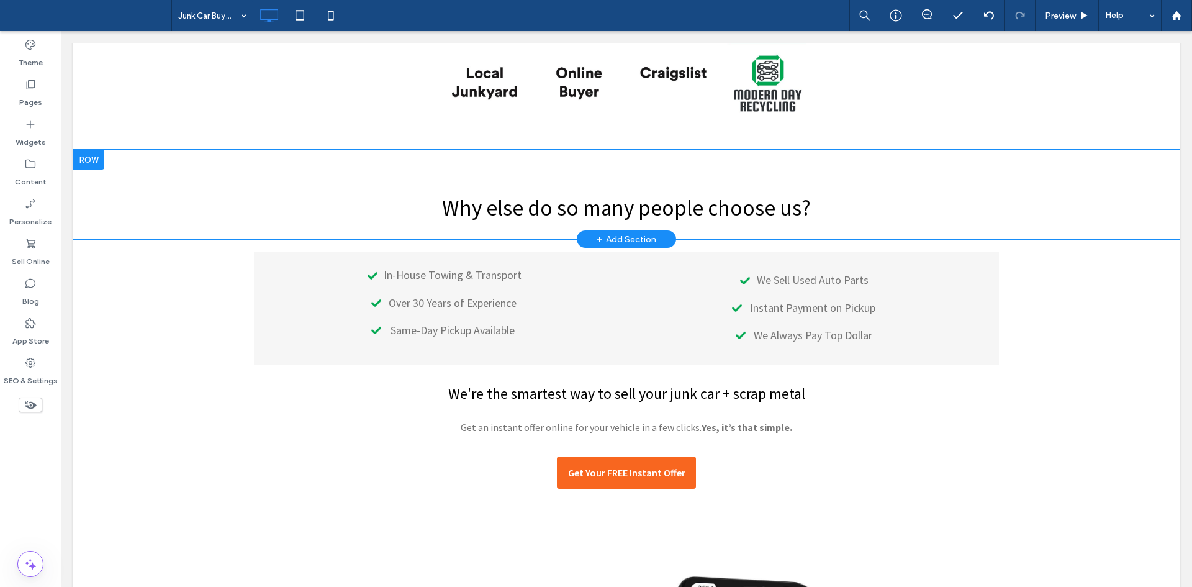
scroll to position [2096, 0]
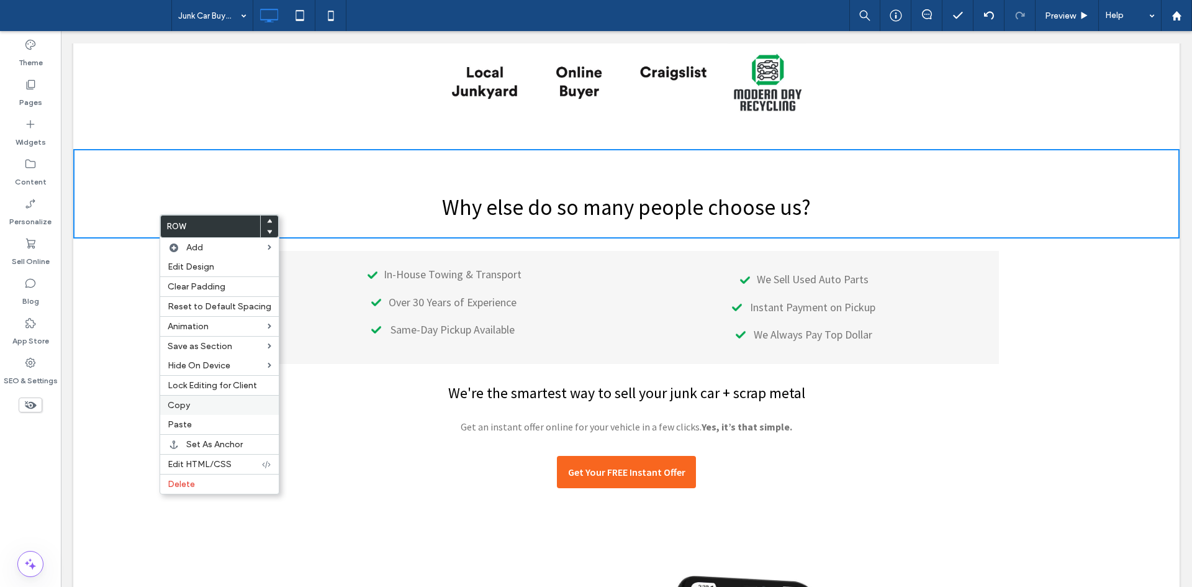
click at [214, 400] on label "Copy" at bounding box center [220, 405] width 104 height 11
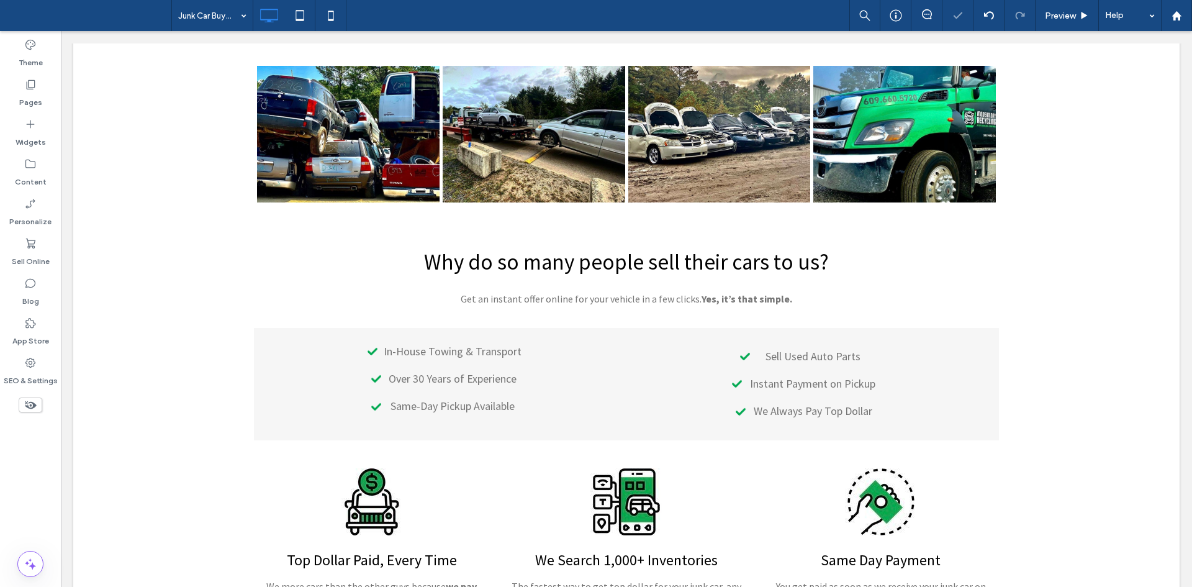
scroll to position [744, 0]
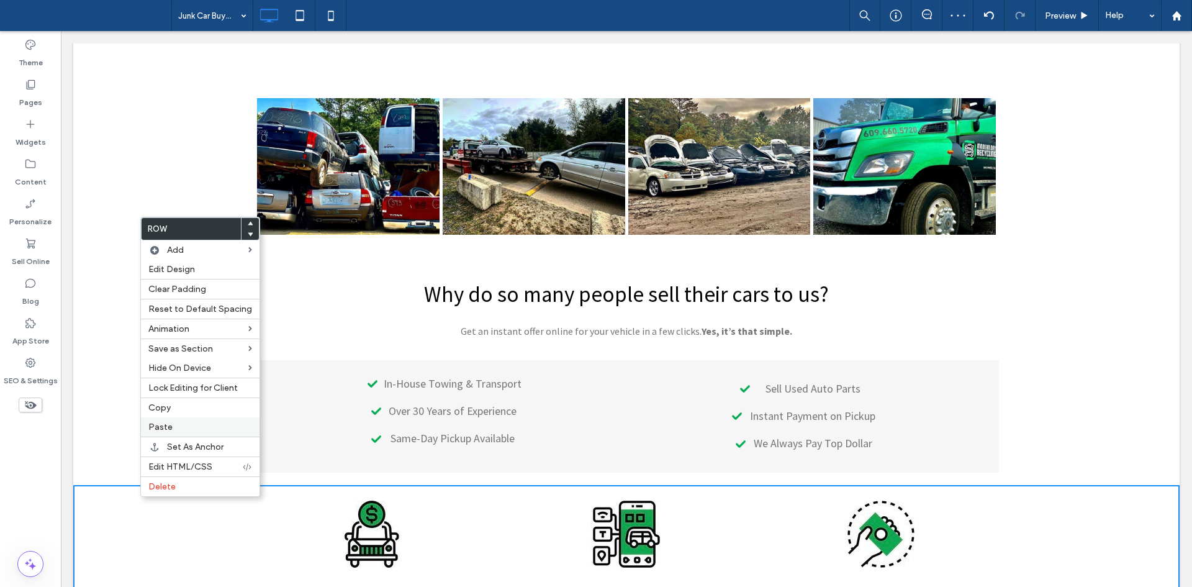
click at [173, 424] on label "Paste" at bounding box center [200, 426] width 104 height 11
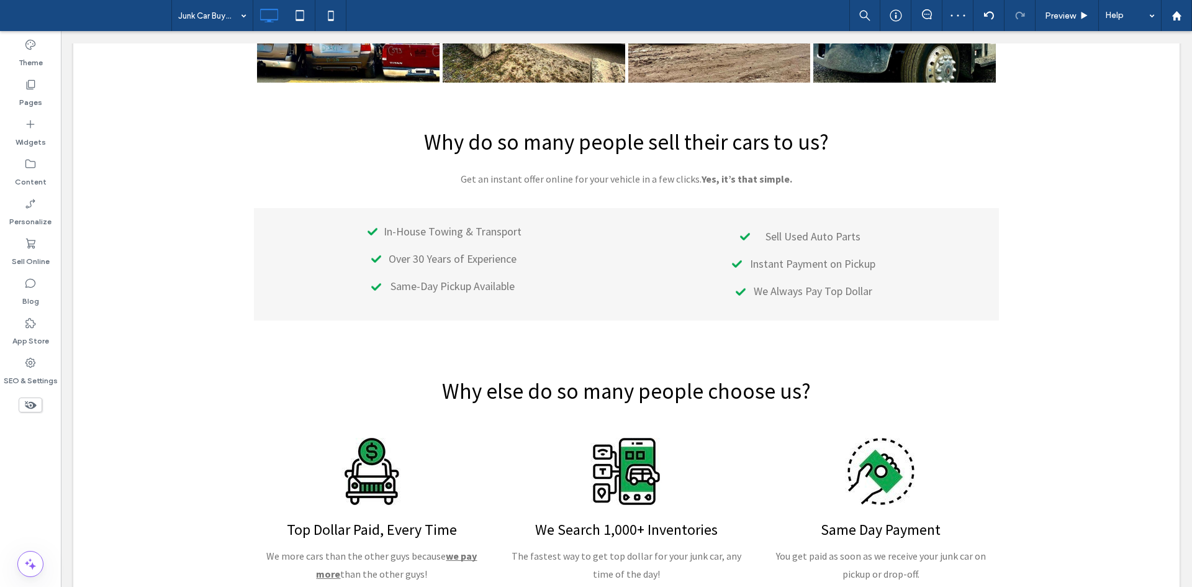
scroll to position [897, 0]
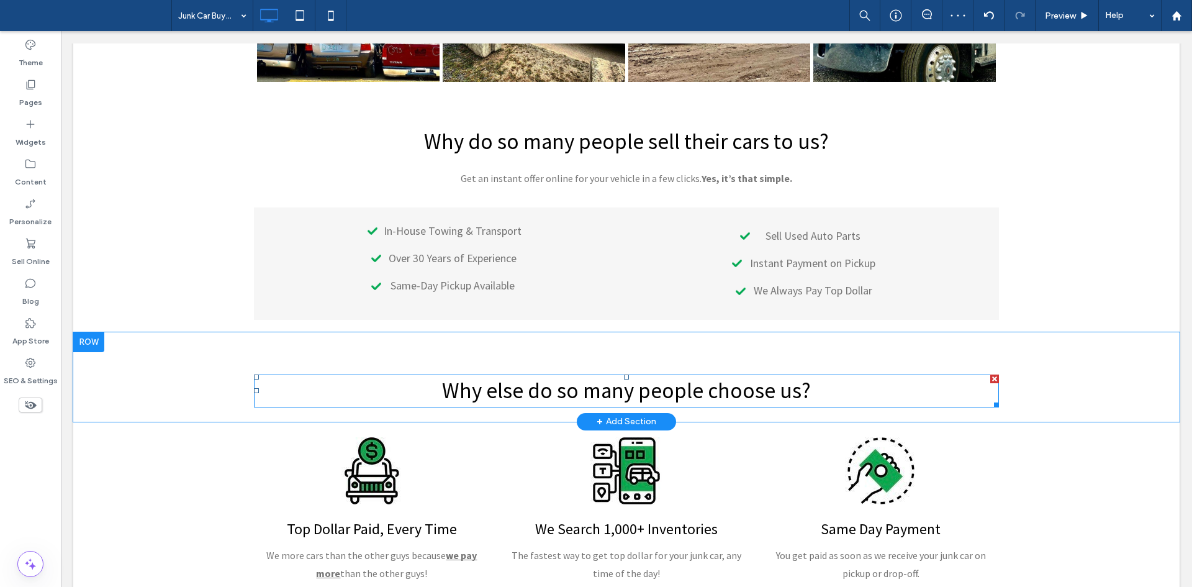
click at [431, 395] on h2 "Why else do so many people choose us?" at bounding box center [626, 391] width 745 height 30
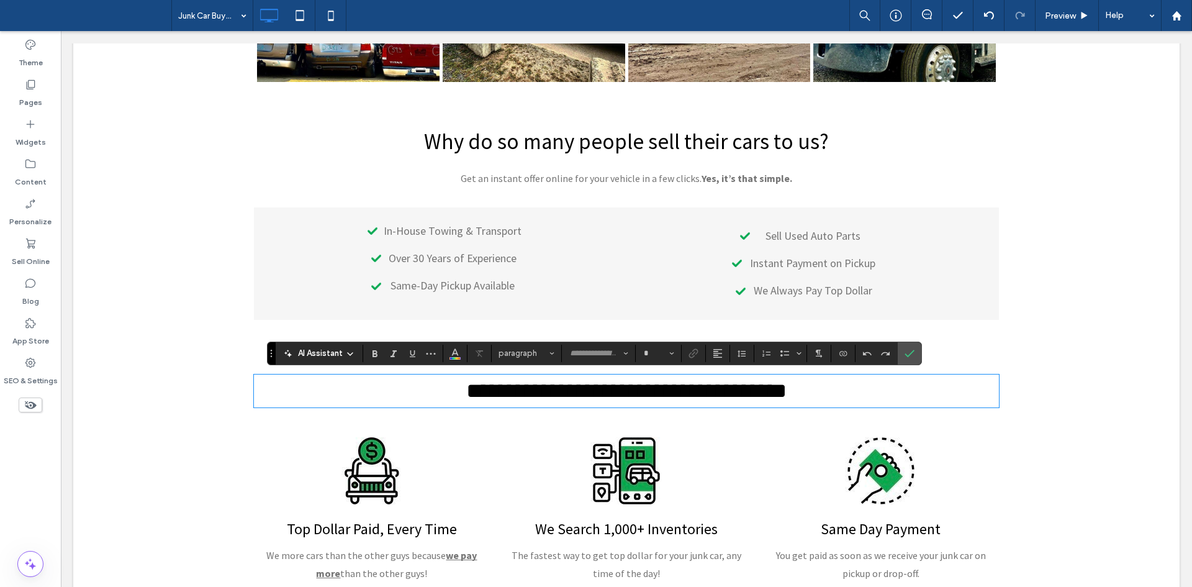
type input "**********"
type input "**"
click at [906, 356] on icon "Confirm" at bounding box center [909, 353] width 10 height 10
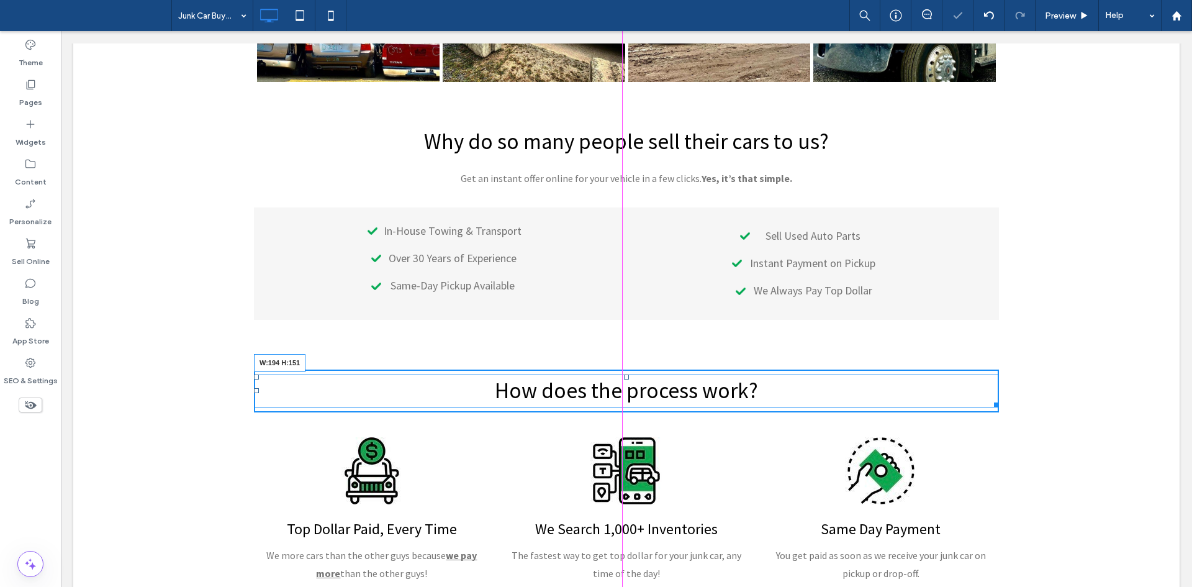
drag, startPoint x: 987, startPoint y: 405, endPoint x: 1181, endPoint y: 310, distance: 216.5
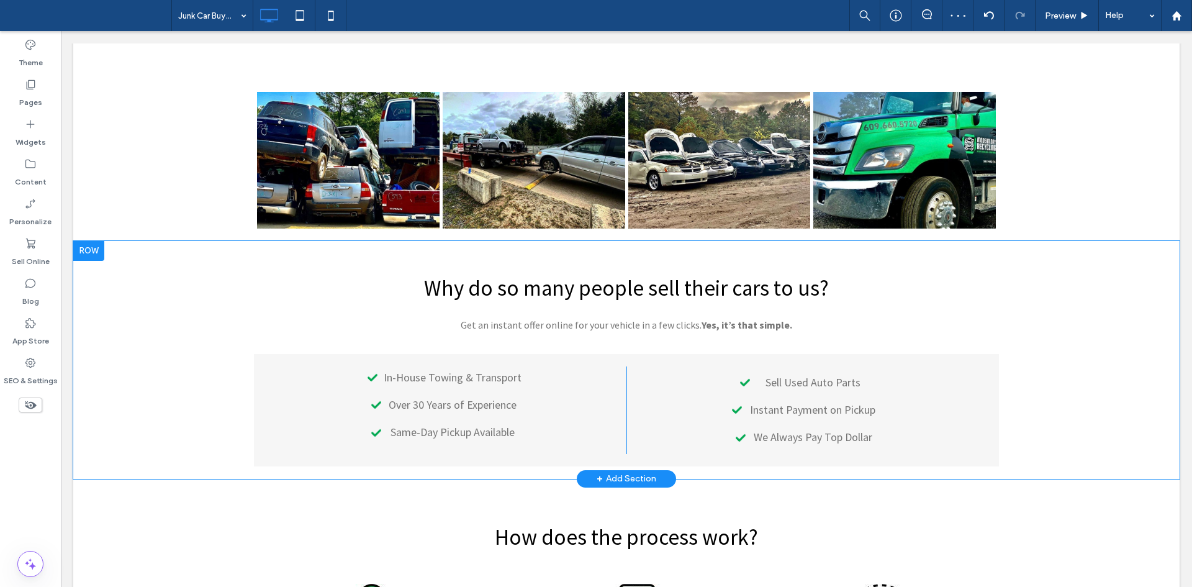
scroll to position [750, 0]
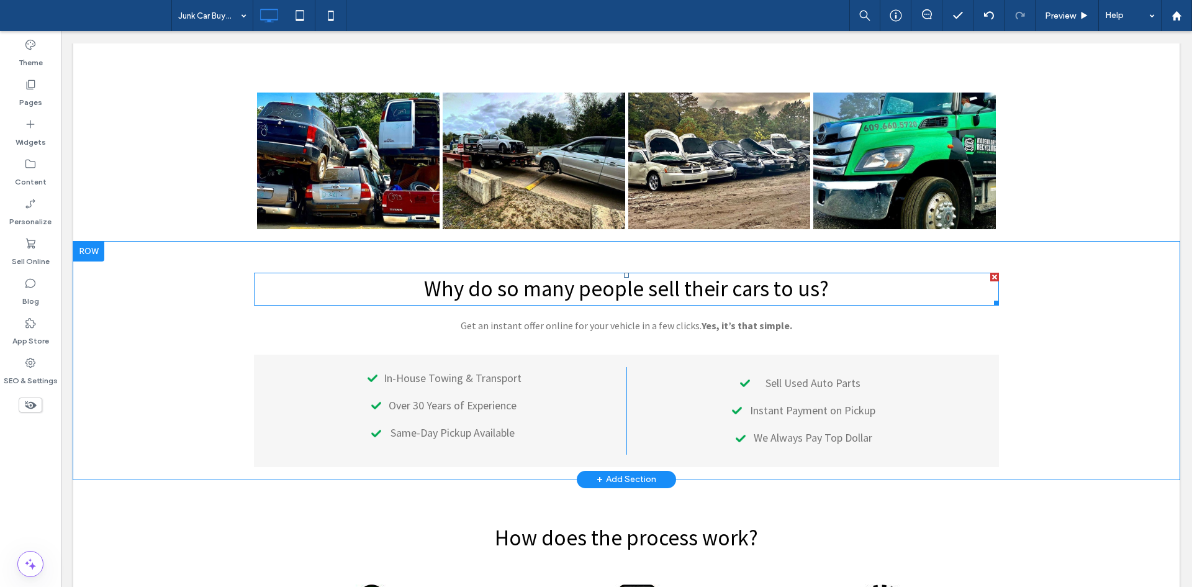
click at [554, 292] on span "Why do so many people sell their cars to us?" at bounding box center [626, 288] width 405 height 27
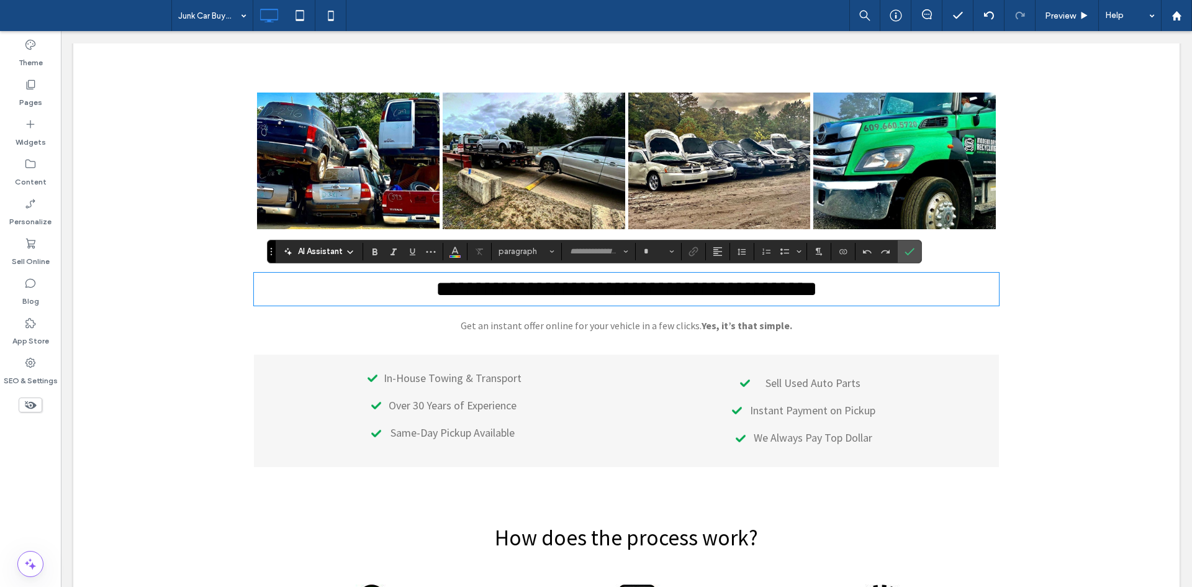
type input "**********"
type input "**"
click at [916, 258] on label "Confirm" at bounding box center [909, 251] width 19 height 22
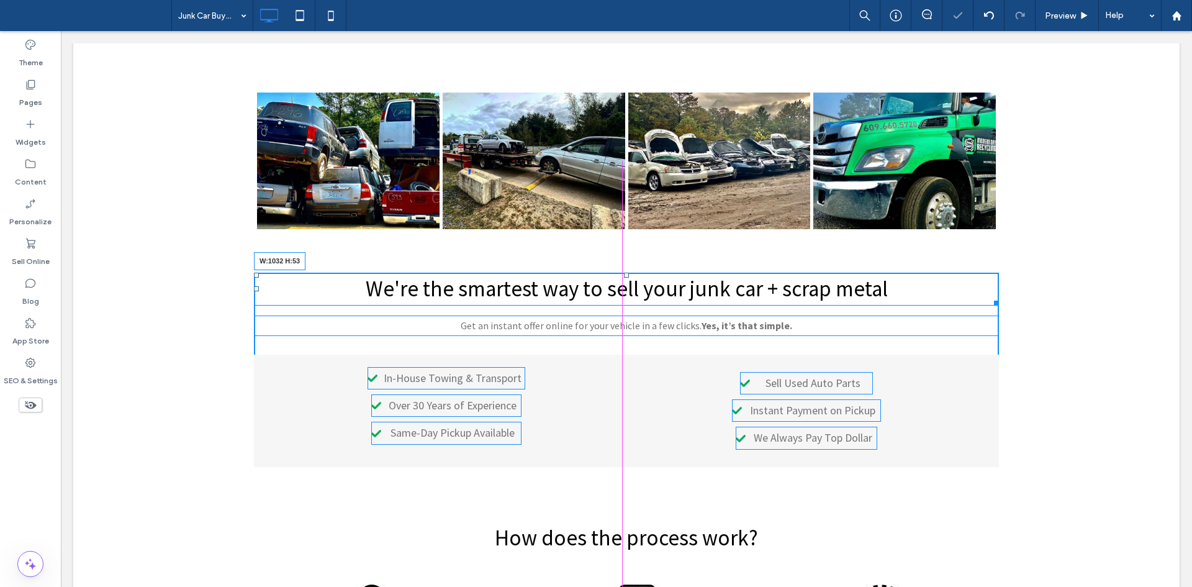
drag, startPoint x: 993, startPoint y: 297, endPoint x: 1144, endPoint y: 269, distance: 153.5
click at [1144, 269] on div "We're the smartest way to sell your junk car + scrap metal W:1032 H:53 Click To…" at bounding box center [626, 360] width 1106 height 238
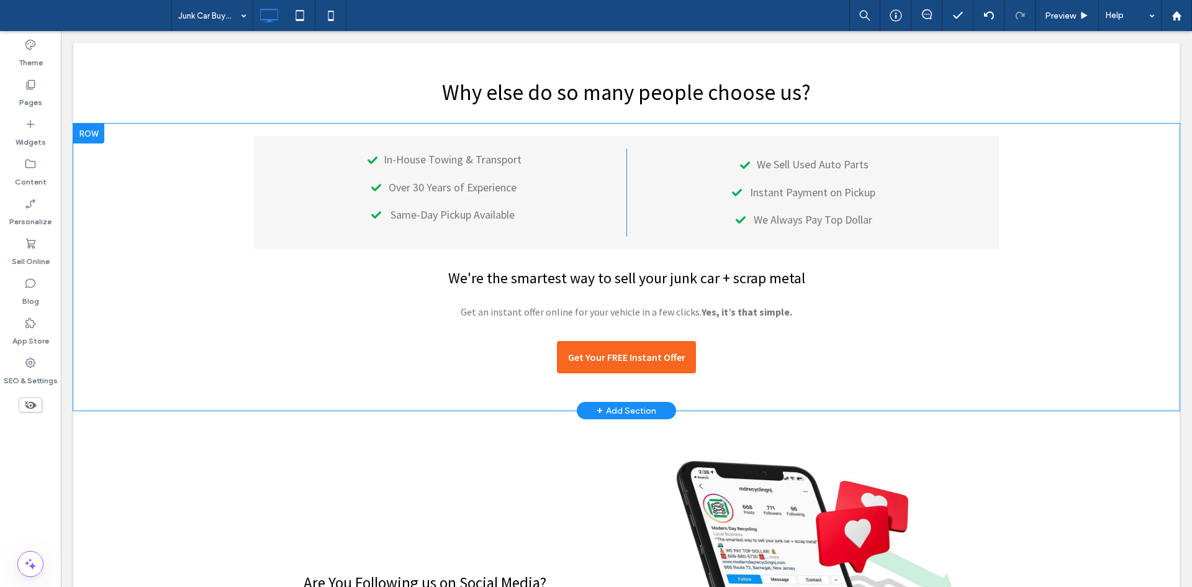
scroll to position [2268, 0]
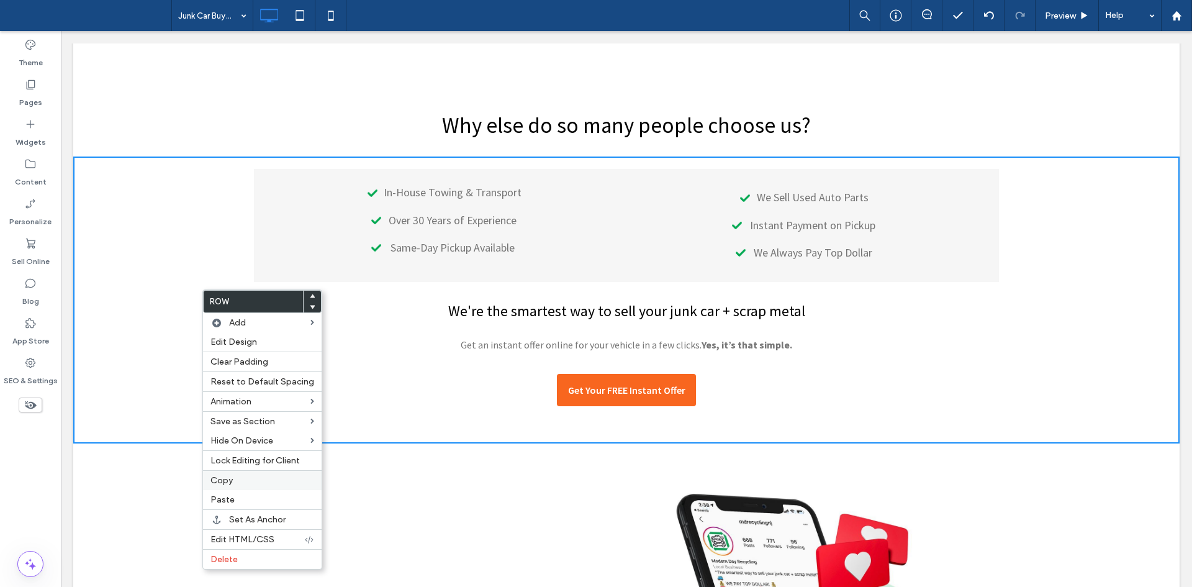
click at [253, 474] on div "Copy" at bounding box center [262, 480] width 119 height 20
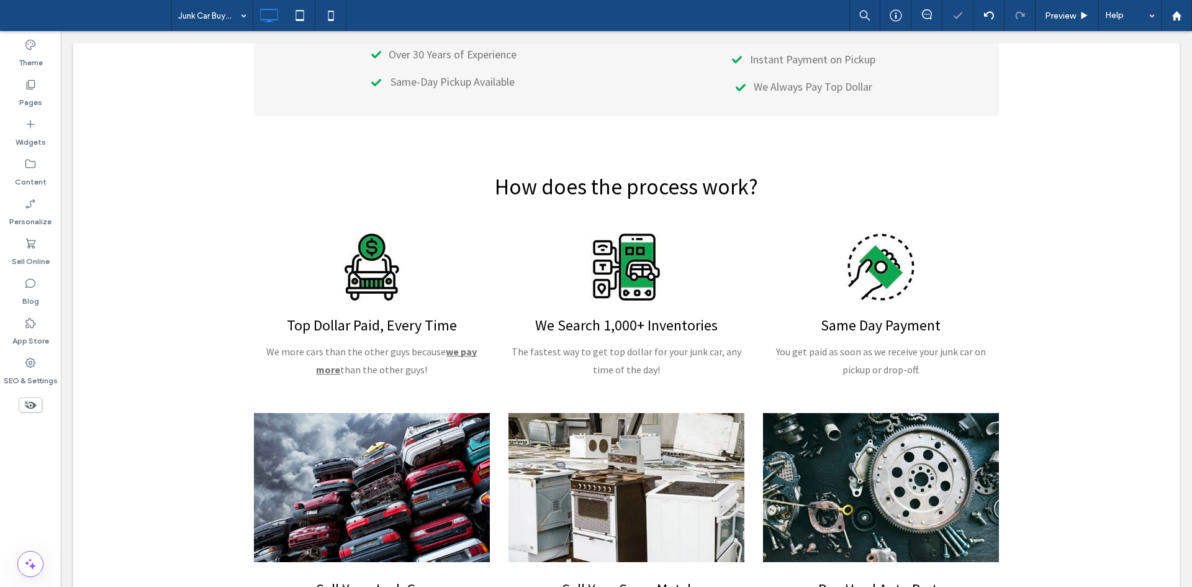
scroll to position [1094, 0]
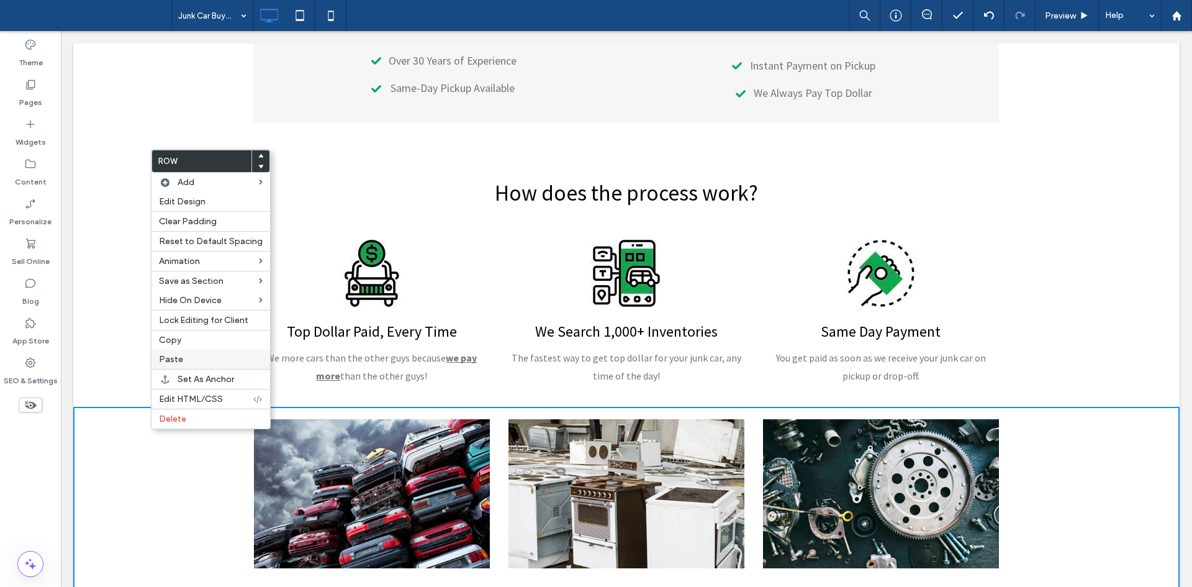
click at [173, 355] on span "Paste" at bounding box center [171, 359] width 24 height 11
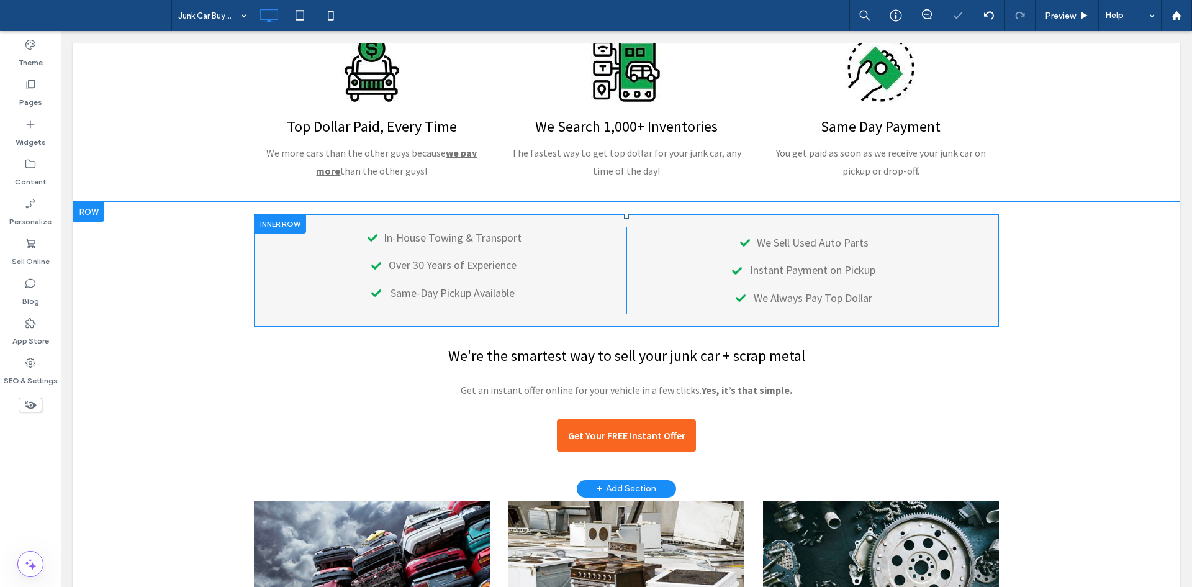
scroll to position [1295, 0]
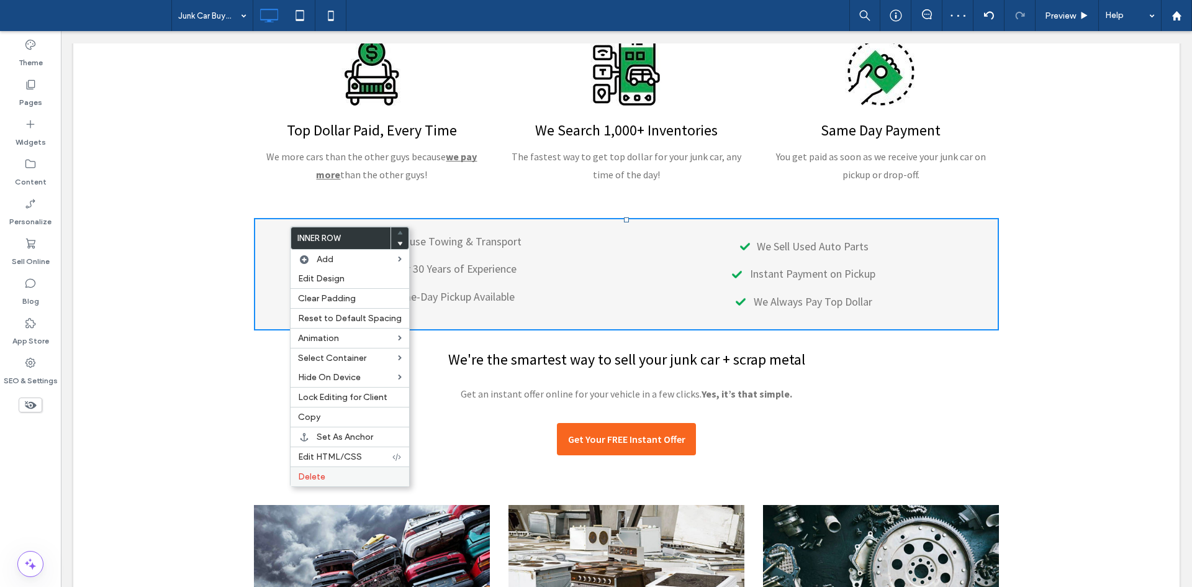
click at [321, 475] on span "Delete" at bounding box center [311, 476] width 27 height 11
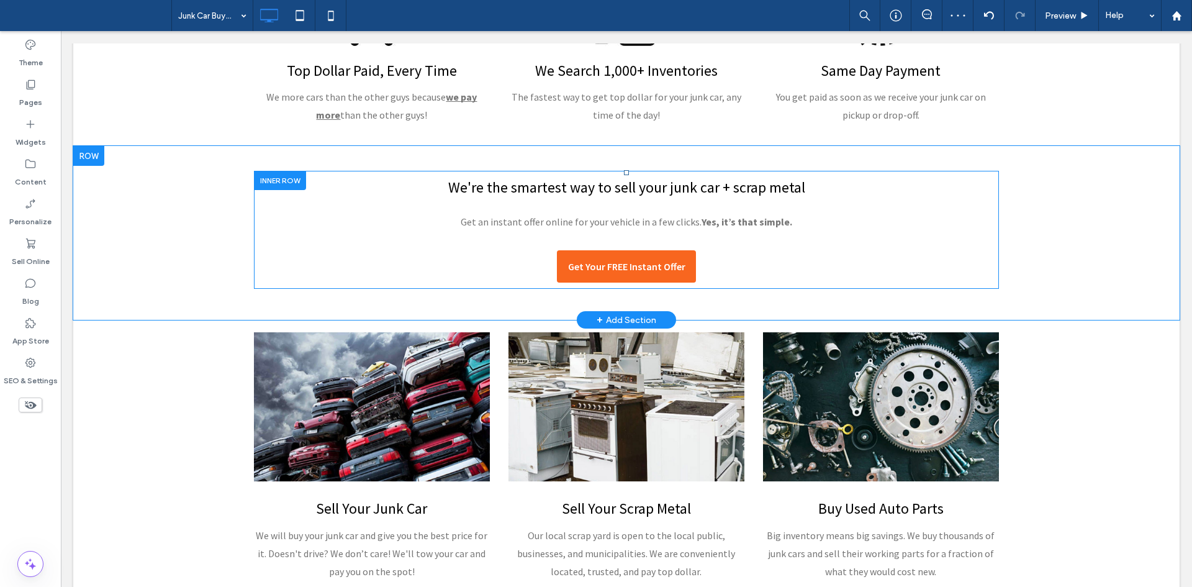
scroll to position [1366, 0]
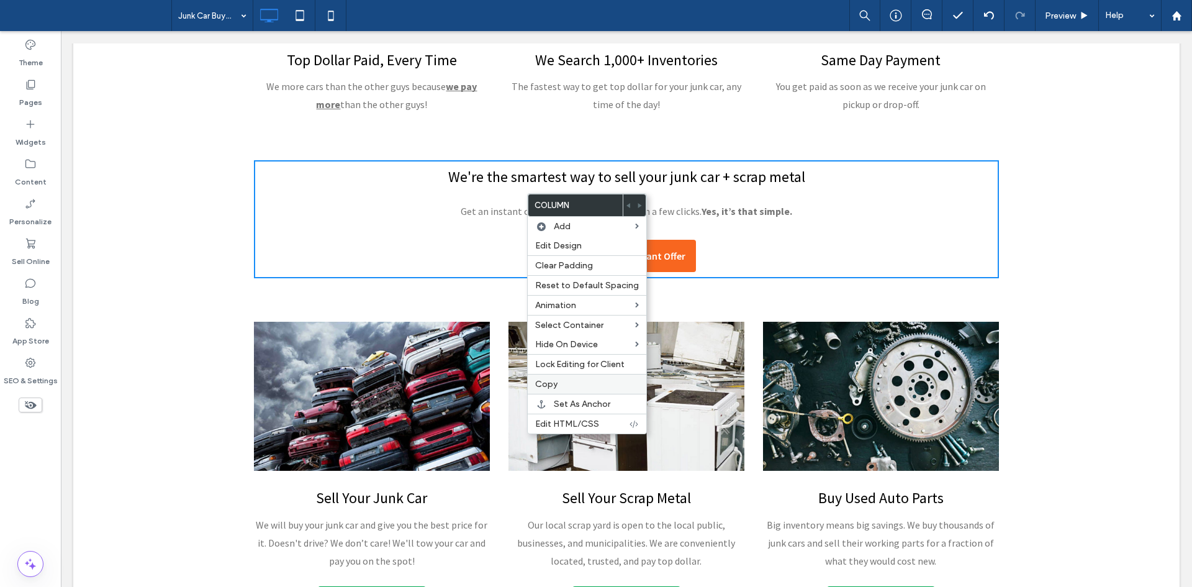
click at [556, 384] on span "Copy" at bounding box center [546, 384] width 22 height 11
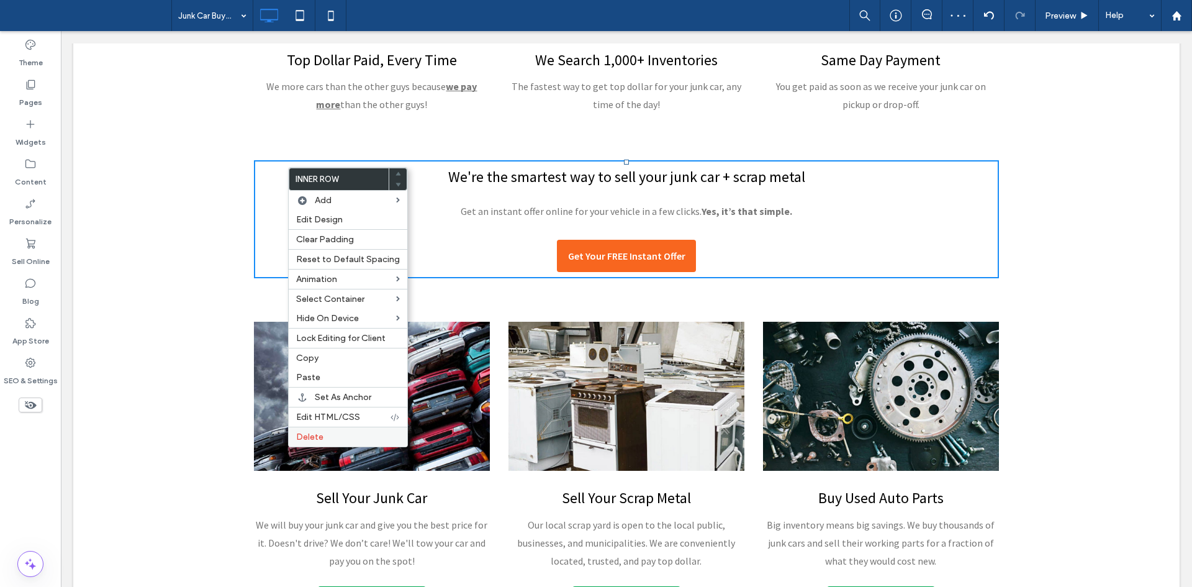
click at [334, 432] on label "Delete" at bounding box center [348, 436] width 104 height 11
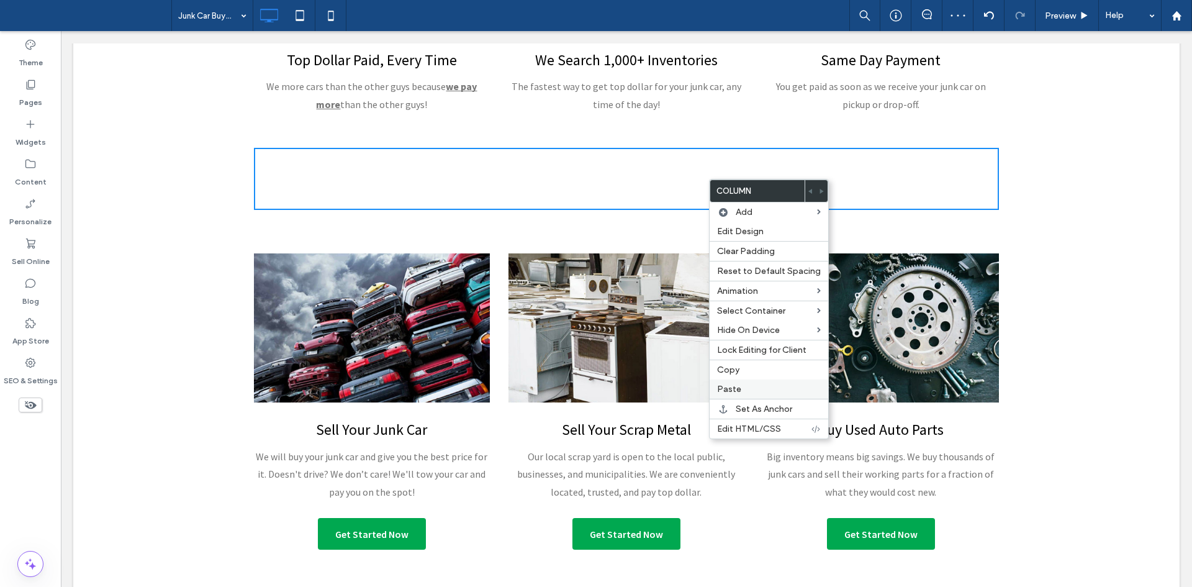
click at [737, 390] on span "Paste" at bounding box center [729, 389] width 24 height 11
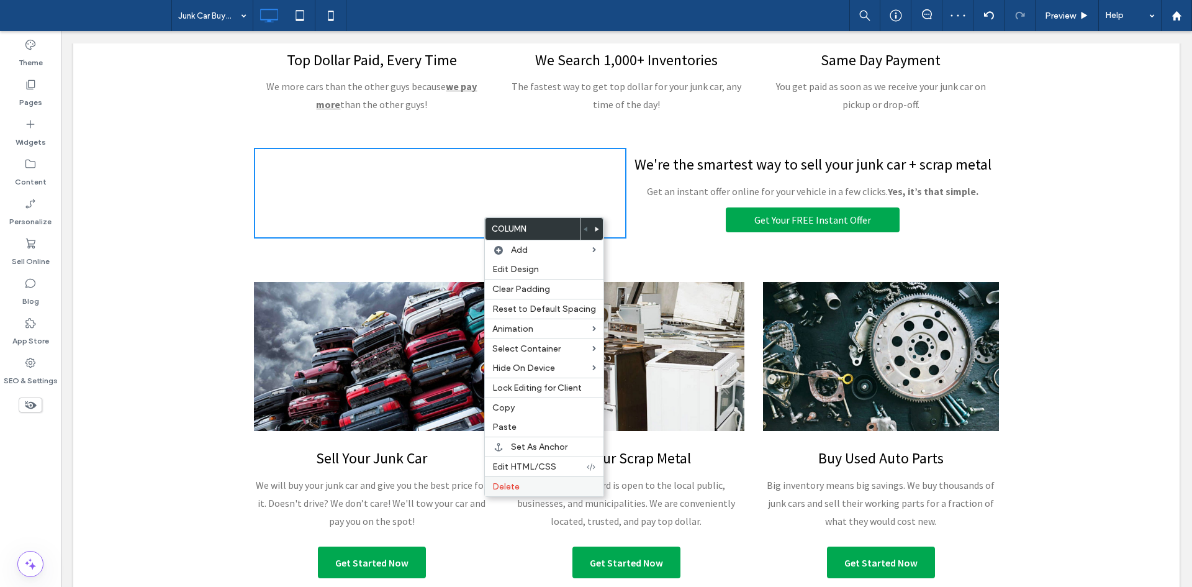
click at [528, 484] on label "Delete" at bounding box center [544, 486] width 104 height 11
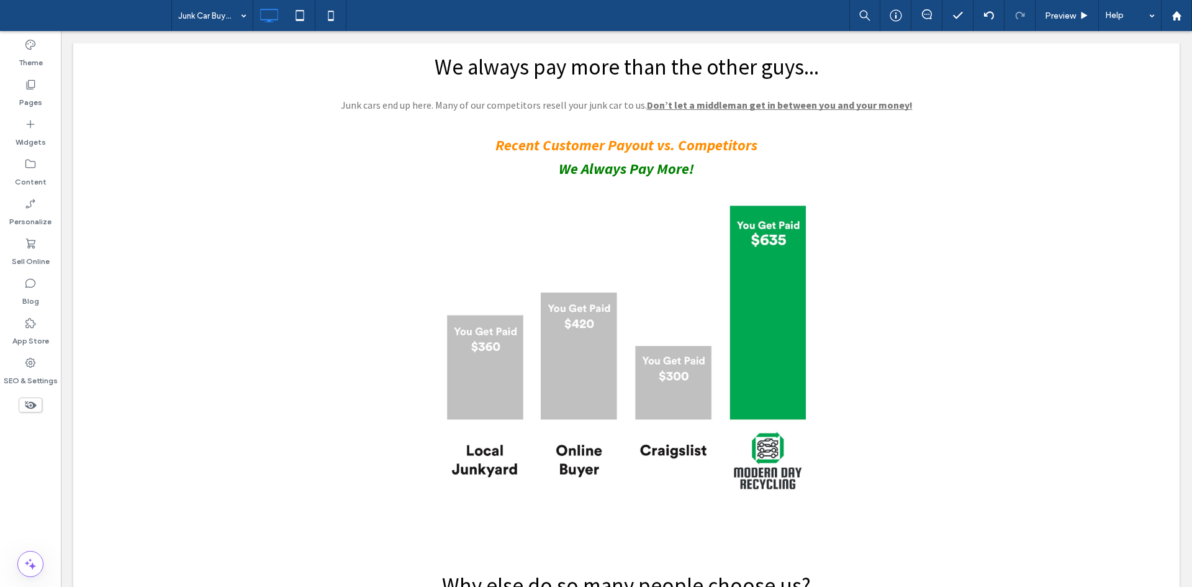
scroll to position [1817, 0]
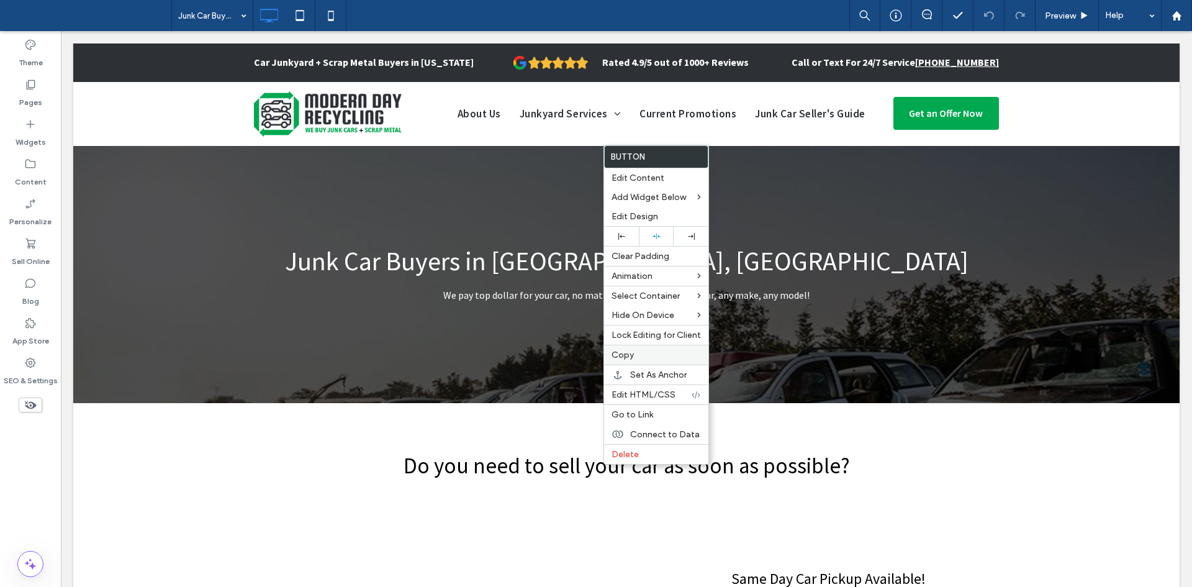
click at [626, 358] on span "Copy" at bounding box center [622, 354] width 22 height 11
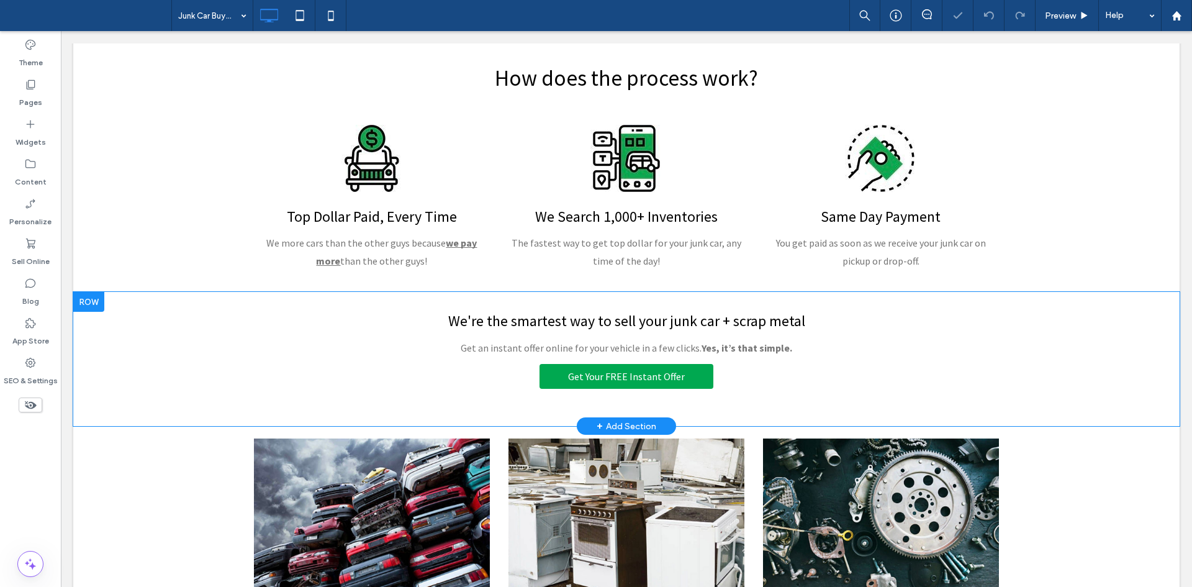
scroll to position [1157, 0]
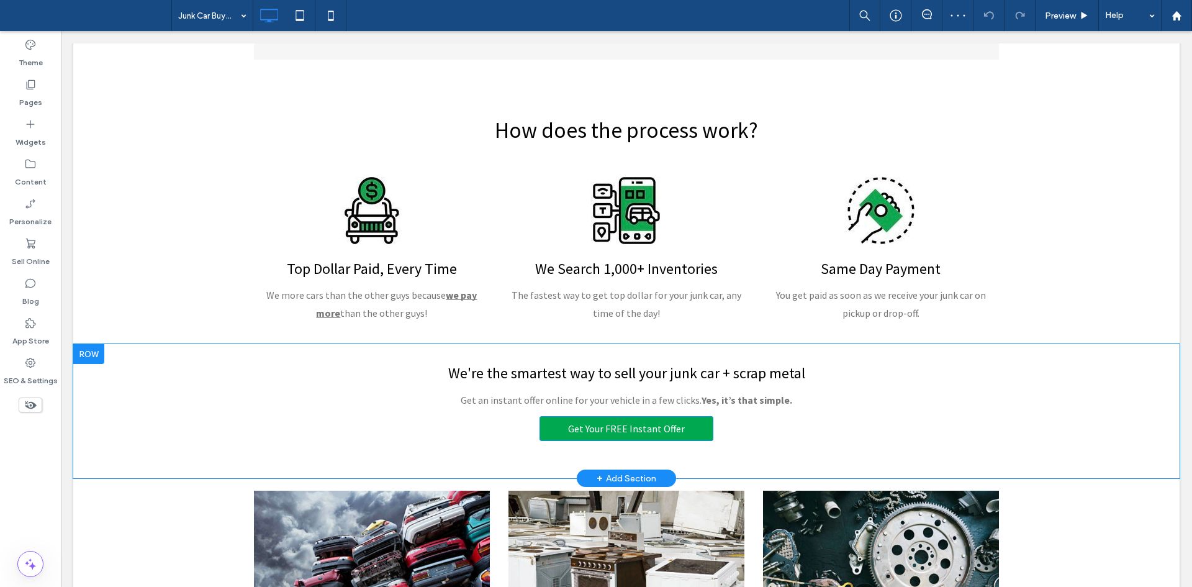
drag, startPoint x: 614, startPoint y: 413, endPoint x: 666, endPoint y: 430, distance: 54.8
click at [666, 430] on div "We're the smartest way to sell your junk car + scrap metal Get an instant offer…" at bounding box center [626, 401] width 745 height 91
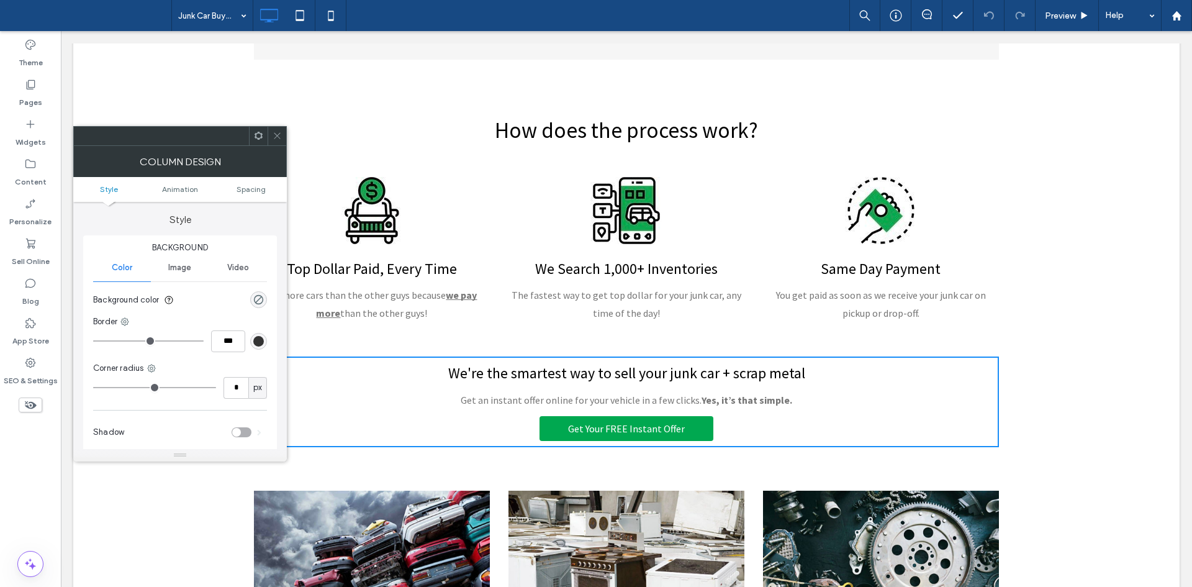
click at [274, 132] on icon at bounding box center [277, 135] width 9 height 9
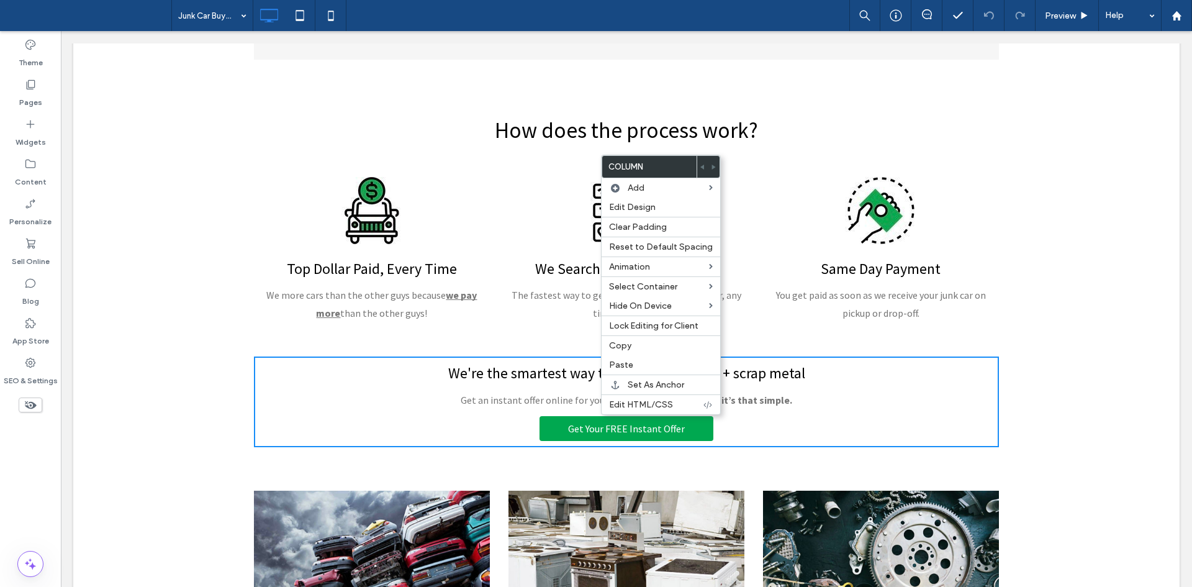
click at [550, 442] on div "We're the smartest way to sell your junk car + scrap metal Get an instant offer…" at bounding box center [626, 401] width 745 height 91
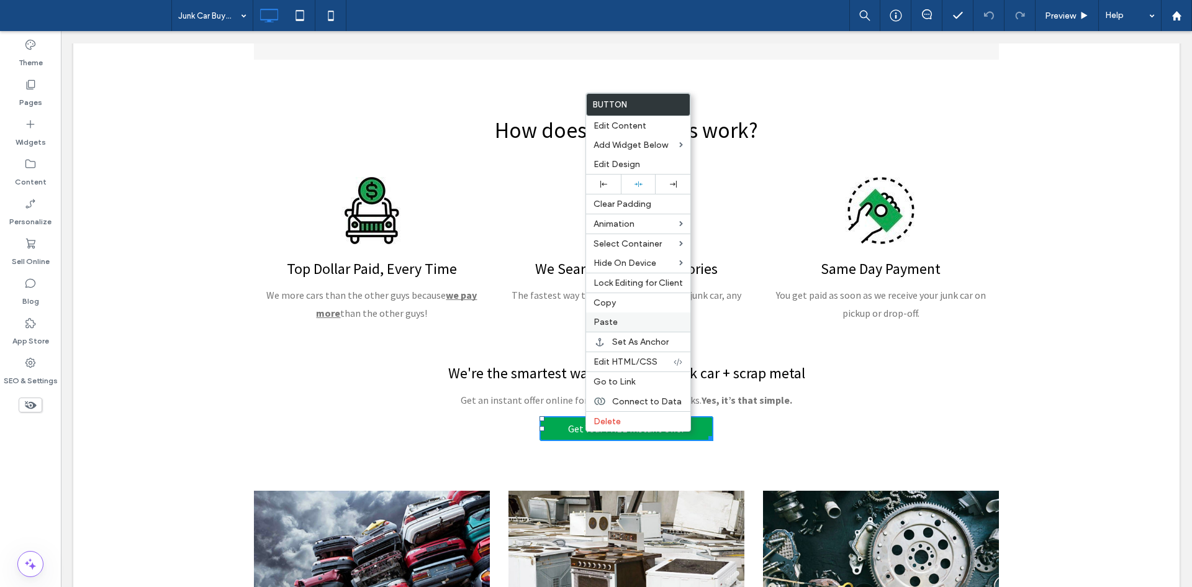
click at [611, 320] on span "Paste" at bounding box center [605, 322] width 24 height 11
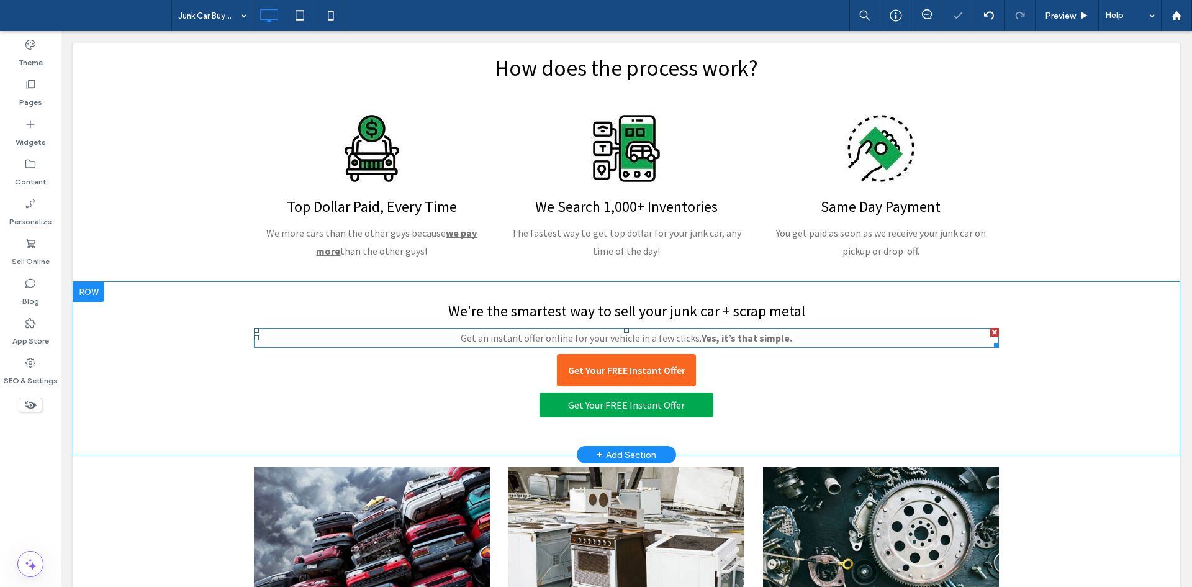
scroll to position [1220, 0]
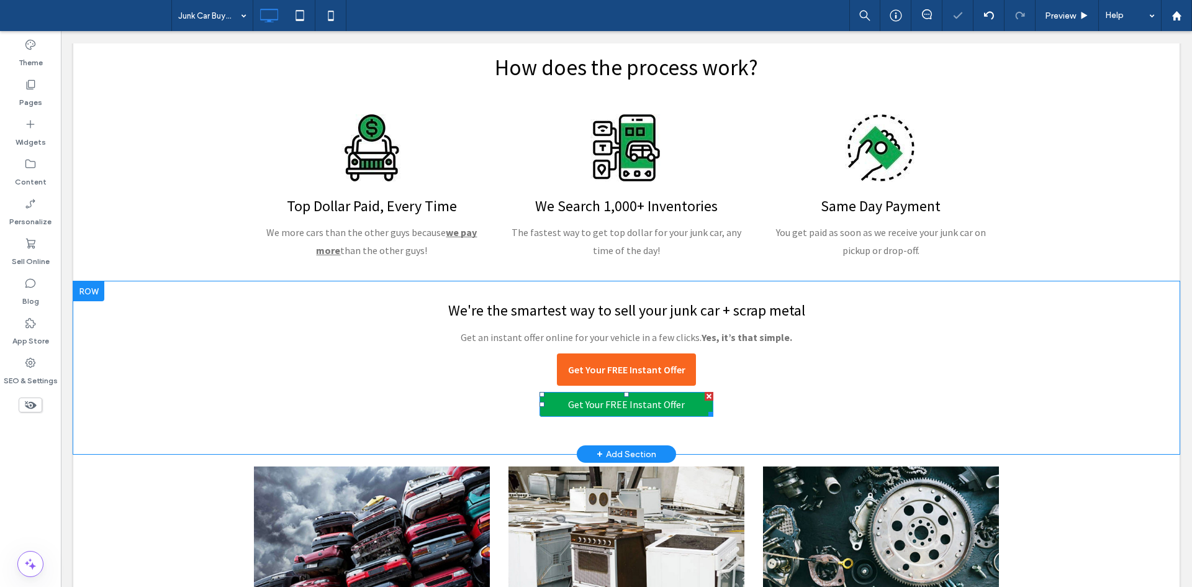
click at [705, 396] on div at bounding box center [709, 396] width 9 height 9
